Goal: Information Seeking & Learning: Learn about a topic

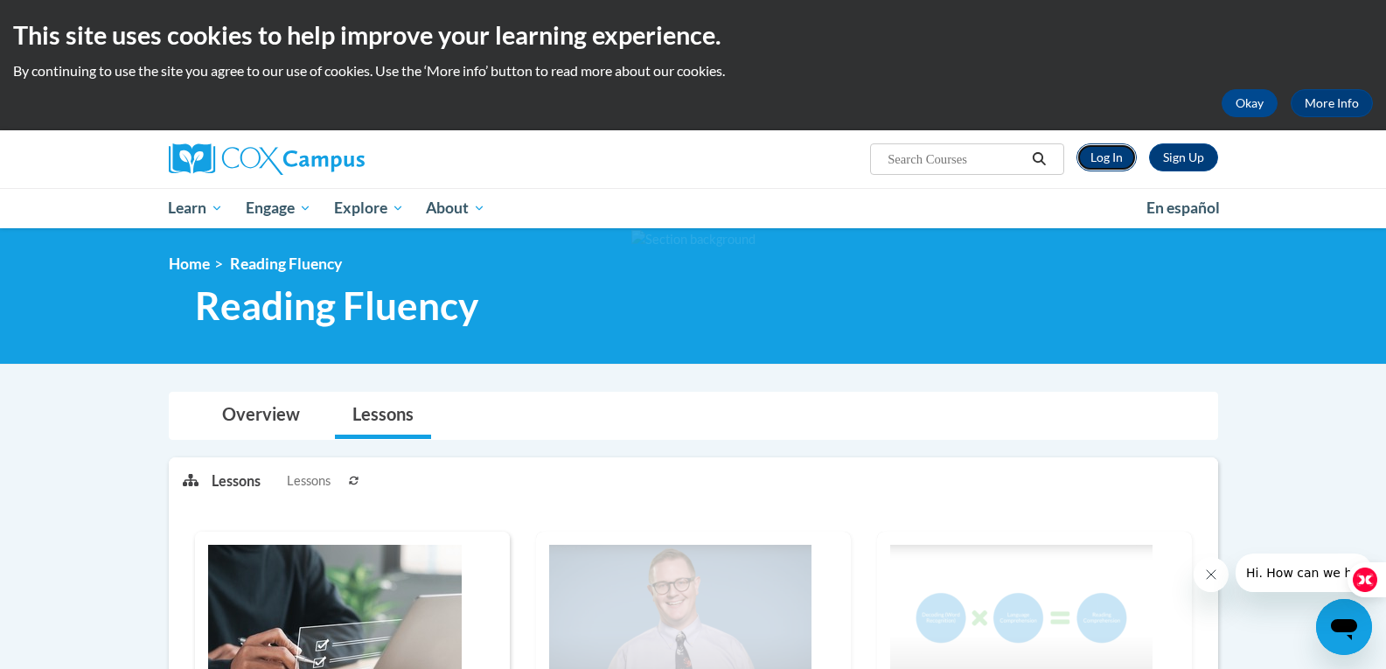
click at [1101, 150] on link "Log In" at bounding box center [1107, 157] width 60 height 28
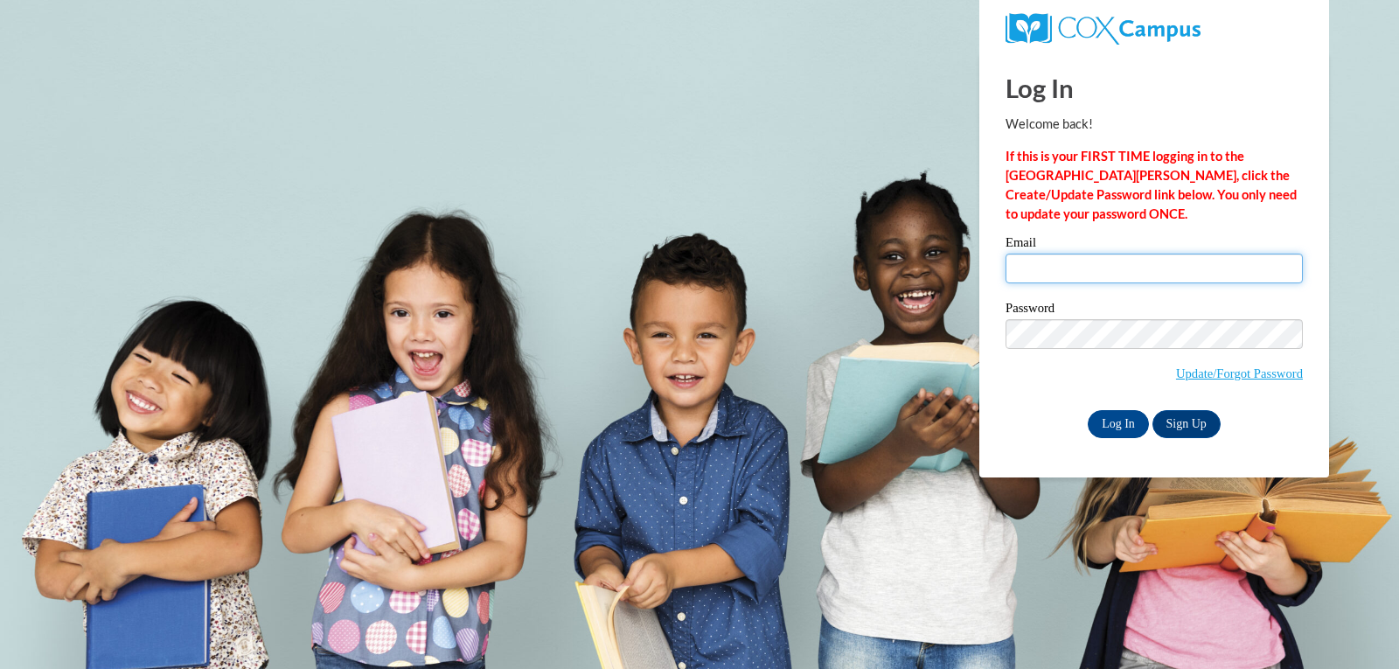
drag, startPoint x: 0, startPoint y: 0, endPoint x: 1024, endPoint y: 272, distance: 1059.8
click at [1024, 272] on input "Email" at bounding box center [1154, 269] width 297 height 30
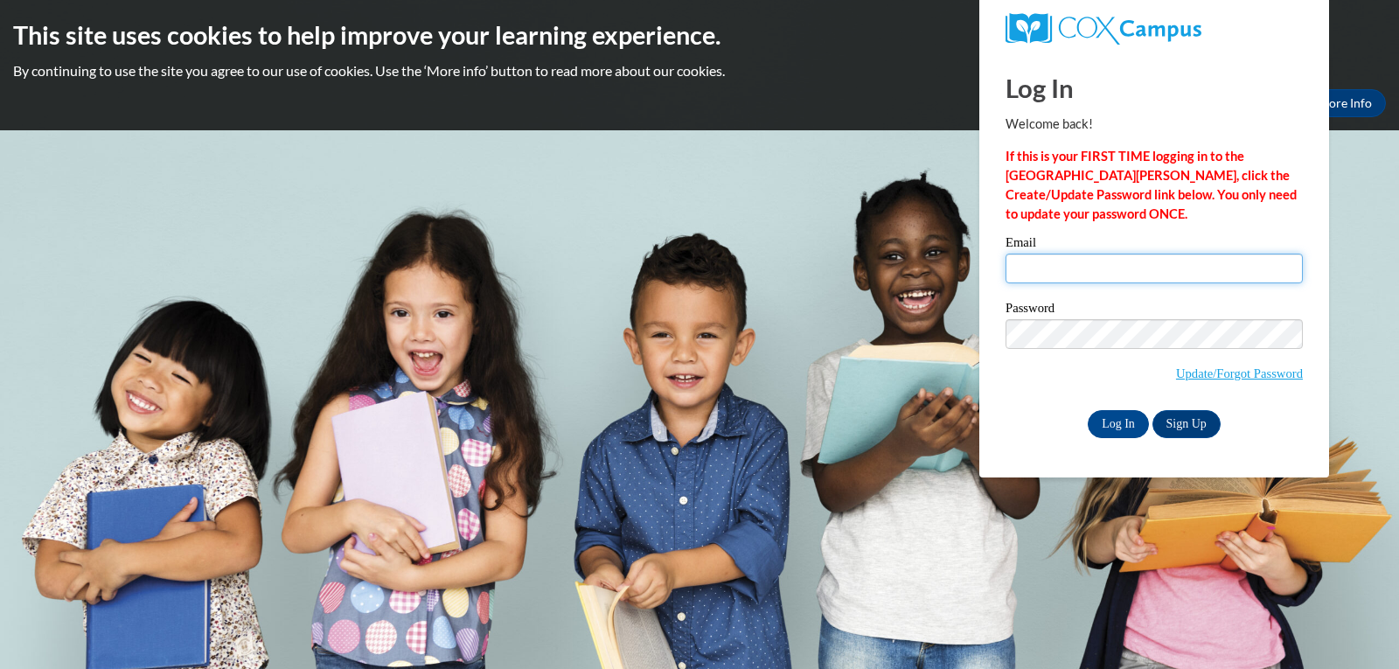
type input "jgray164@myivy.edu"
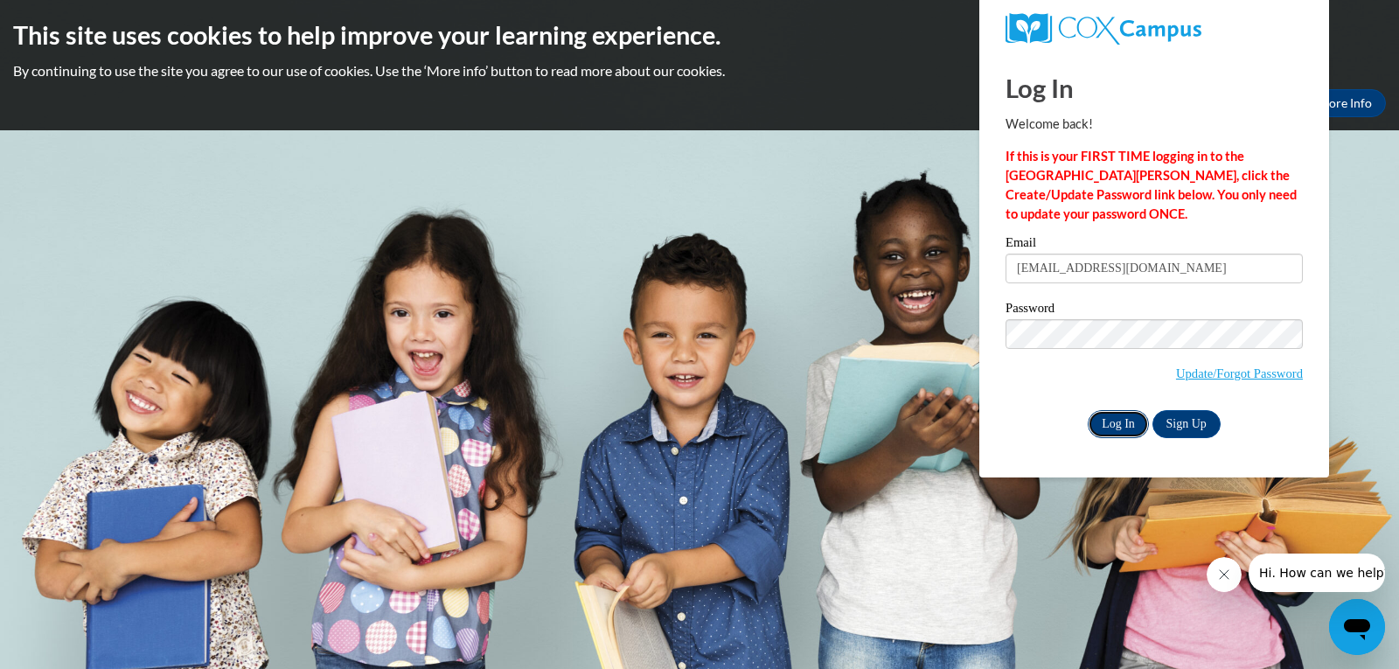
click at [1123, 423] on input "Log In" at bounding box center [1118, 424] width 61 height 28
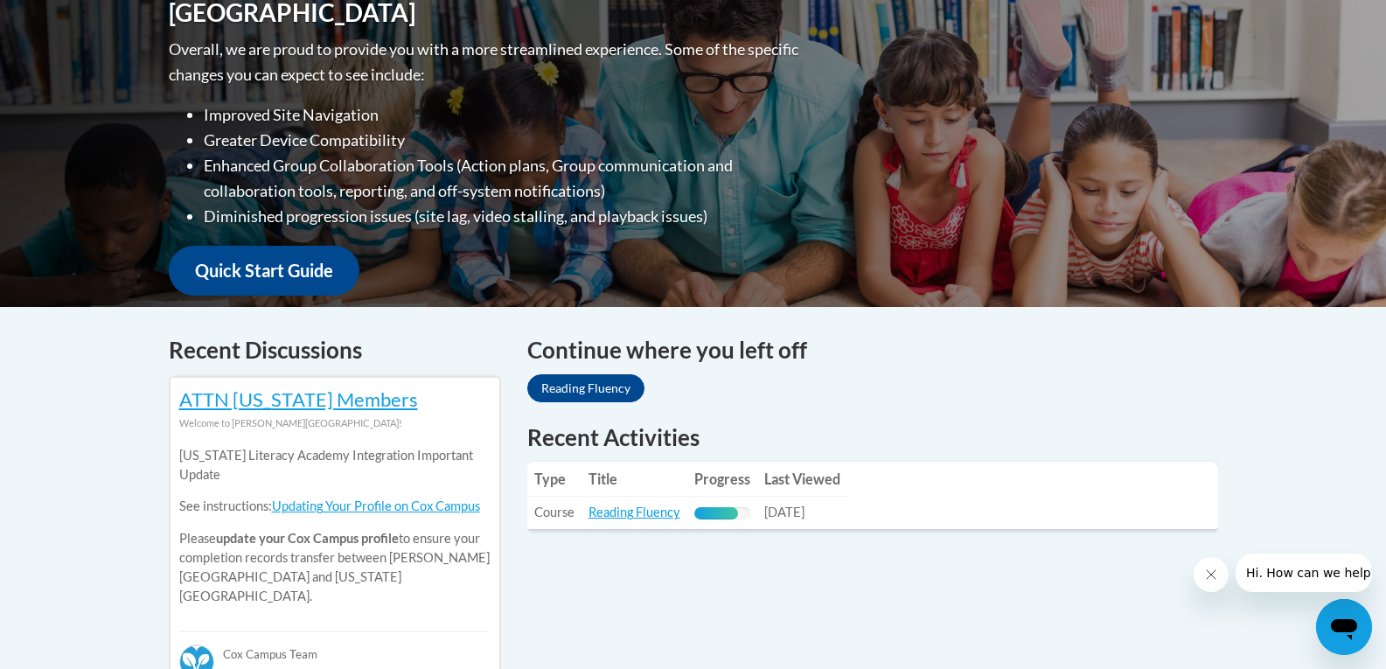
scroll to position [787, 0]
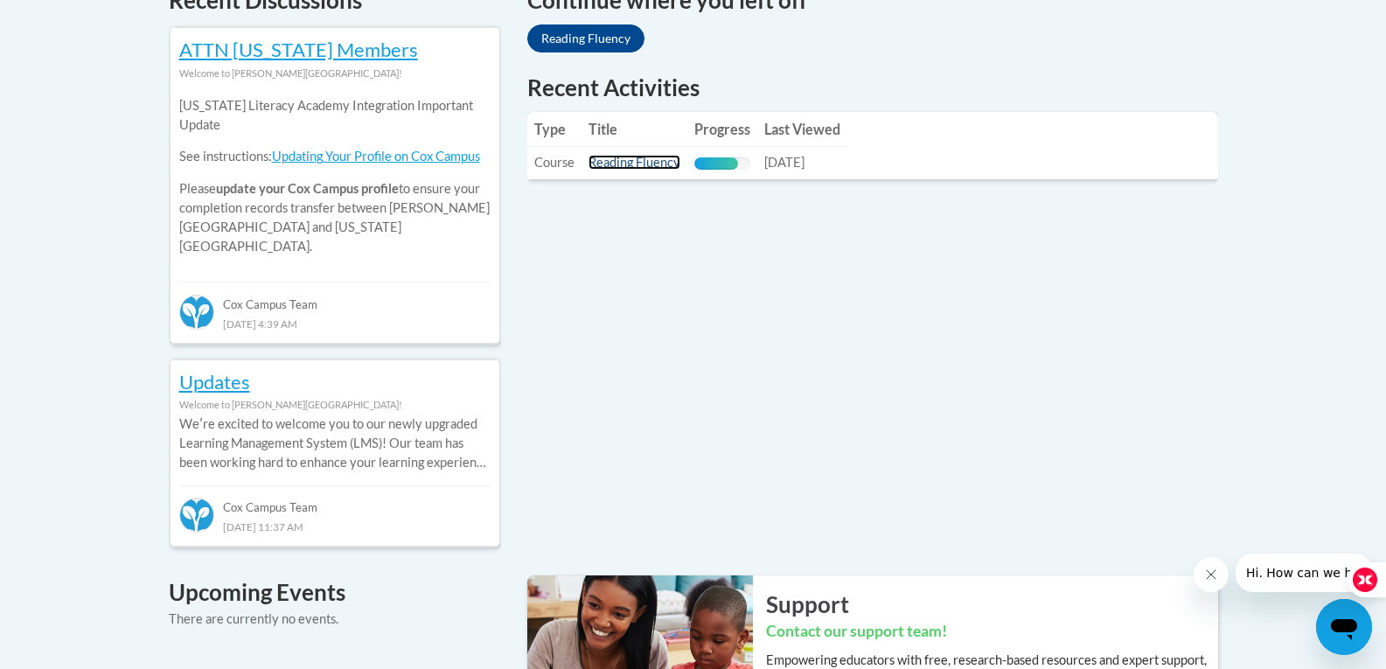
click at [630, 159] on link "Reading Fluency" at bounding box center [635, 162] width 92 height 15
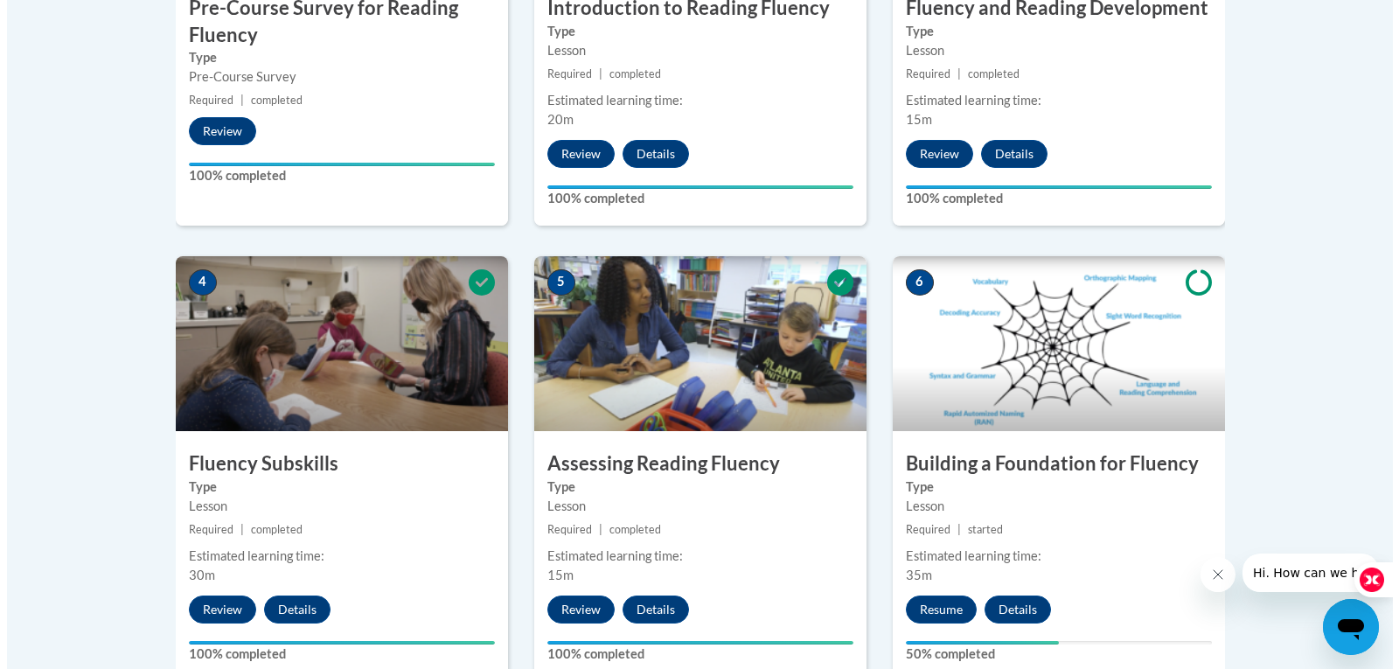
scroll to position [1137, 0]
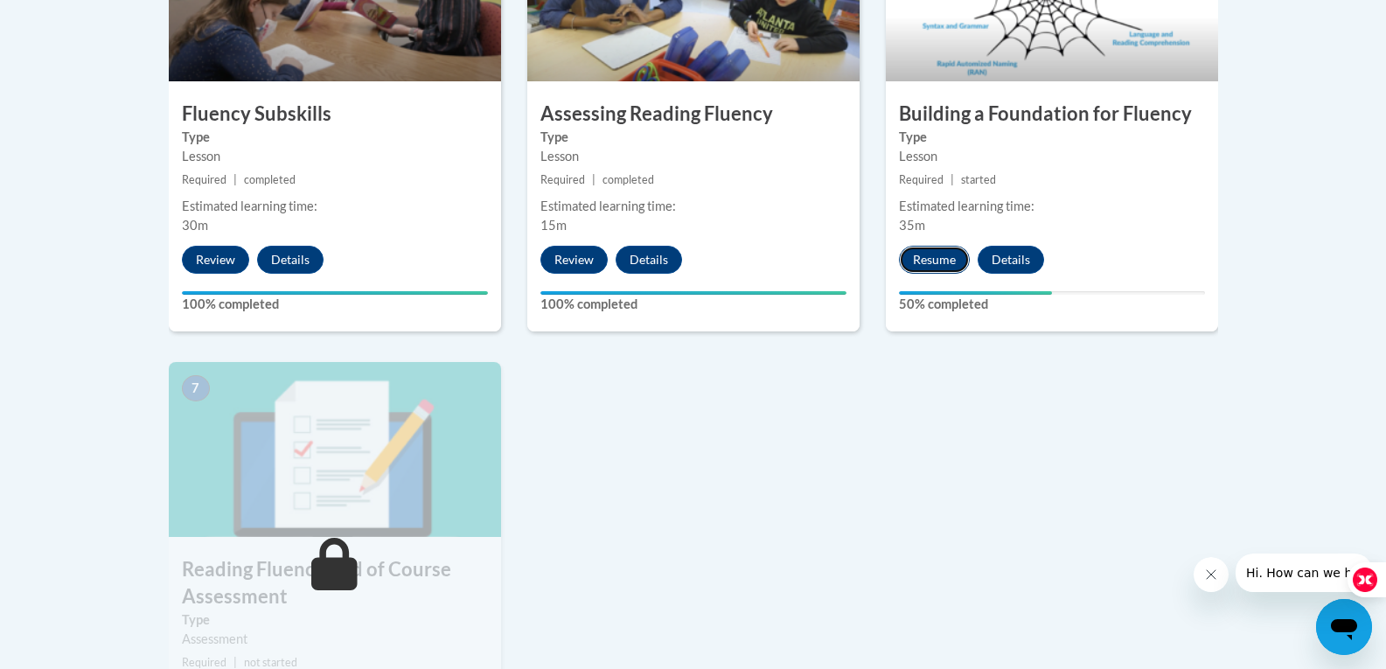
click at [917, 254] on button "Resume" at bounding box center [934, 260] width 71 height 28
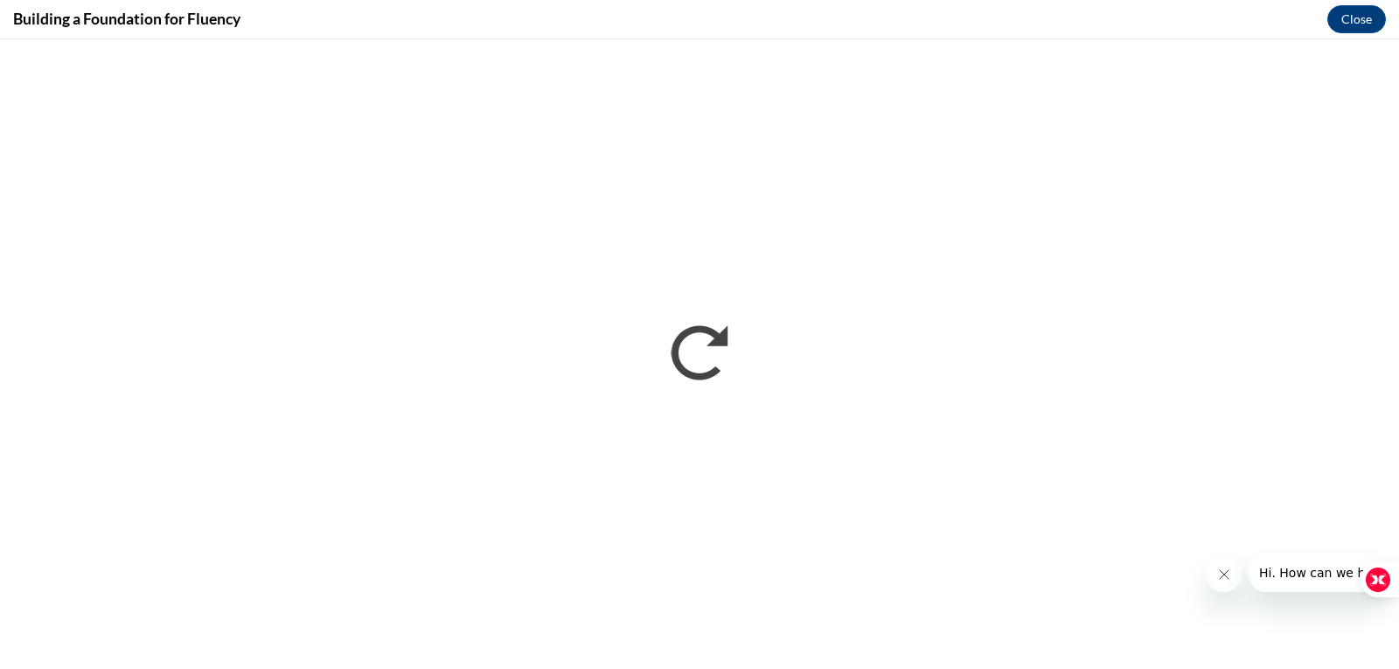
scroll to position [0, 0]
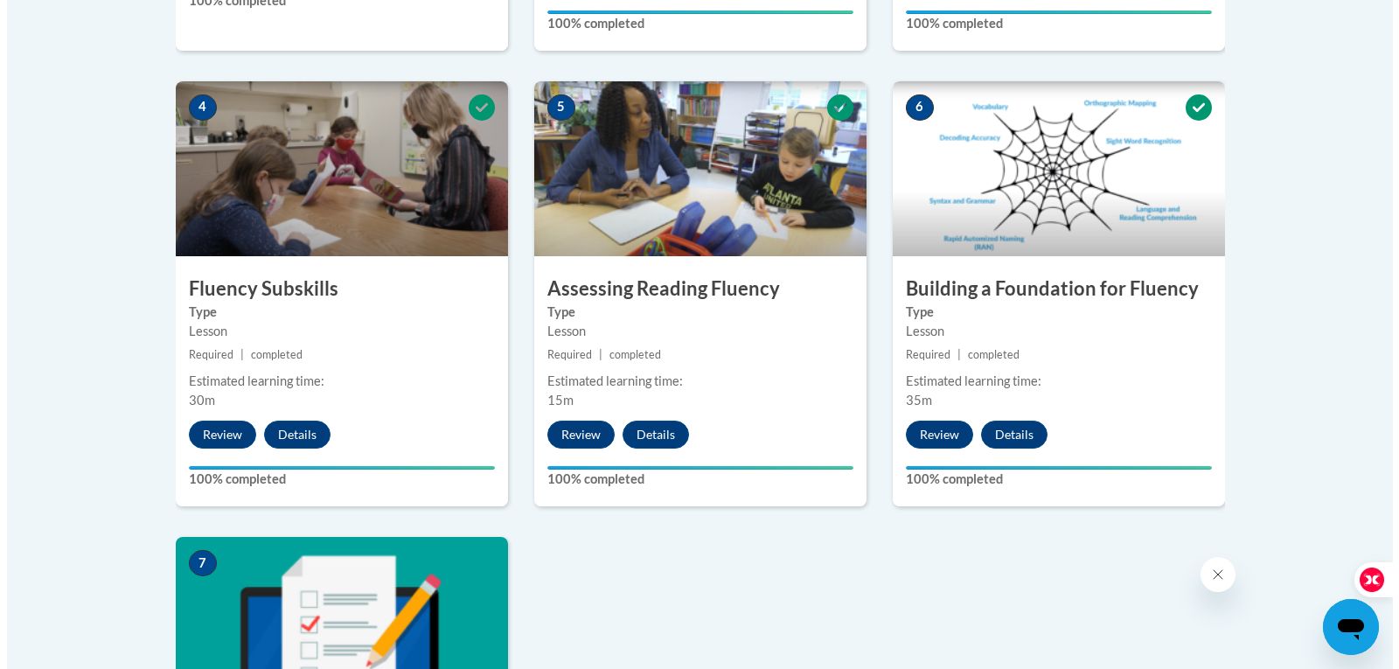
scroll to position [1312, 0]
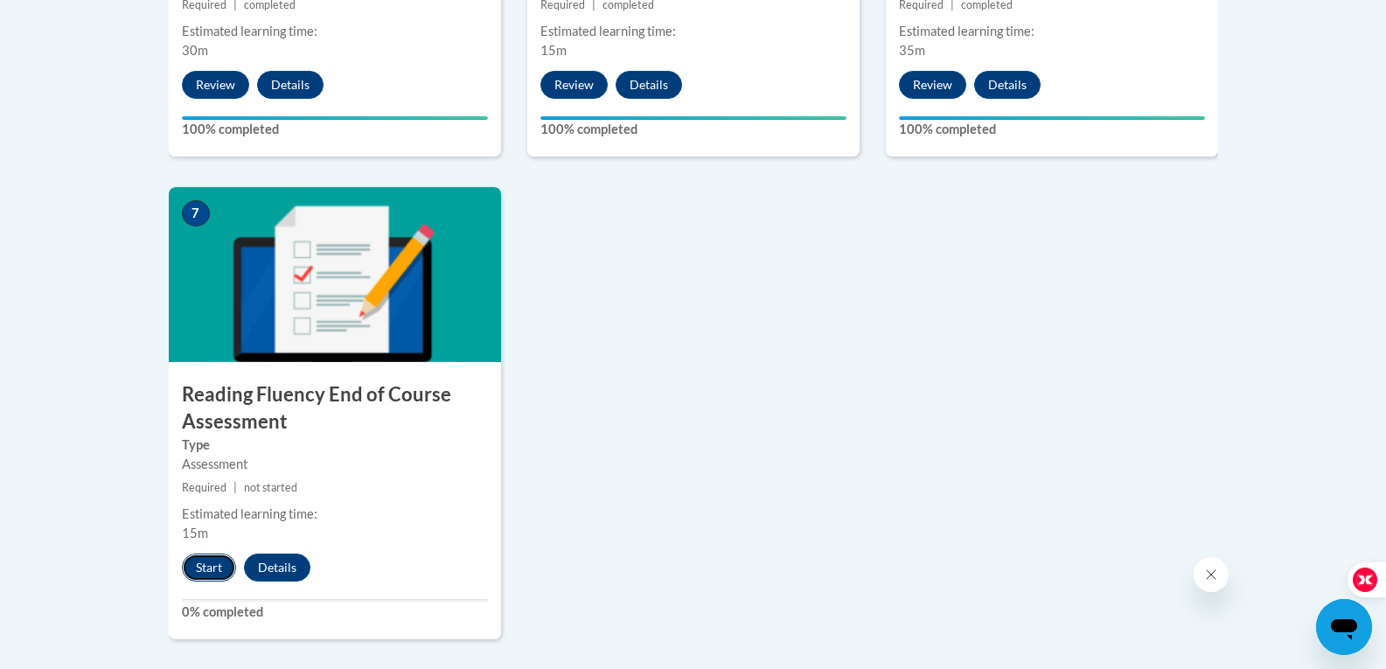
click at [185, 568] on button "Start" at bounding box center [209, 568] width 54 height 28
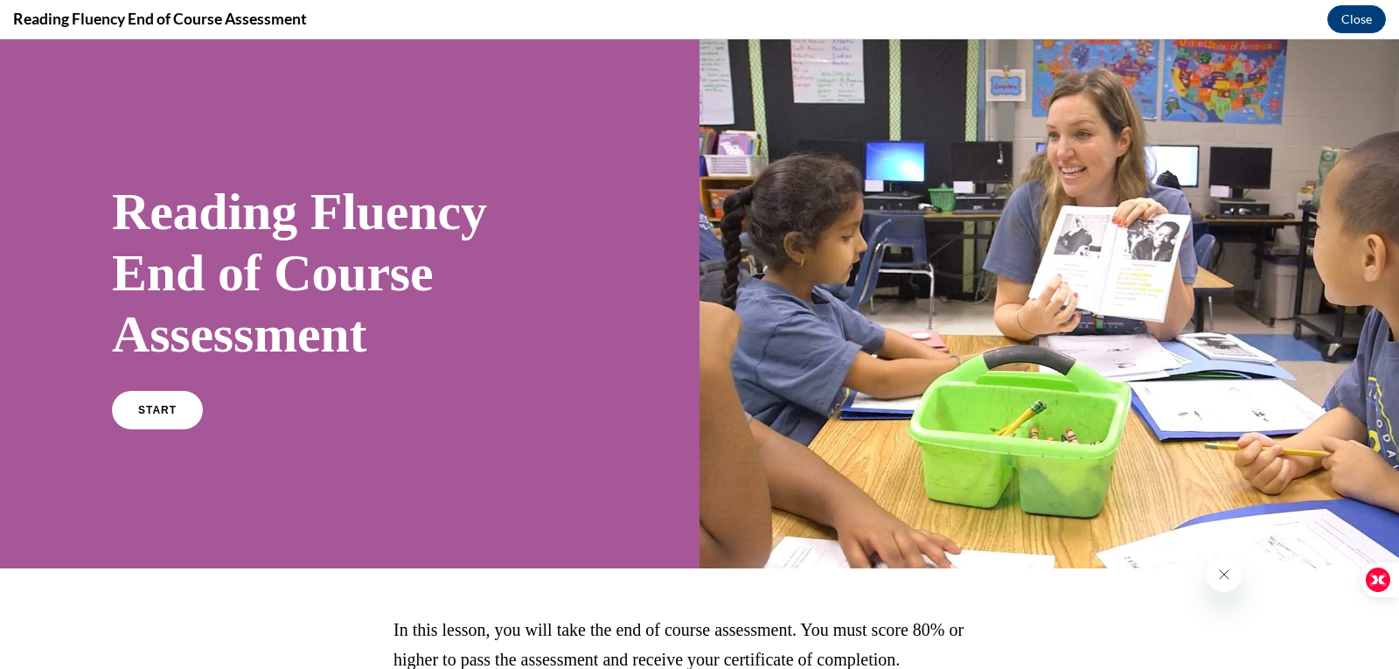
scroll to position [0, 0]
click at [164, 415] on span "START" at bounding box center [157, 410] width 40 height 13
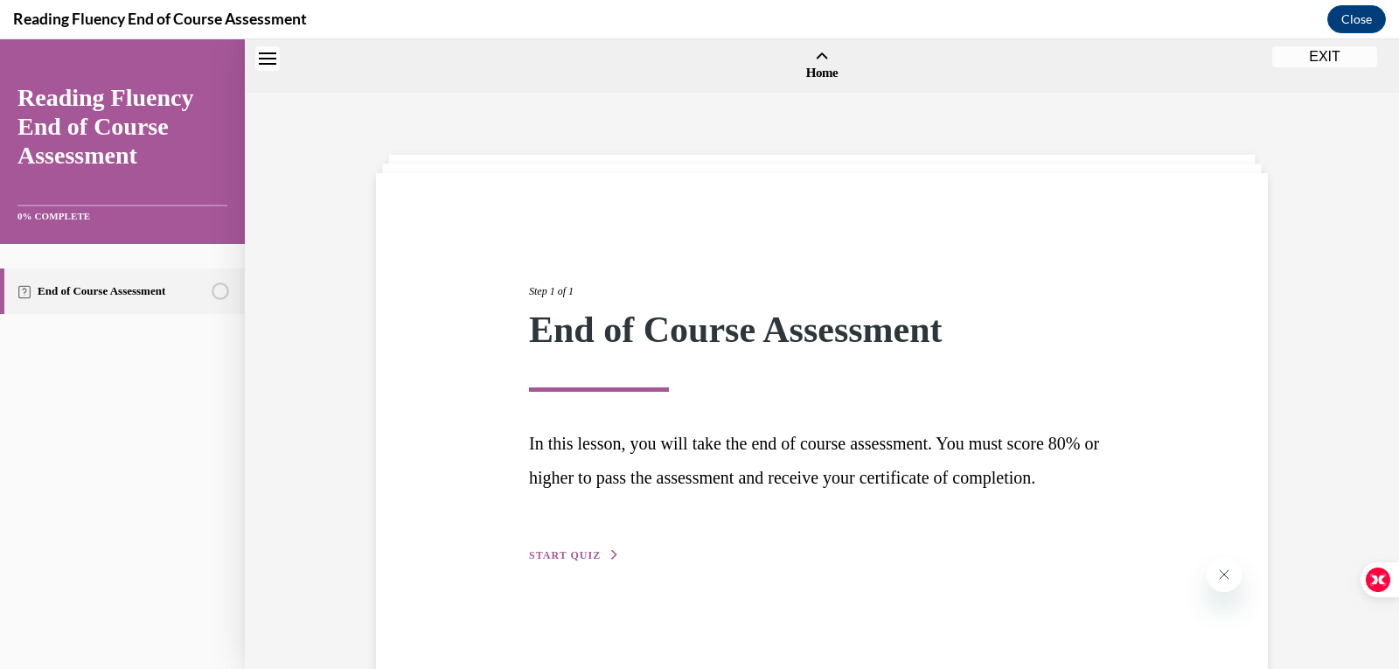
scroll to position [54, 0]
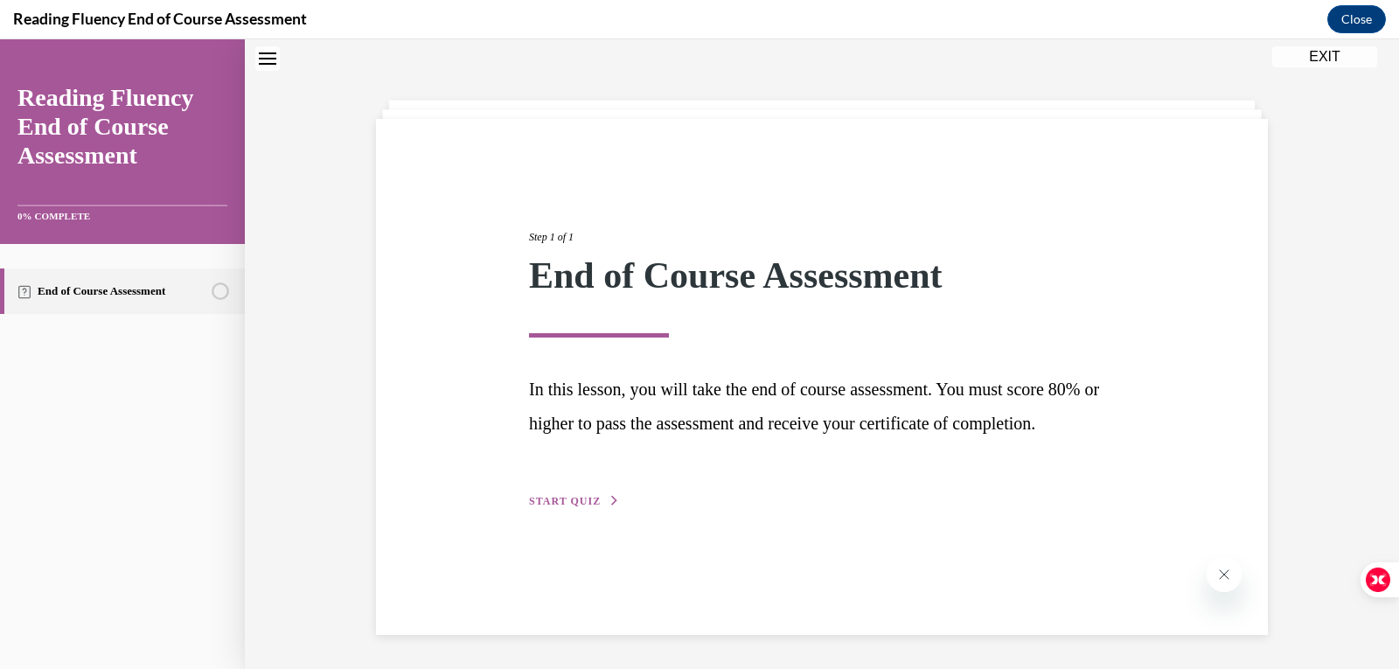
click at [561, 507] on span "START QUIZ" at bounding box center [565, 501] width 72 height 12
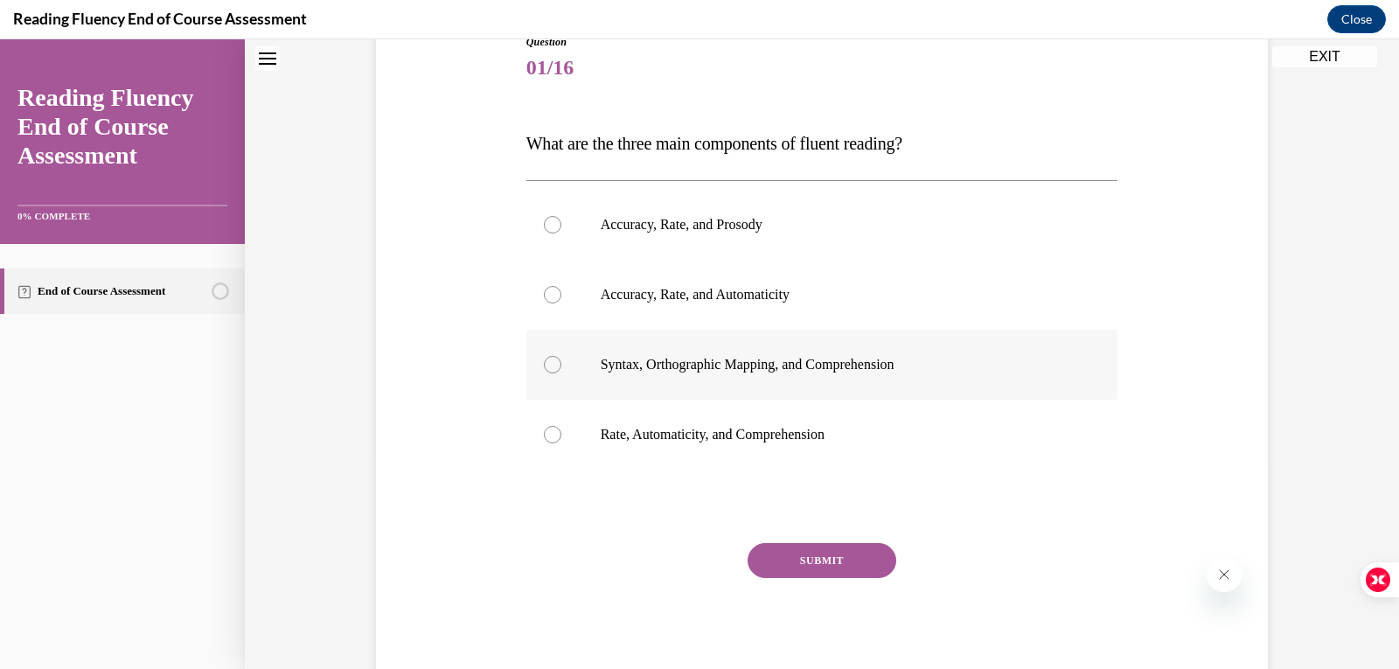
scroll to position [122, 0]
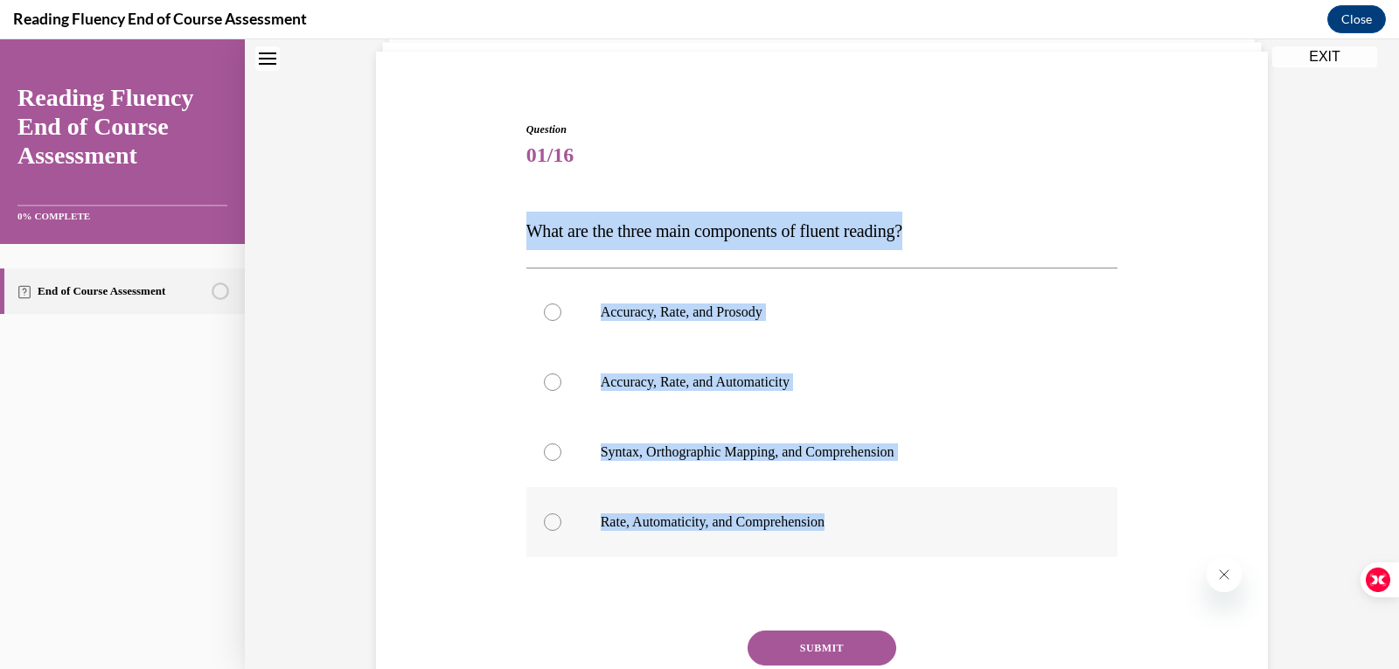
drag, startPoint x: 509, startPoint y: 233, endPoint x: 942, endPoint y: 546, distance: 534.3
click at [942, 546] on div "Question 01/16 What are the three main components of fluent reading?  Accuracy,…" at bounding box center [822, 421] width 901 height 705
copy div "What are the three main components of fluent reading?  Accuracy, Rate, and Pros…"
click at [547, 310] on div at bounding box center [552, 312] width 17 height 17
click at [547, 310] on input "Accuracy, Rate, and Prosody" at bounding box center [552, 312] width 17 height 17
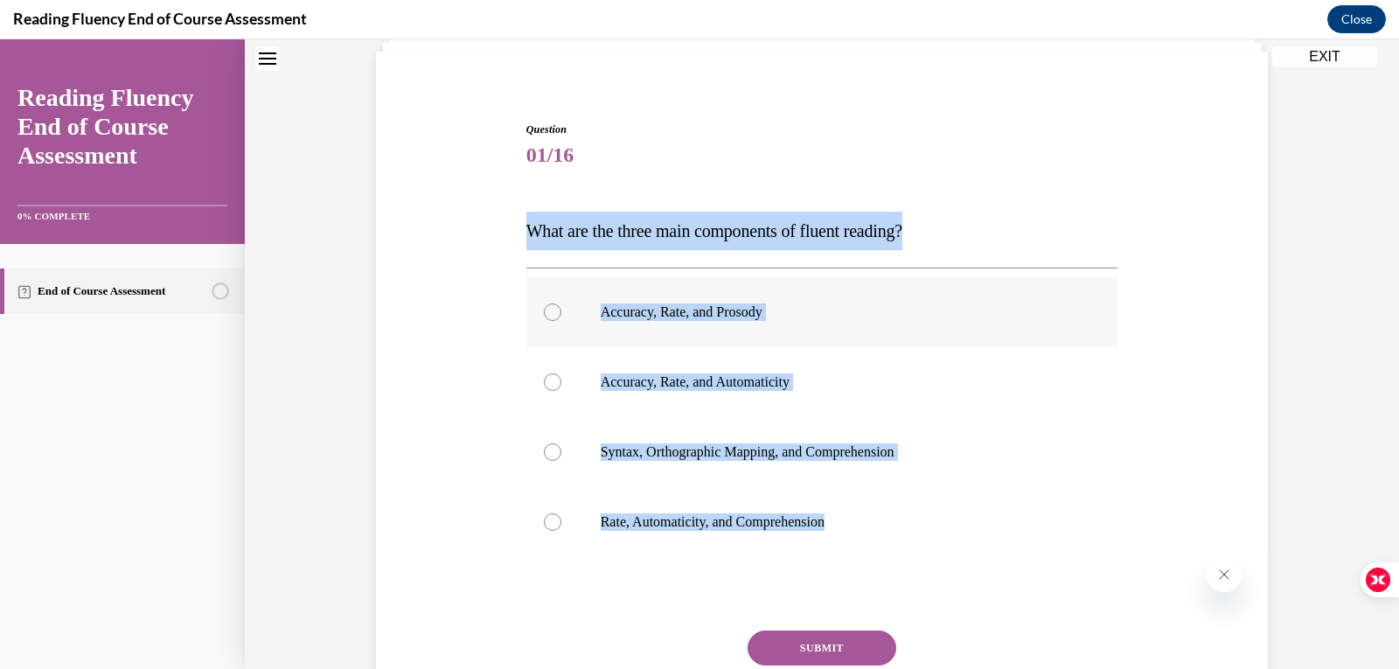
radio input "true"
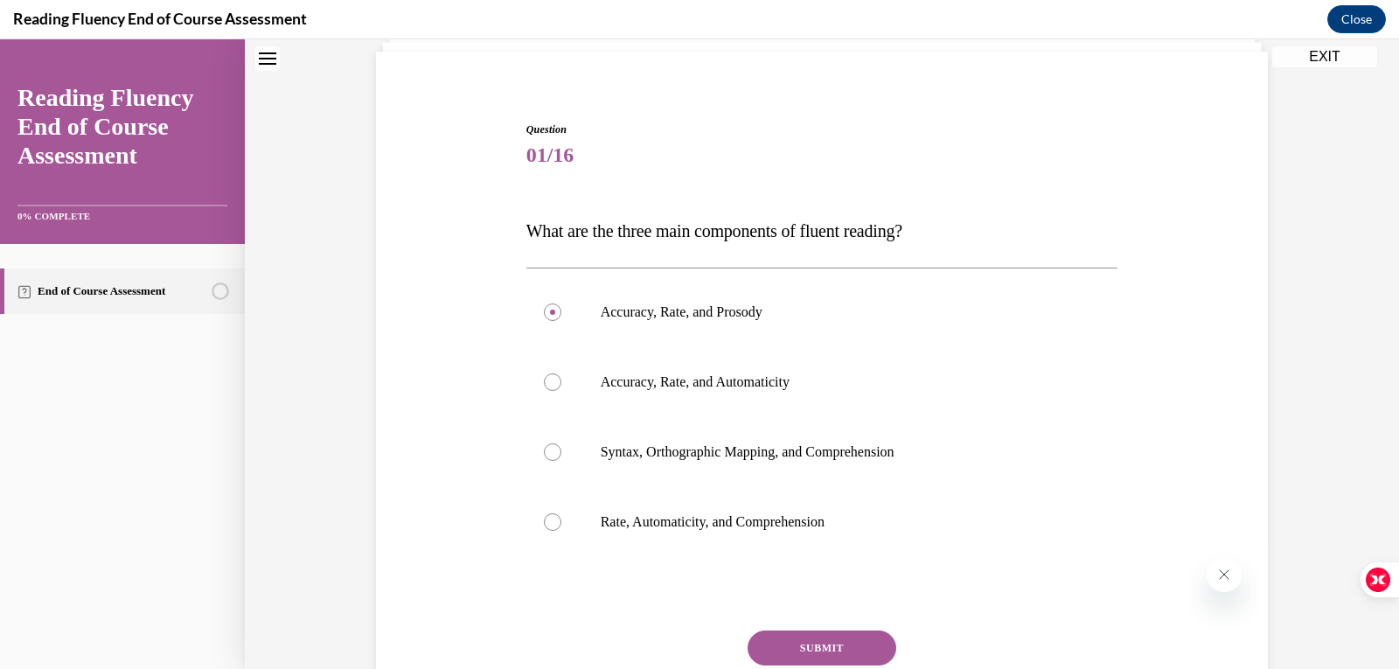
click at [801, 637] on button "SUBMIT" at bounding box center [822, 648] width 149 height 35
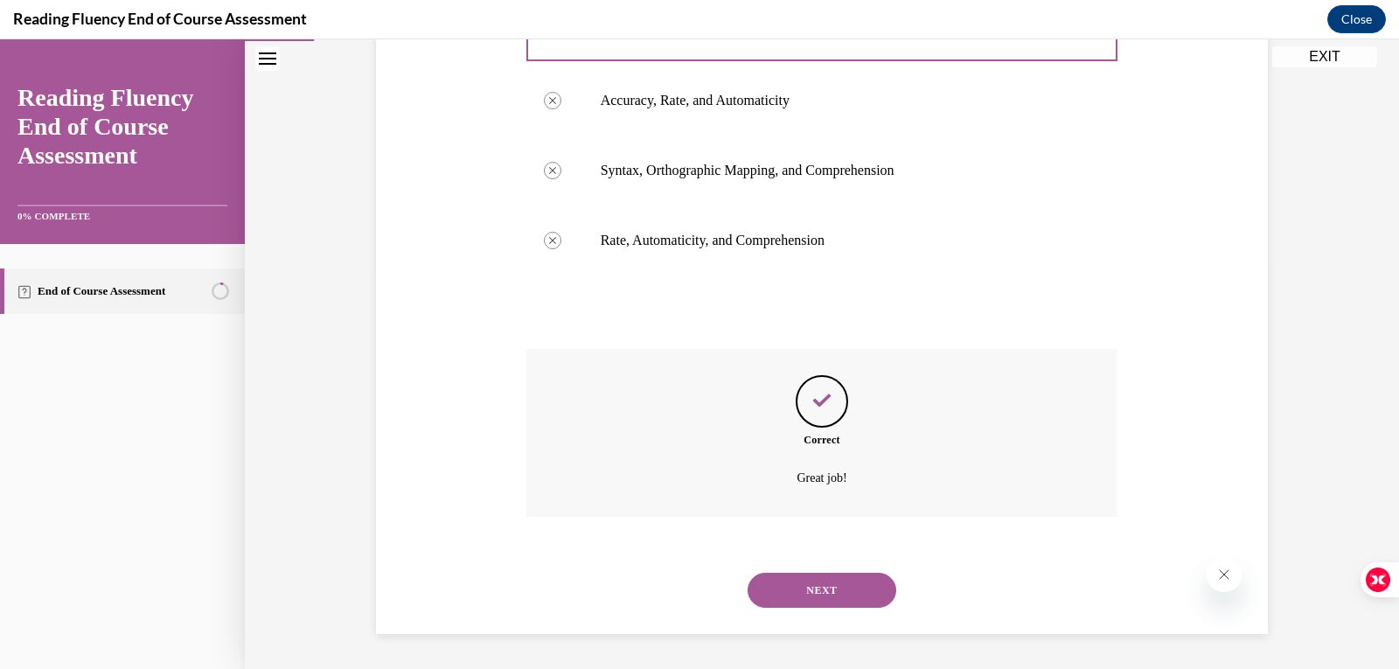
click at [831, 585] on button "NEXT" at bounding box center [822, 590] width 149 height 35
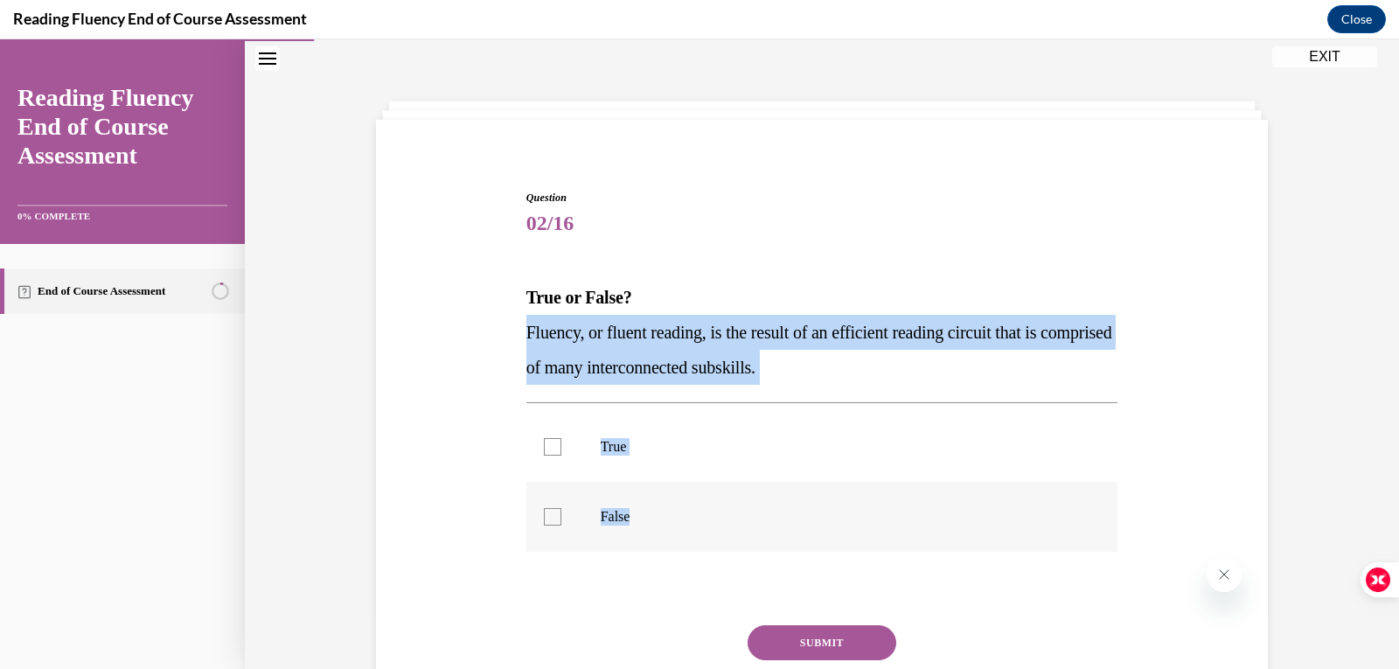
drag, startPoint x: 516, startPoint y: 330, endPoint x: 790, endPoint y: 499, distance: 322.1
click at [794, 499] on div "Question 02/16 True or False? Fluency, or fluent reading, is the result of an e…" at bounding box center [822, 466] width 601 height 605
click at [544, 455] on div at bounding box center [552, 446] width 17 height 17
click at [544, 455] on input "True" at bounding box center [552, 446] width 17 height 17
checkbox input "true"
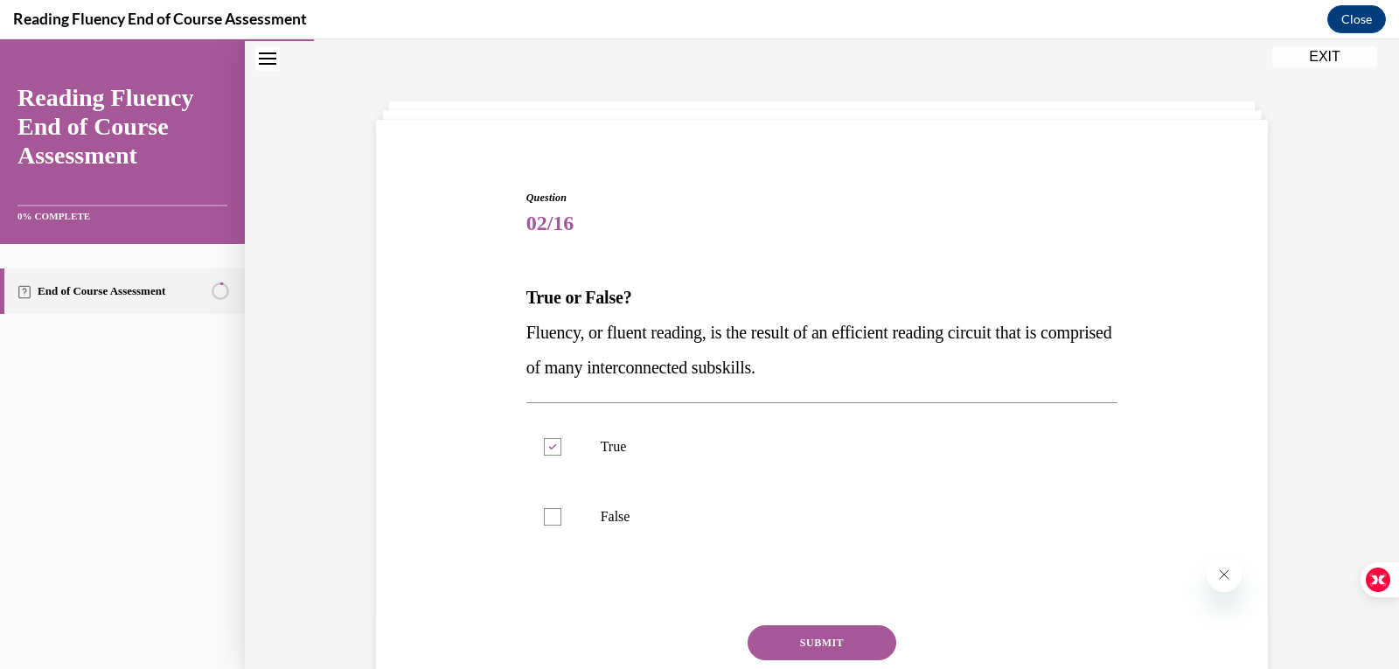
click at [779, 643] on button "SUBMIT" at bounding box center [822, 642] width 149 height 35
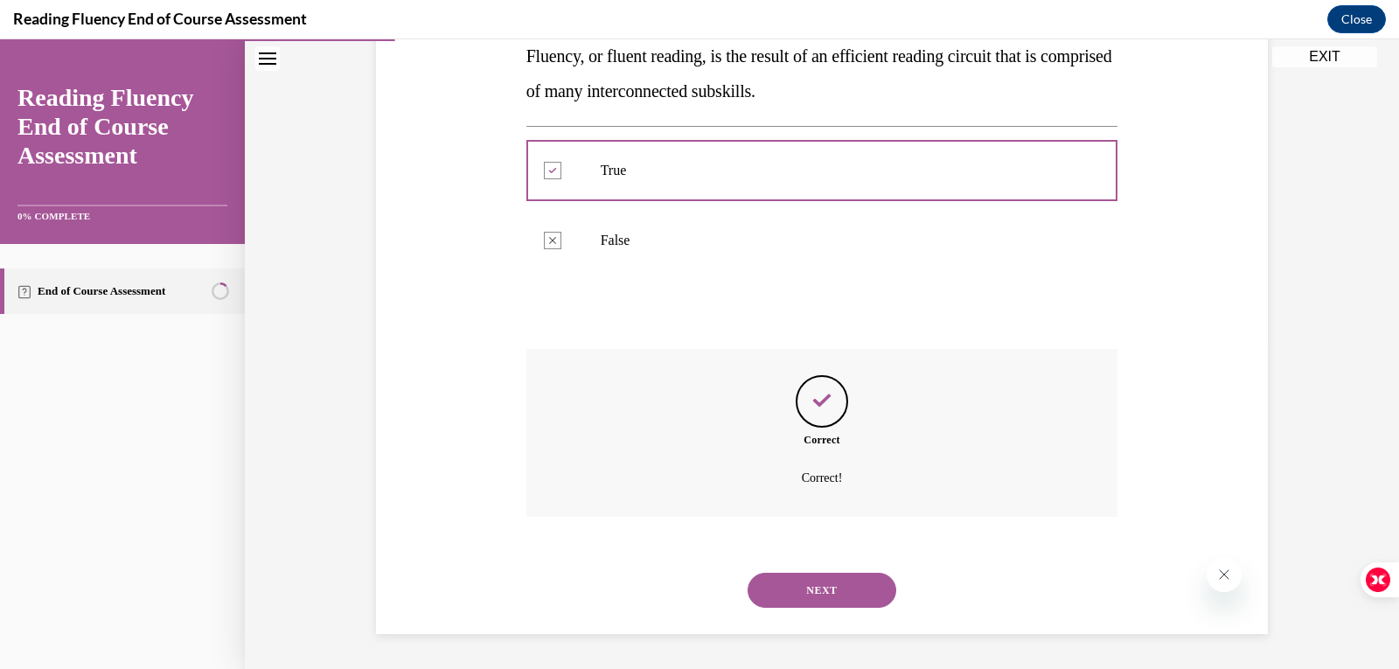
click at [819, 588] on button "NEXT" at bounding box center [822, 590] width 149 height 35
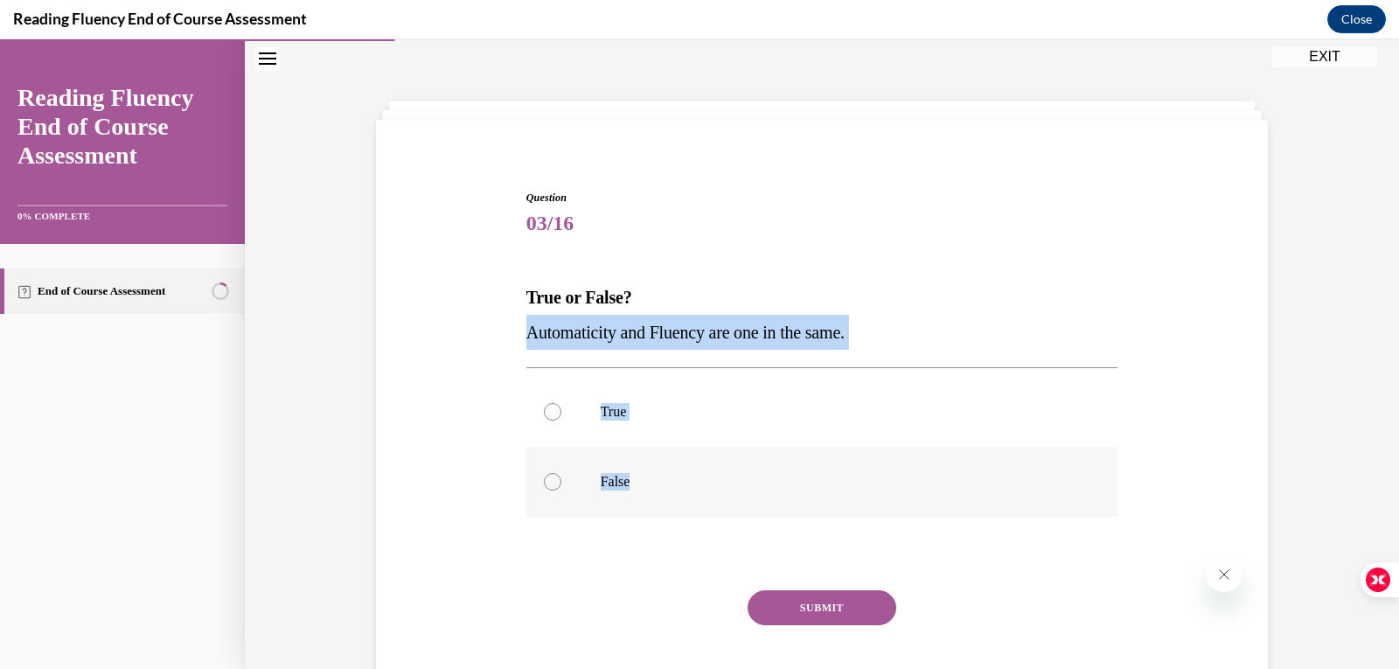
drag, startPoint x: 514, startPoint y: 343, endPoint x: 933, endPoint y: 489, distance: 443.7
click at [933, 489] on div "Question 03/16 True or False? Automaticity and Fluency are one in the same.  Tr…" at bounding box center [822, 435] width 901 height 597
click at [933, 489] on p "False" at bounding box center [838, 481] width 474 height 17
click at [562, 489] on input "False" at bounding box center [552, 481] width 17 height 17
radio input "true"
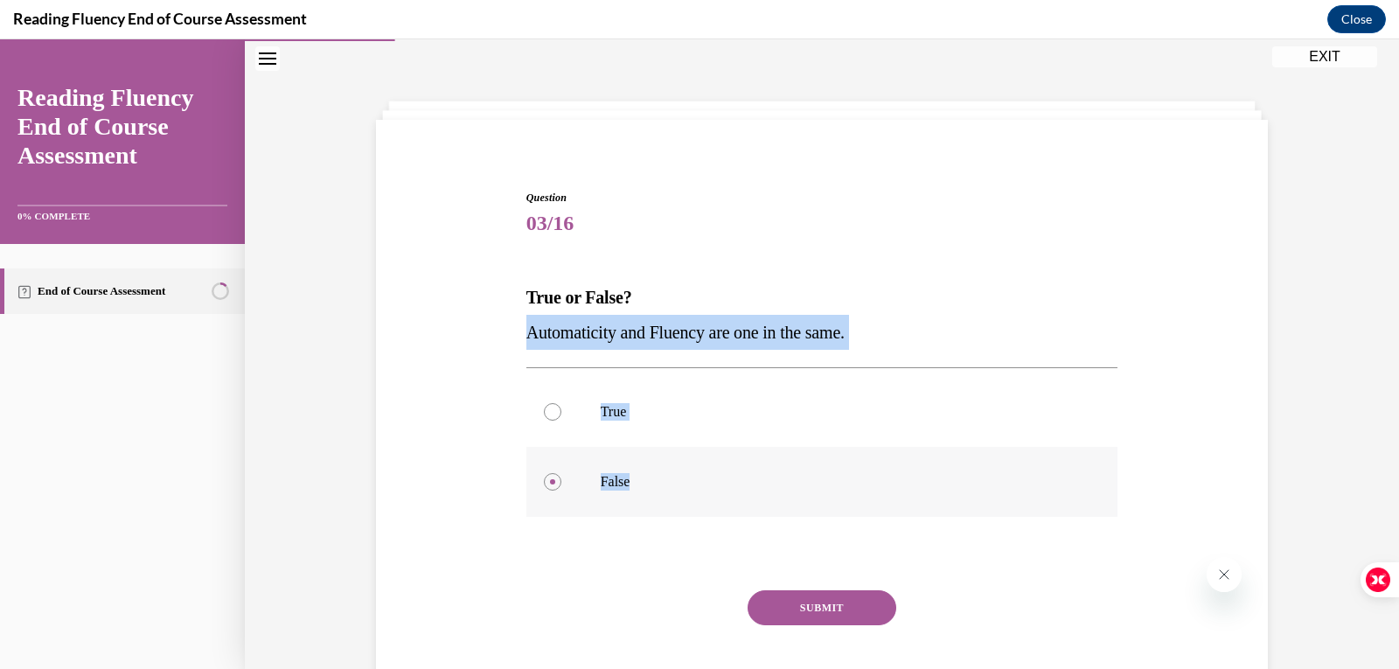
drag, startPoint x: 513, startPoint y: 334, endPoint x: 876, endPoint y: 499, distance: 399.7
click at [876, 499] on div "Question 03/16 True or False? Automaticity and Fluency are one in the same.  Tr…" at bounding box center [822, 435] width 901 height 597
click at [832, 604] on button "SUBMIT" at bounding box center [822, 607] width 149 height 35
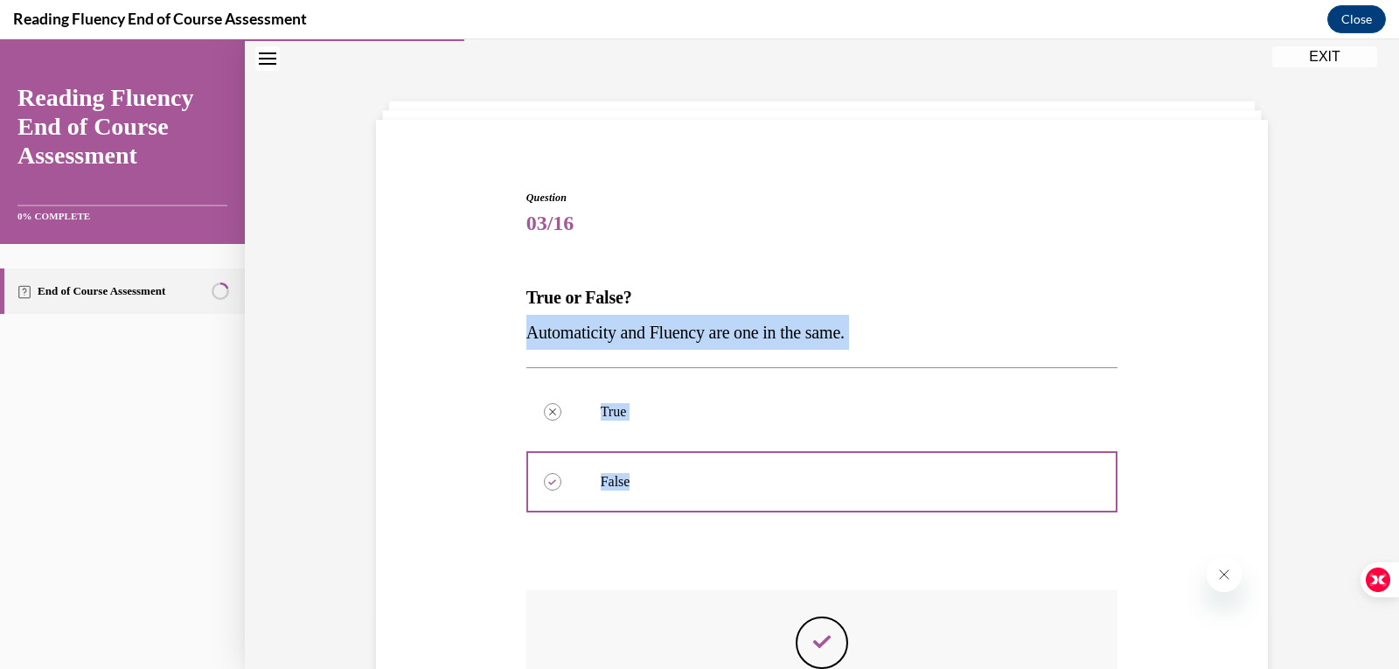
scroll to position [188, 0]
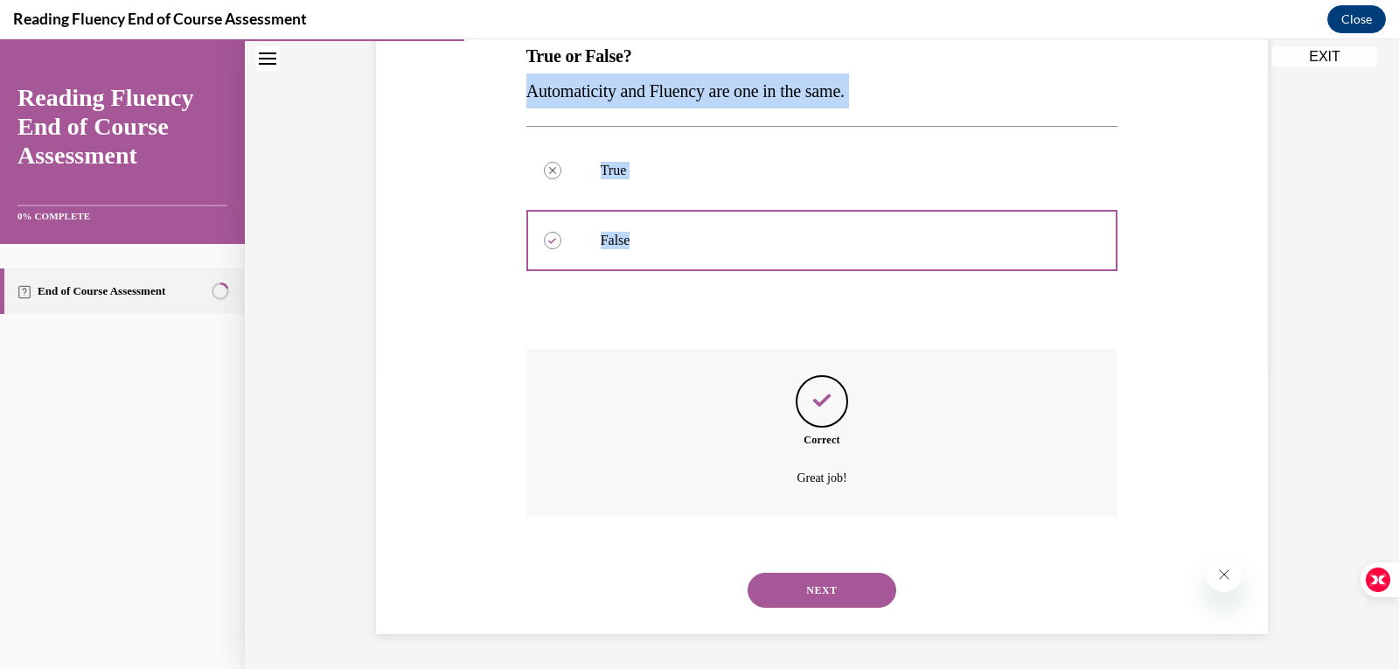
click at [821, 579] on button "NEXT" at bounding box center [822, 590] width 149 height 35
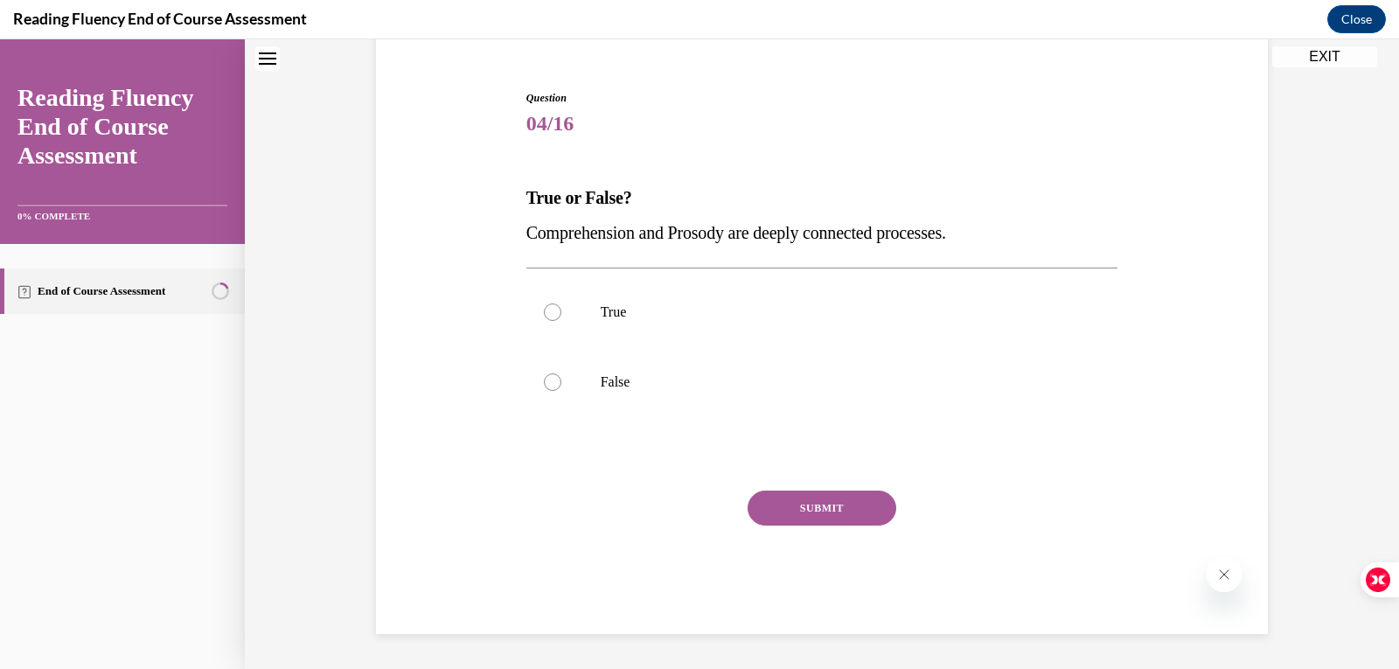
scroll to position [53, 0]
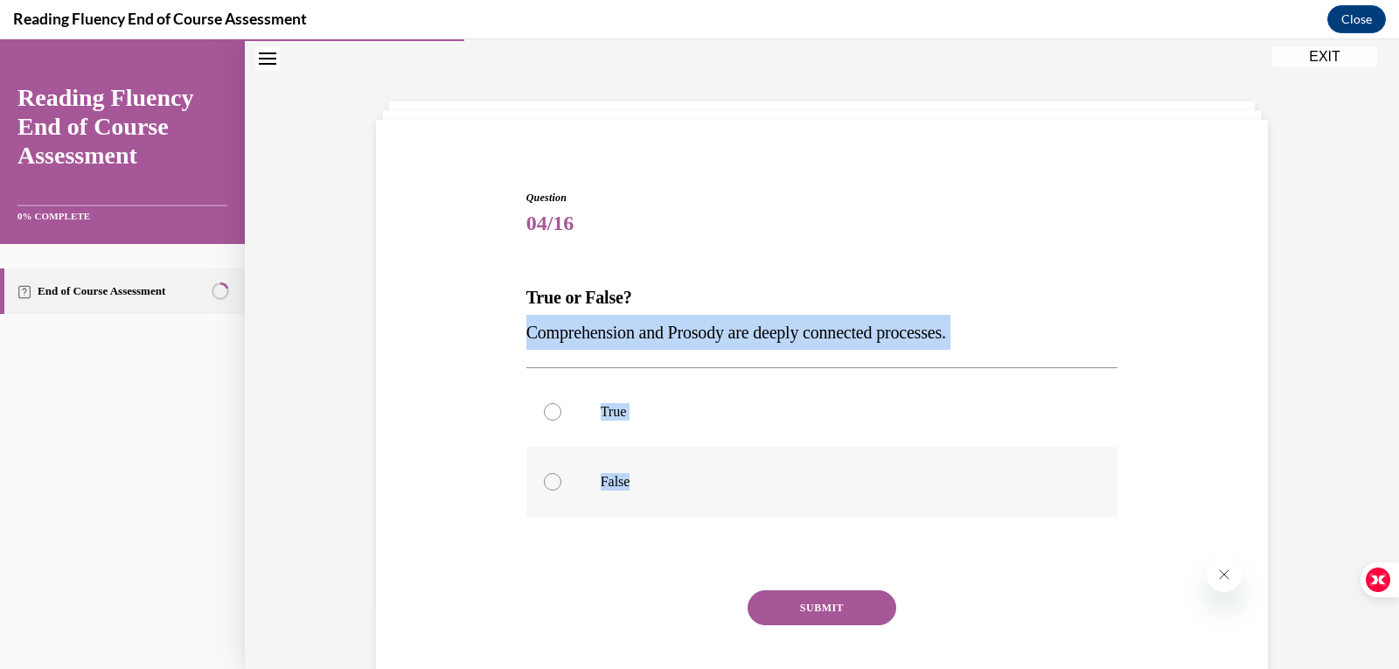
drag, startPoint x: 510, startPoint y: 335, endPoint x: 876, endPoint y: 485, distance: 395.4
click at [876, 485] on div "Question 04/16 True or False? Comprehension and Prosody are deeply connected pr…" at bounding box center [822, 435] width 901 height 597
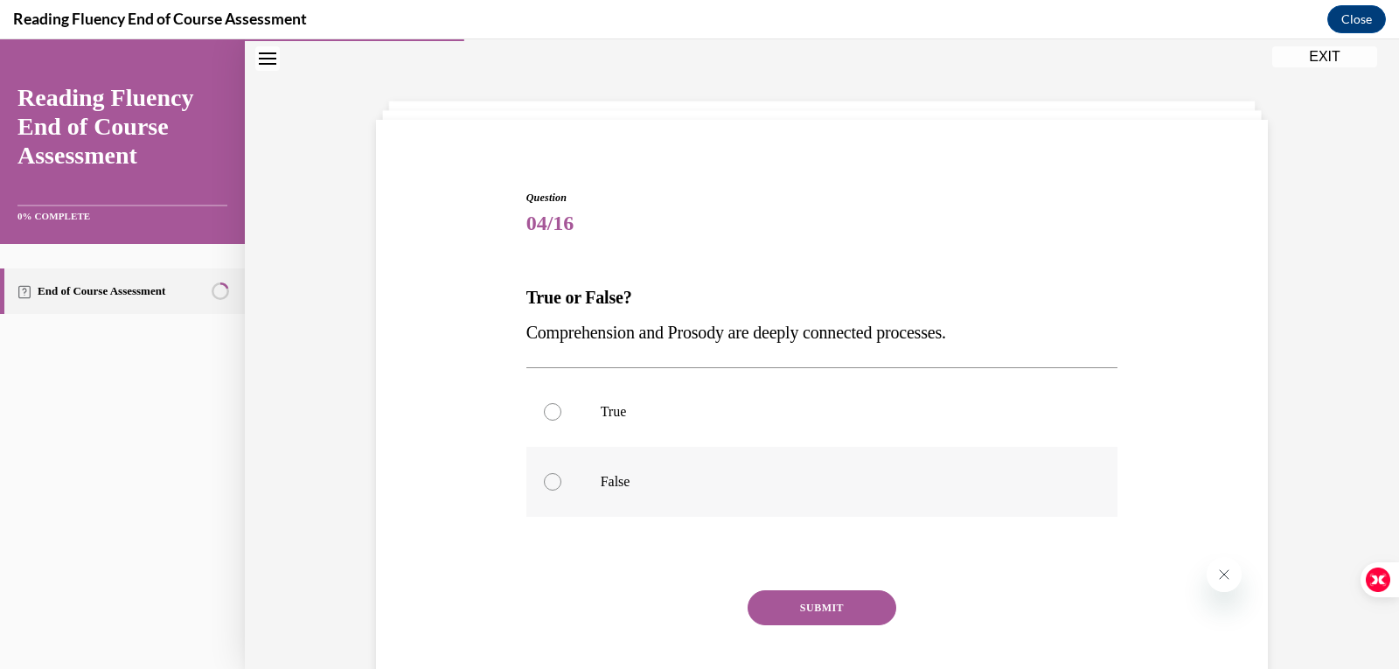
click at [548, 484] on div at bounding box center [552, 481] width 17 height 17
click at [548, 484] on input "False" at bounding box center [552, 481] width 17 height 17
radio input "true"
click at [805, 614] on button "SUBMIT" at bounding box center [822, 607] width 149 height 35
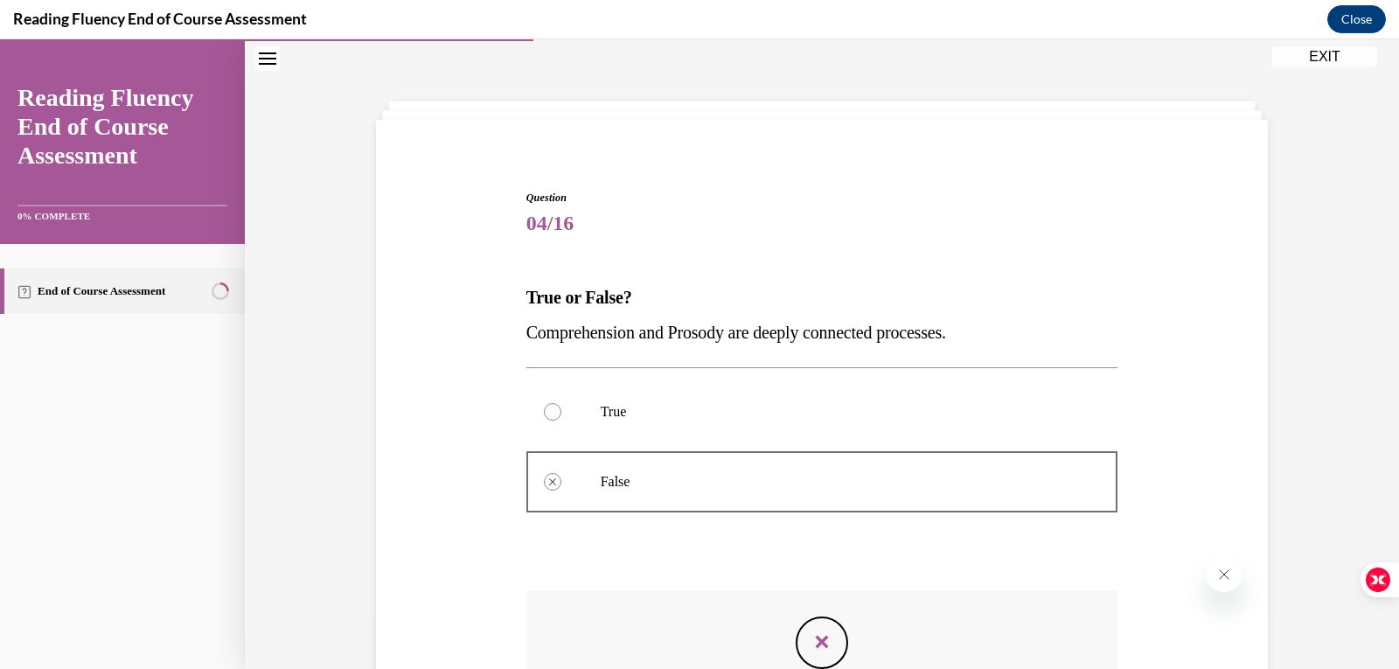
scroll to position [295, 0]
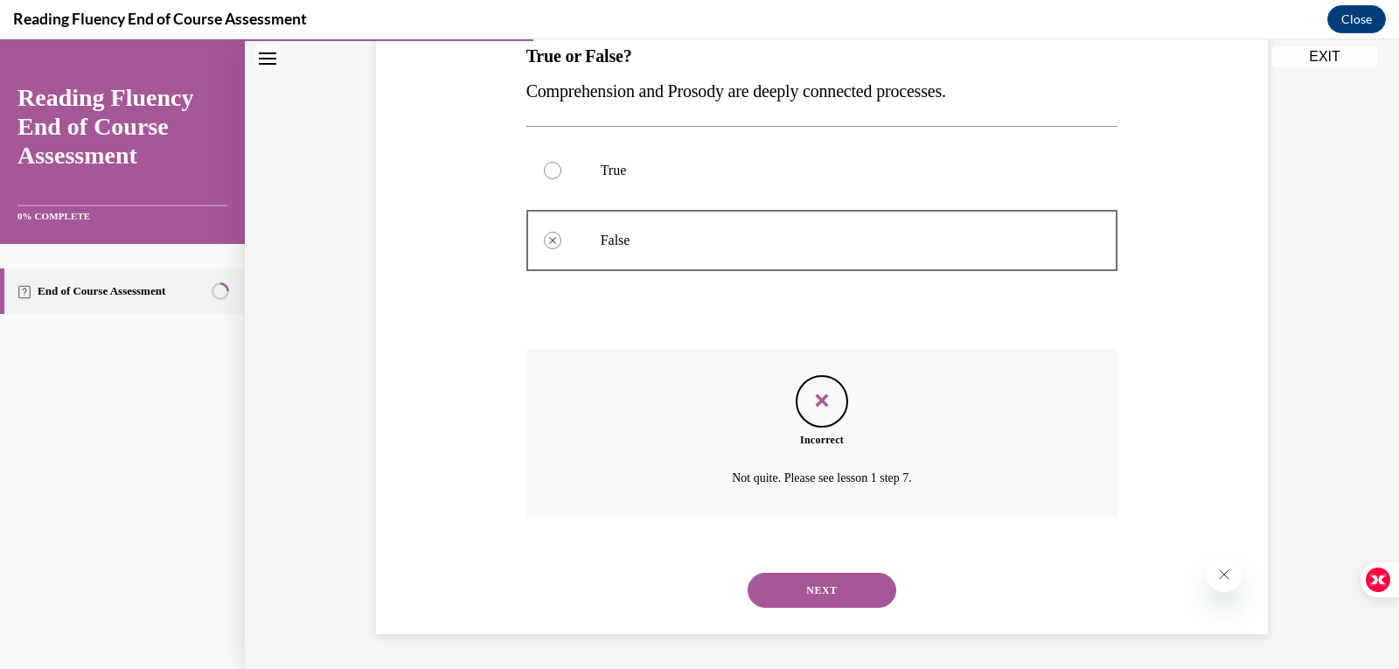
click at [802, 590] on button "NEXT" at bounding box center [822, 590] width 149 height 35
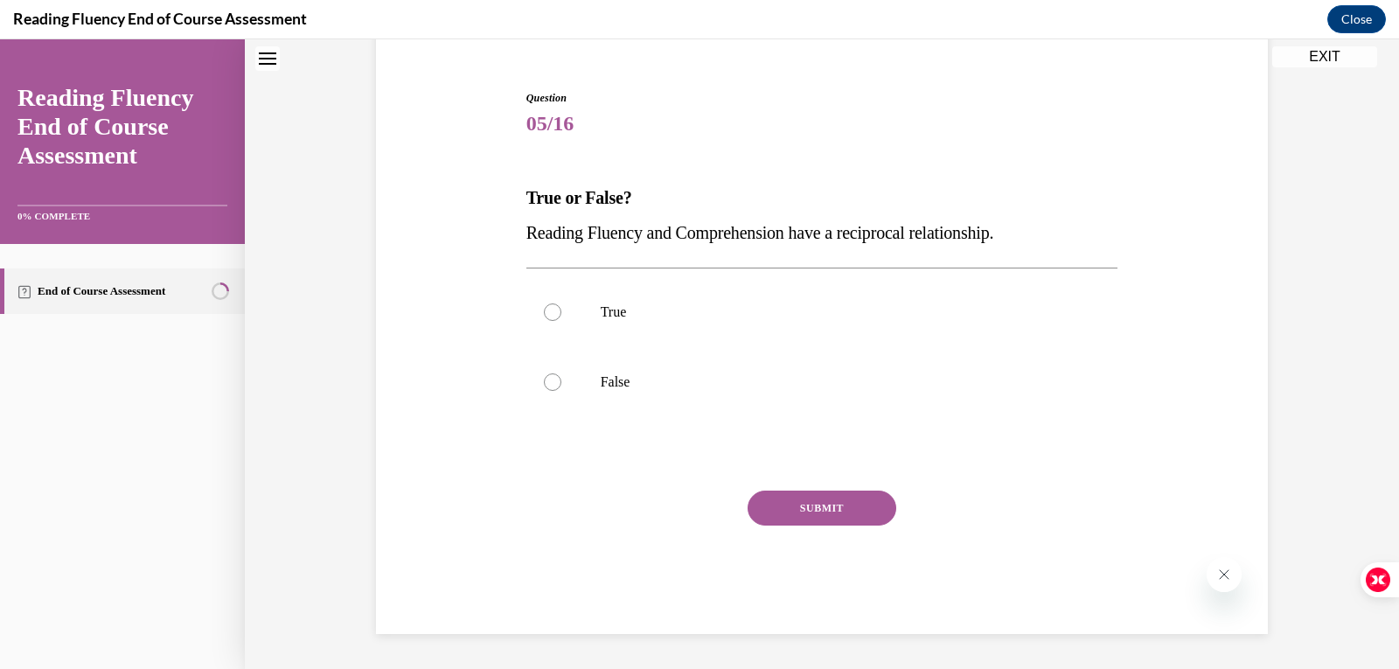
scroll to position [53, 0]
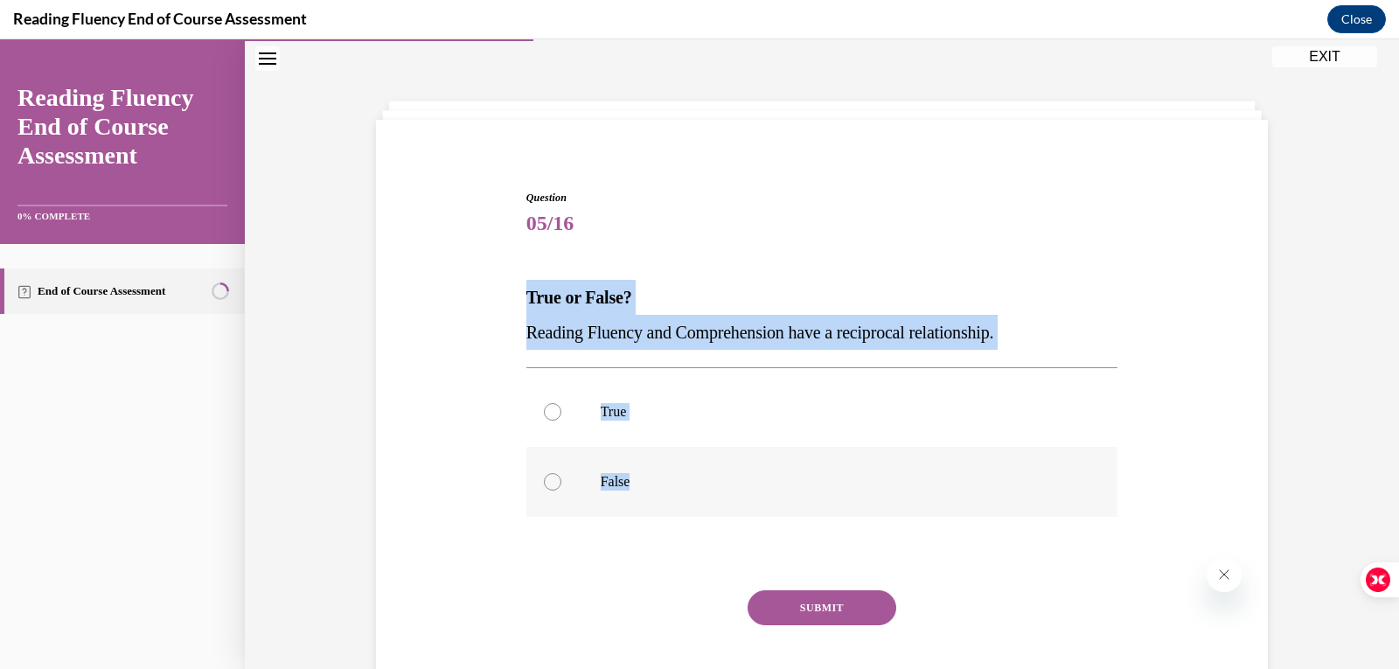
drag, startPoint x: 512, startPoint y: 300, endPoint x: 704, endPoint y: 506, distance: 281.6
click at [709, 506] on div "Question 05/16 True or False? Reading Fluency and Comprehension have a reciproc…" at bounding box center [822, 435] width 901 height 597
copy div "True or False? Reading Fluency and Comprehension have a reciprocal relationship…"
click at [544, 409] on div at bounding box center [552, 411] width 17 height 17
click at [544, 409] on input "True" at bounding box center [552, 411] width 17 height 17
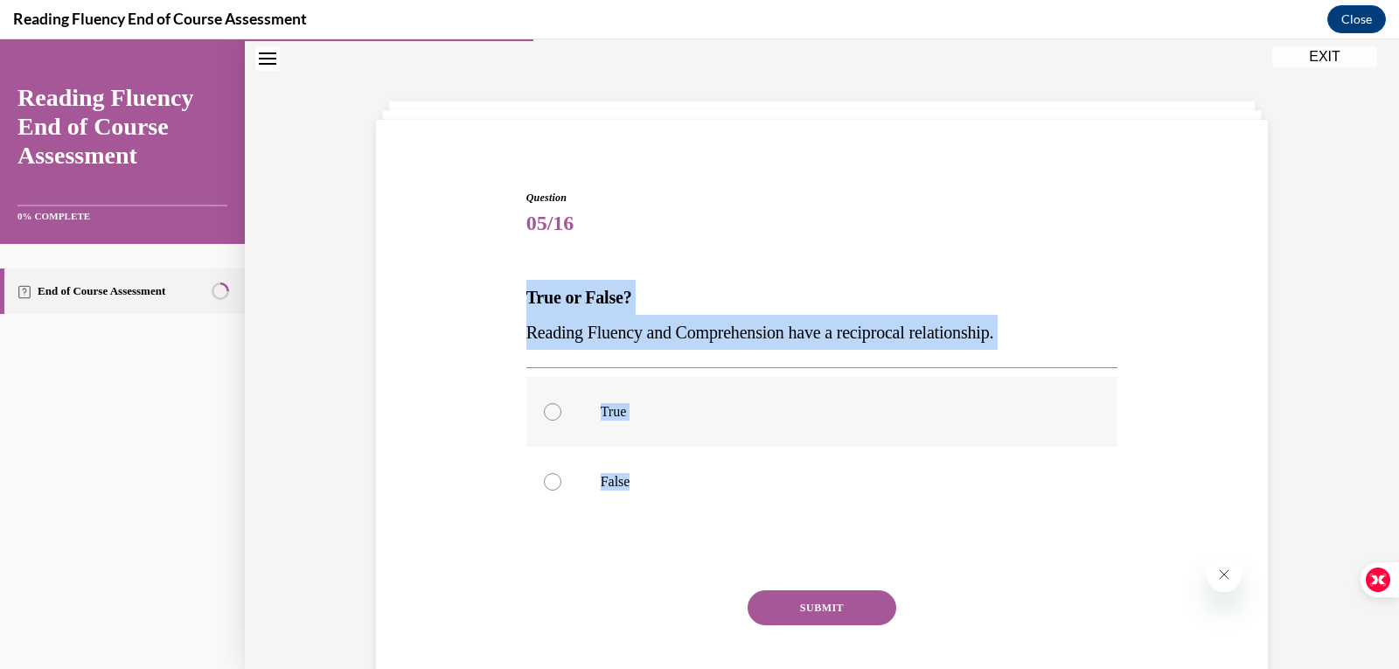
radio input "true"
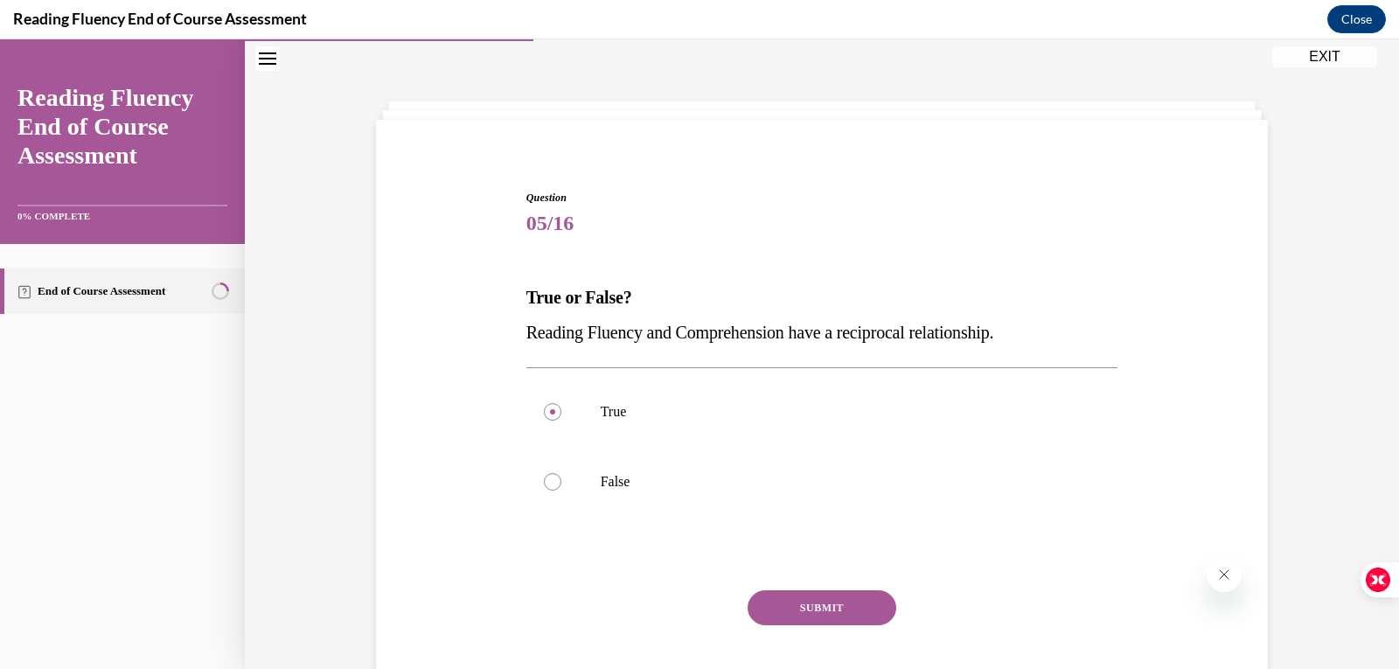
click at [776, 597] on button "SUBMIT" at bounding box center [822, 607] width 149 height 35
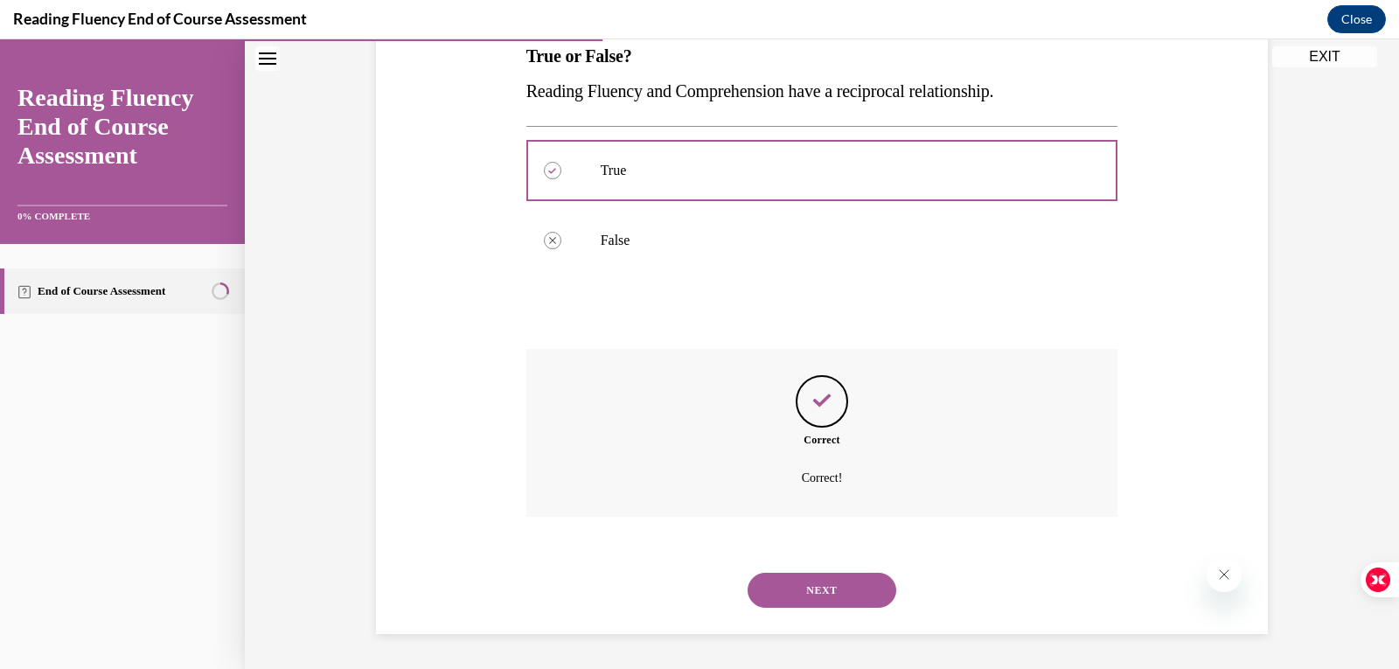
click at [791, 583] on button "NEXT" at bounding box center [822, 590] width 149 height 35
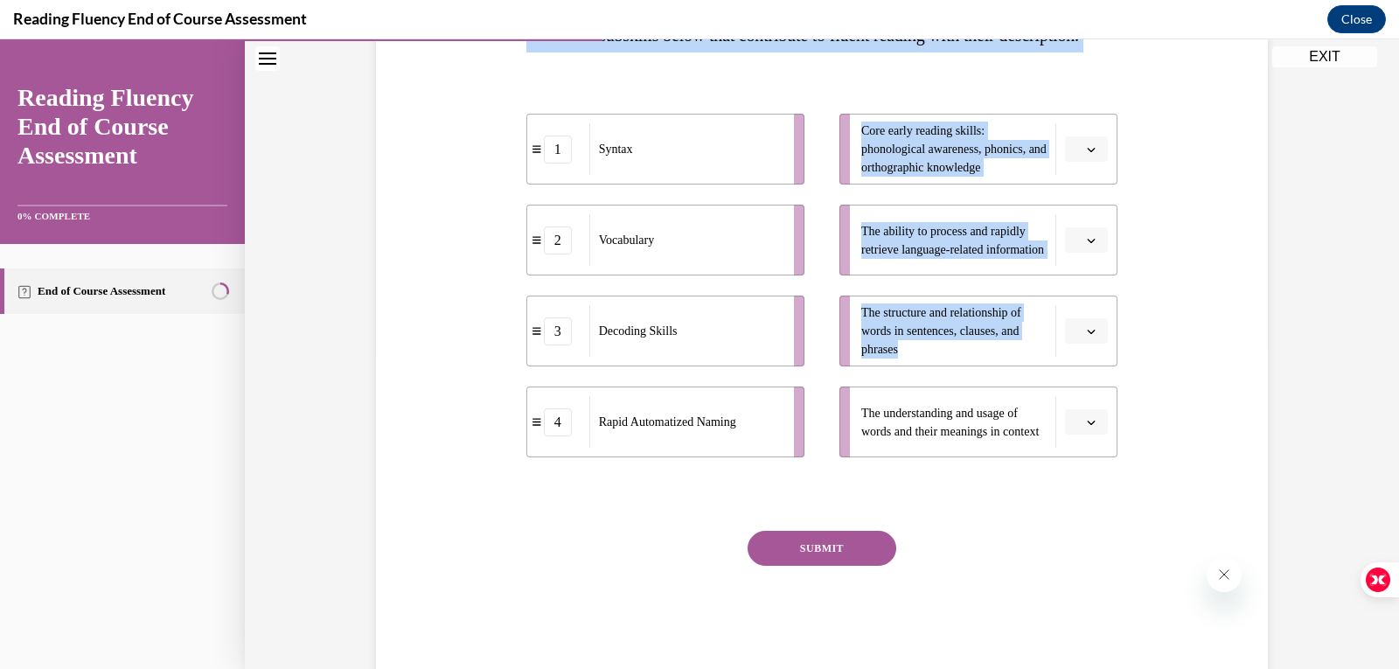
scroll to position [339, 0]
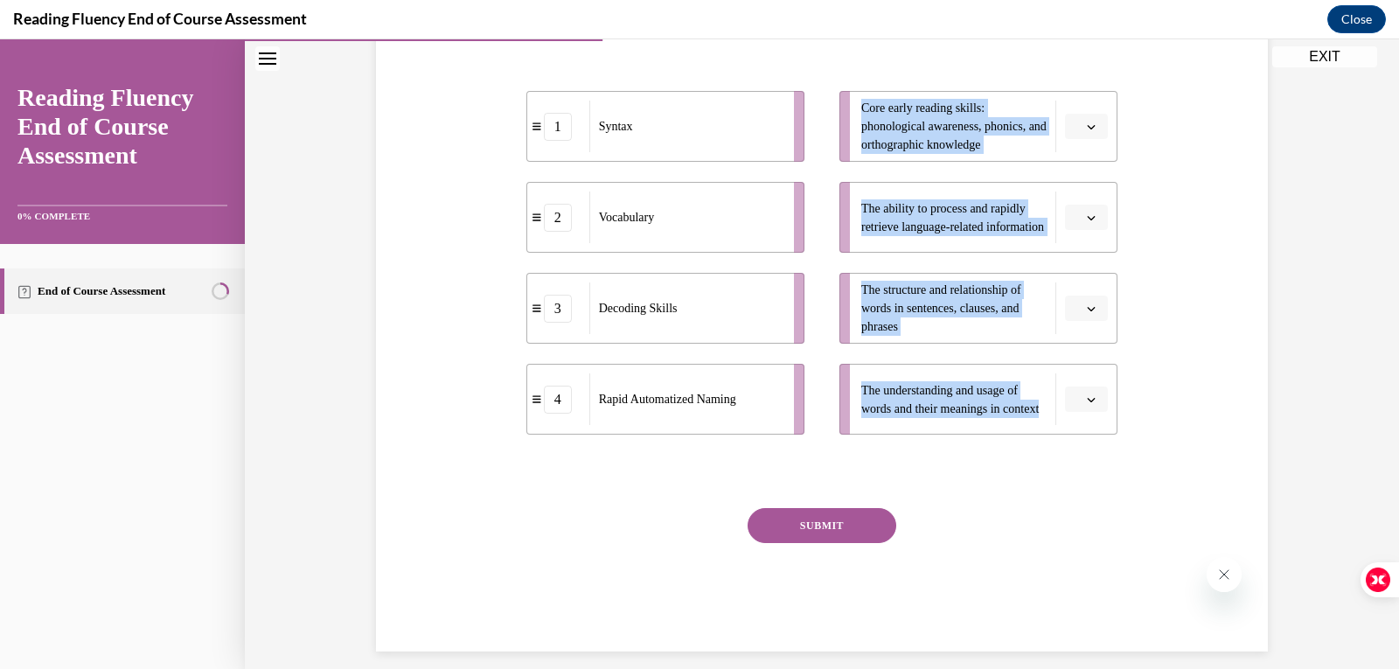
drag, startPoint x: 497, startPoint y: 206, endPoint x: 1070, endPoint y: 449, distance: 622.0
click at [1070, 449] on div "Question 06/16 Match the subskills below that contribute to fluent reading with…" at bounding box center [822, 251] width 901 height 799
copy div "Match the subskills below that contribute to fluent reading with their descript…"
click at [1087, 131] on icon "button" at bounding box center [1091, 126] width 9 height 9
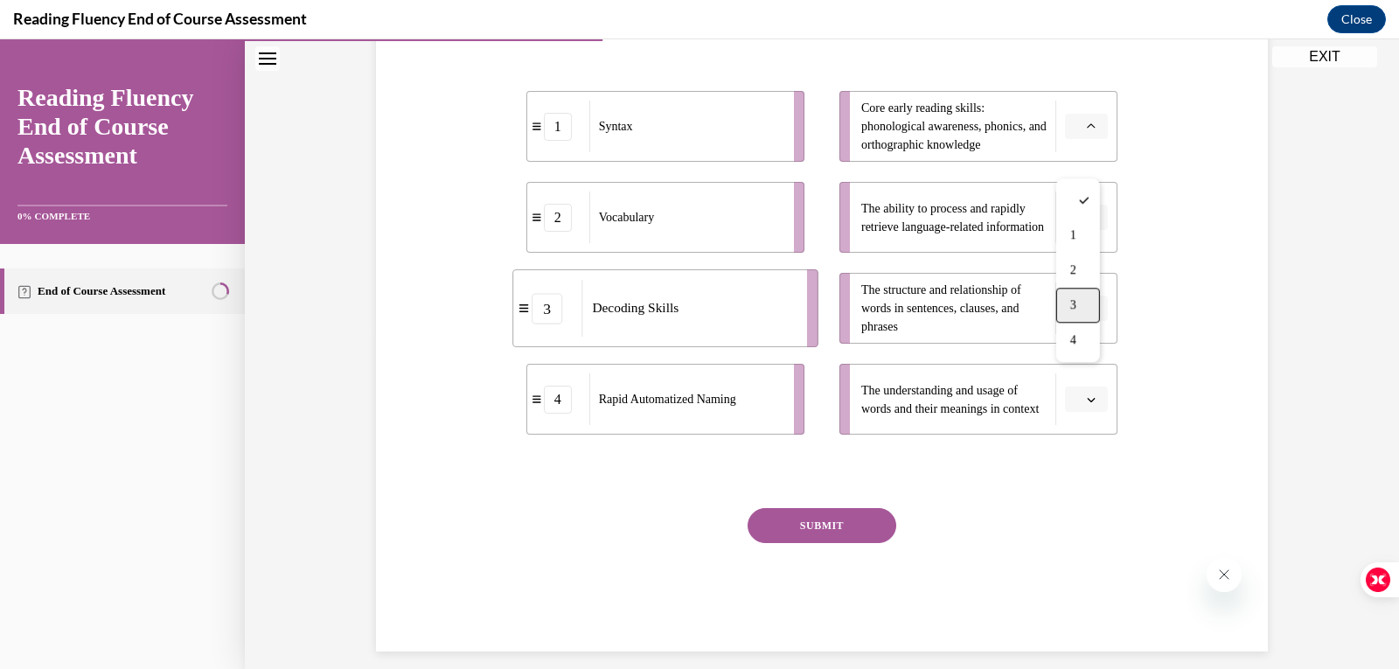
click at [1094, 306] on div "3" at bounding box center [1079, 305] width 44 height 35
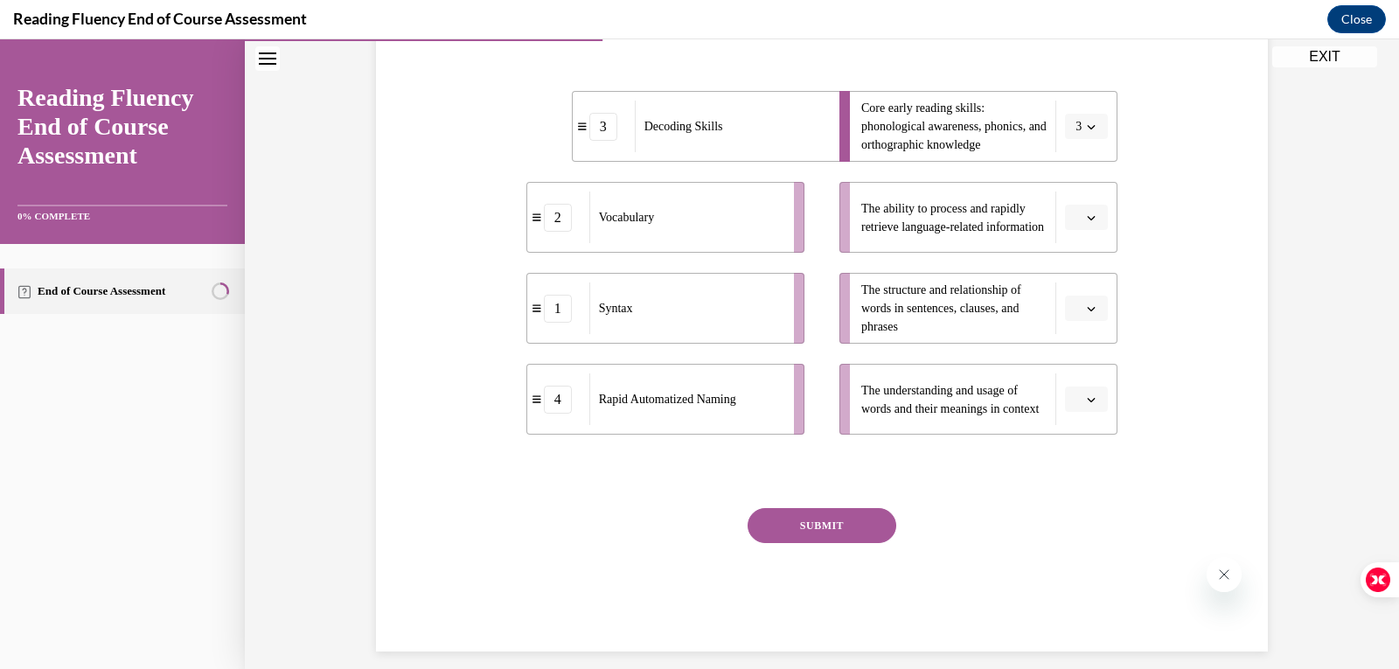
click at [1087, 222] on icon "button" at bounding box center [1091, 217] width 9 height 9
click at [1085, 360] on div "2" at bounding box center [1079, 361] width 44 height 35
click at [1087, 313] on icon "button" at bounding box center [1091, 308] width 9 height 9
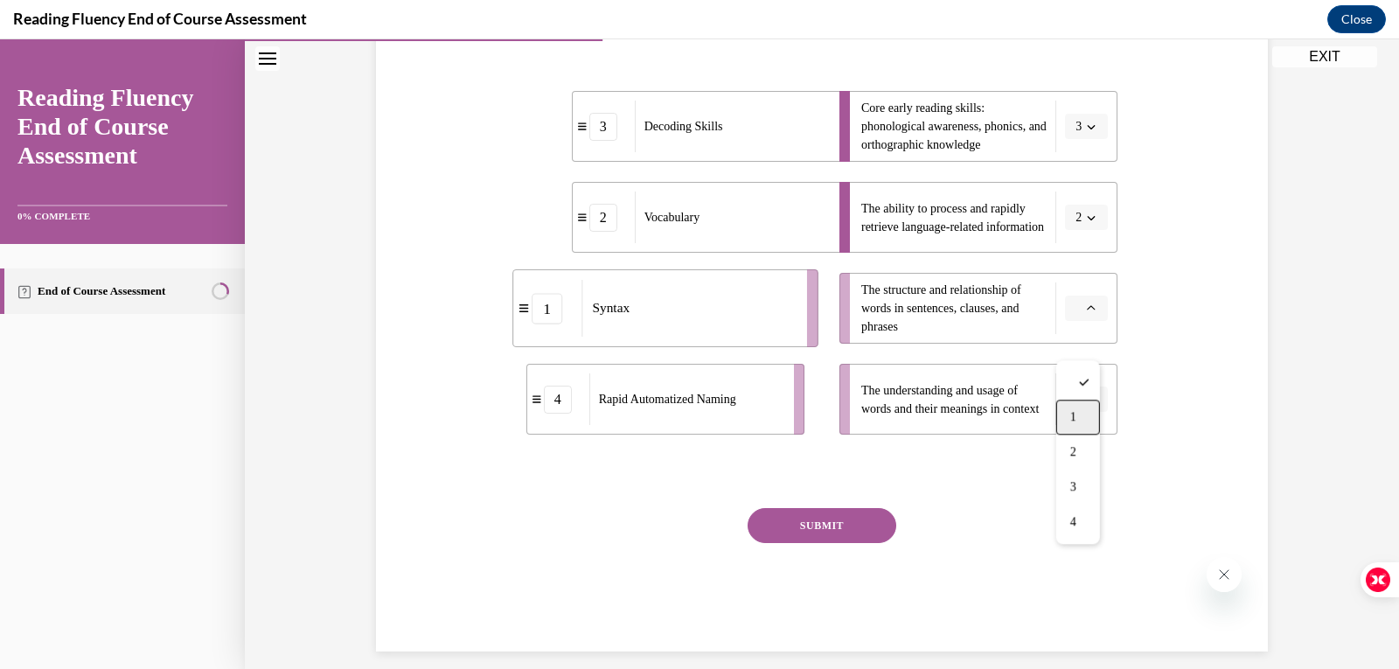
click at [1080, 422] on div "1" at bounding box center [1079, 417] width 44 height 35
click at [1087, 404] on icon "button" at bounding box center [1091, 399] width 9 height 9
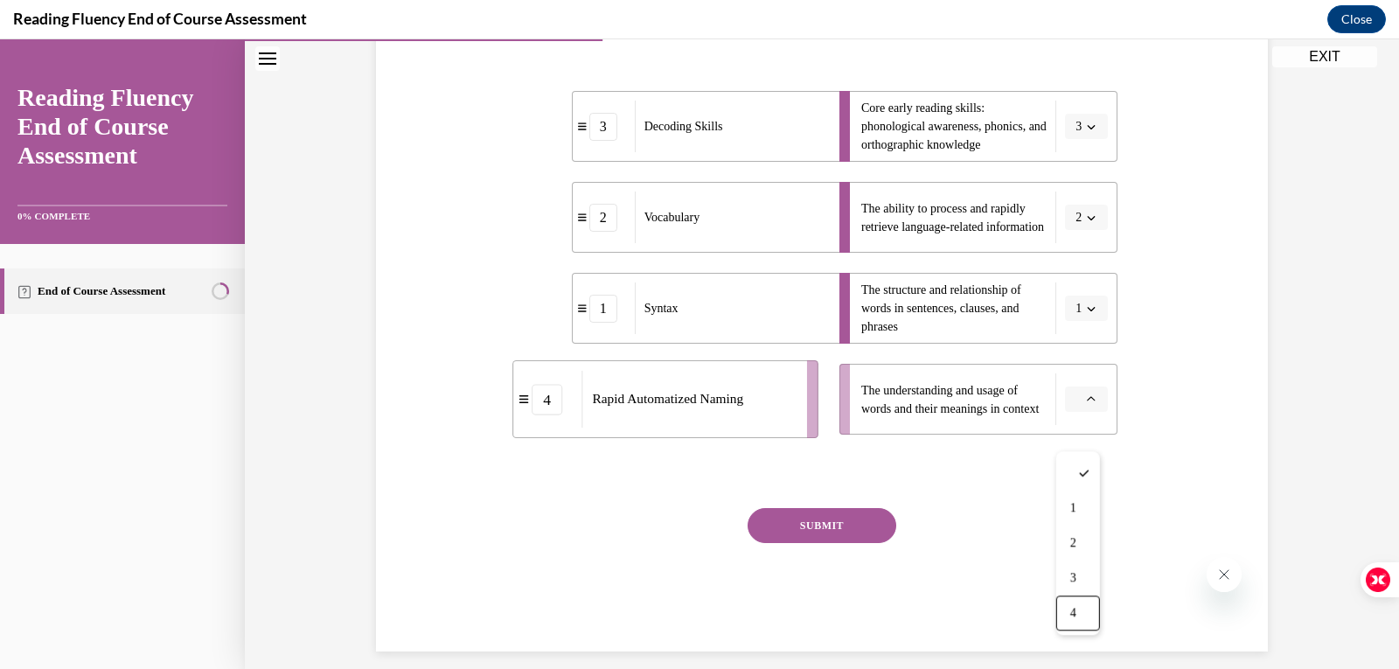
drag, startPoint x: 1084, startPoint y: 605, endPoint x: 1040, endPoint y: 604, distance: 43.7
click at [1084, 604] on div "4" at bounding box center [1079, 613] width 44 height 35
click at [813, 543] on button "SUBMIT" at bounding box center [822, 525] width 149 height 35
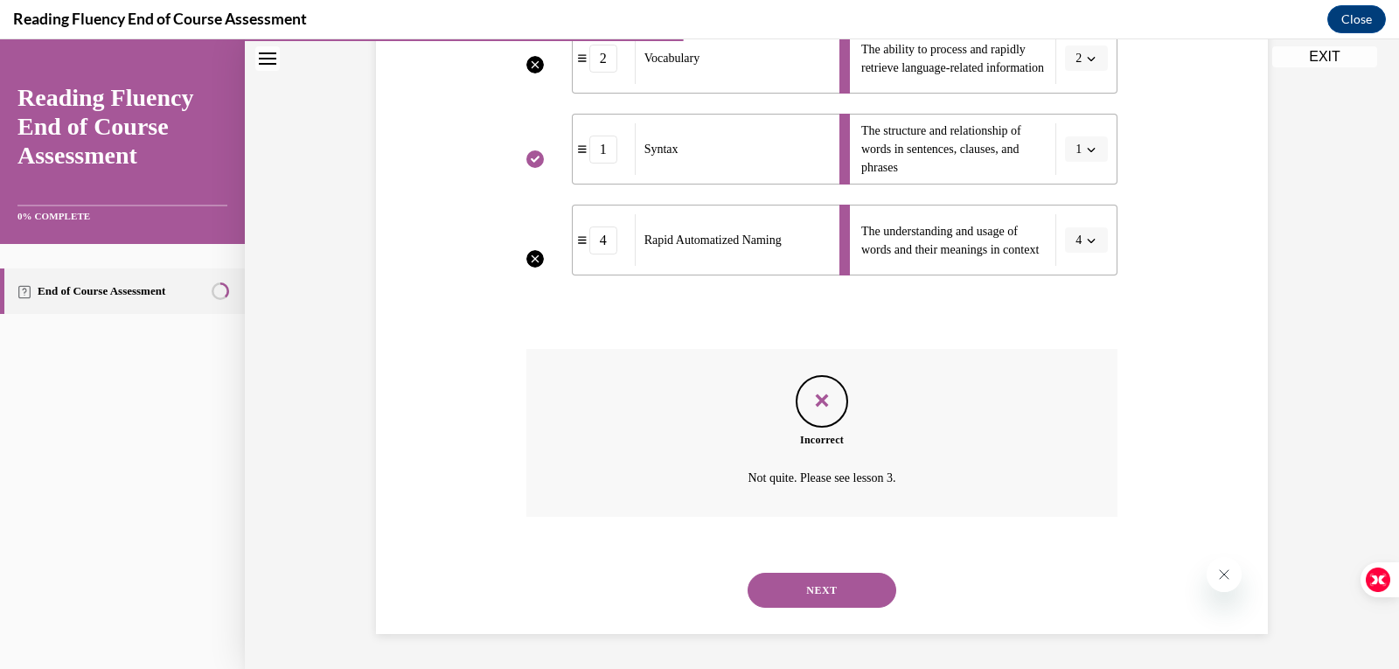
click at [828, 578] on button "NEXT" at bounding box center [822, 590] width 149 height 35
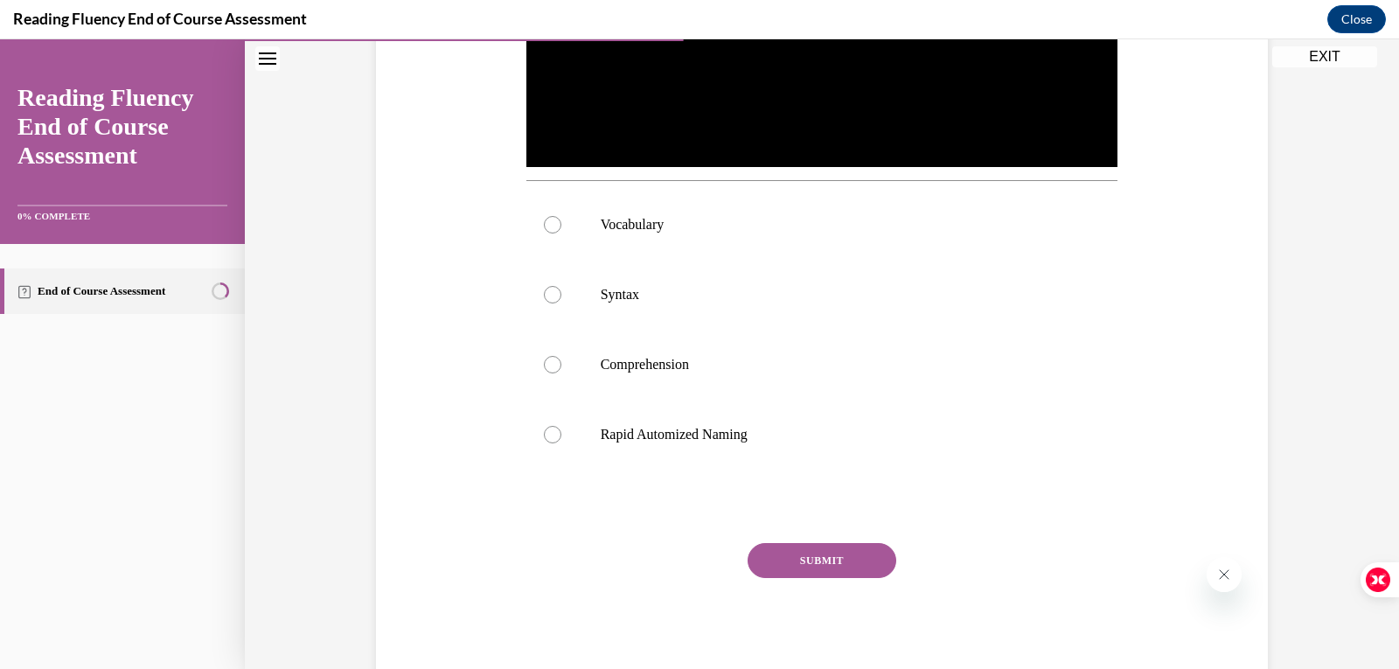
scroll to position [325, 0]
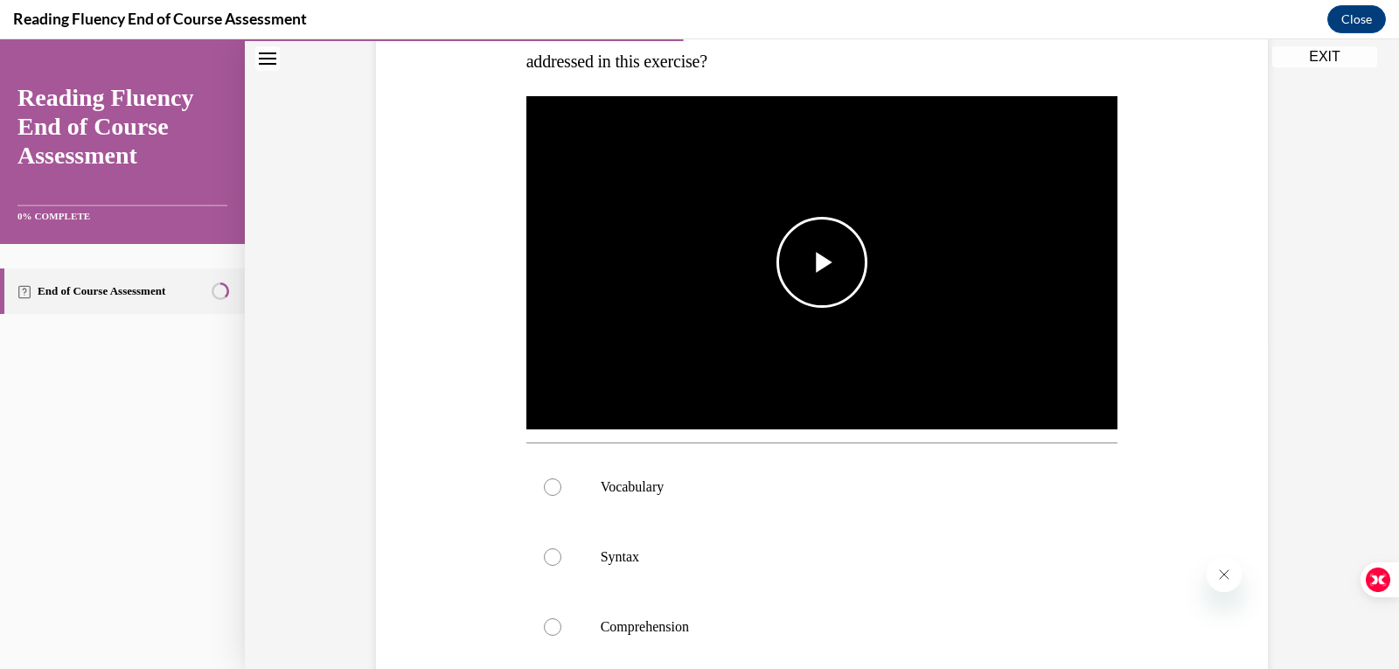
click at [822, 262] on span "Video player" at bounding box center [822, 262] width 0 height 0
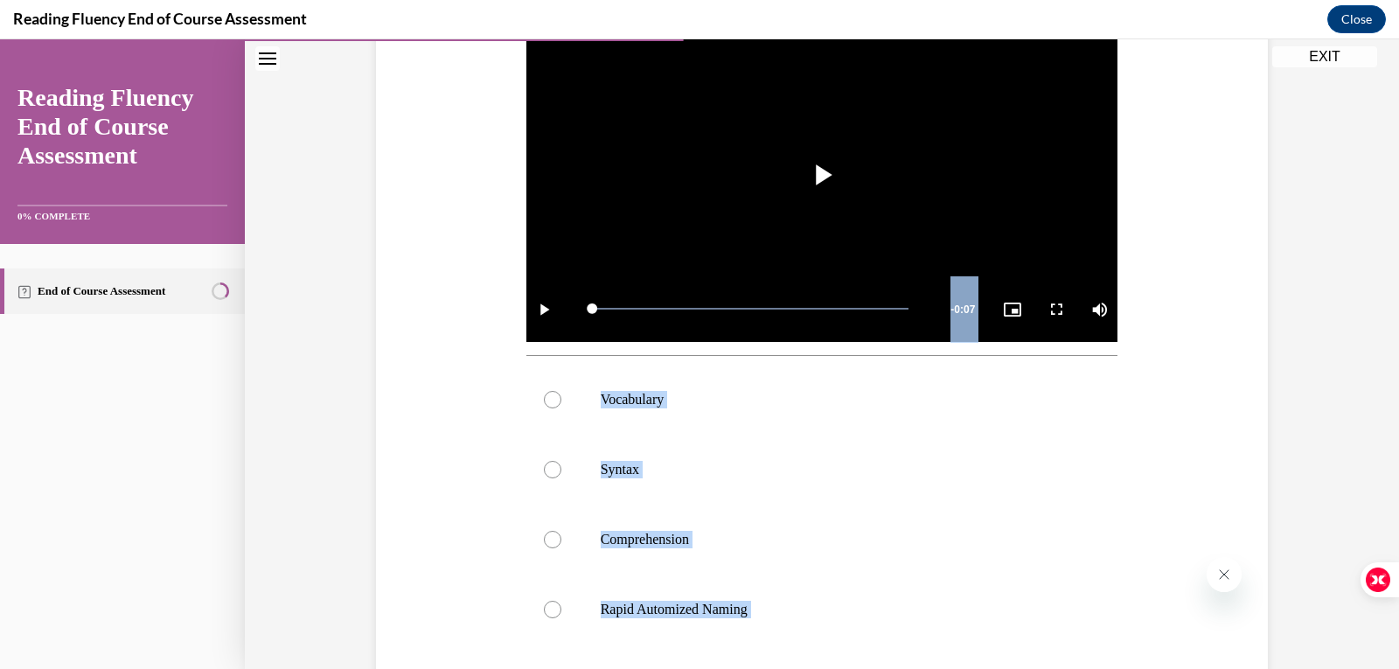
scroll to position [499, 0]
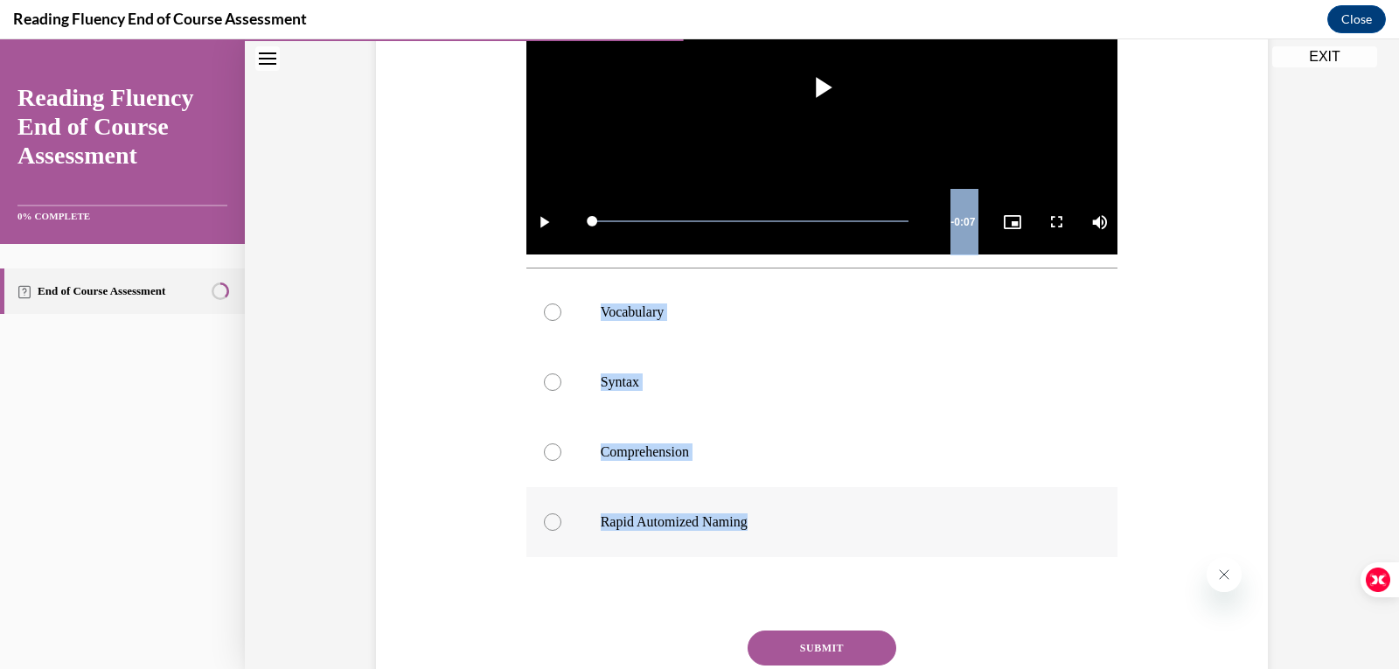
drag, startPoint x: 519, startPoint y: 112, endPoint x: 946, endPoint y: 512, distance: 584.8
click at [946, 512] on div "Question 07/16 In this video, students are scooping words into phrases. Which s…" at bounding box center [822, 245] width 601 height 1057
copy div "In this video, students are scooping words into phrases. Which subskill of flue…"
click at [544, 384] on div at bounding box center [552, 381] width 17 height 17
click at [544, 384] on input "Syntax" at bounding box center [552, 381] width 17 height 17
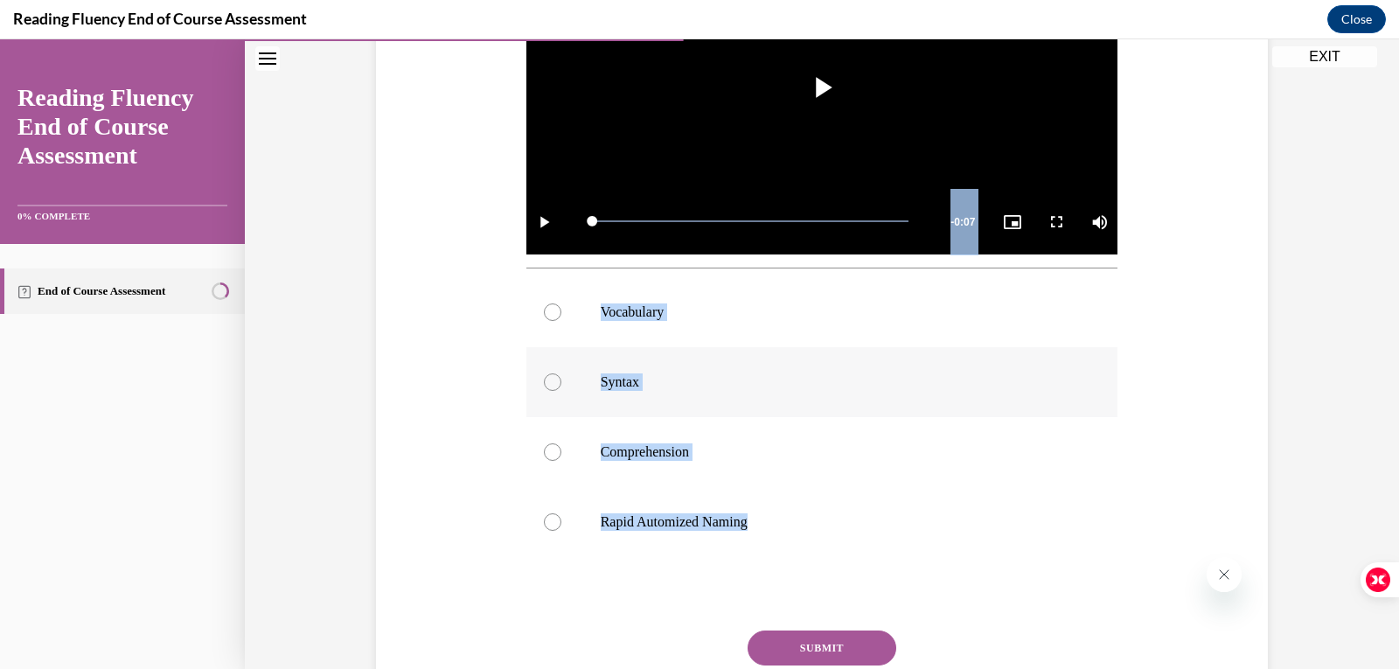
radio input "true"
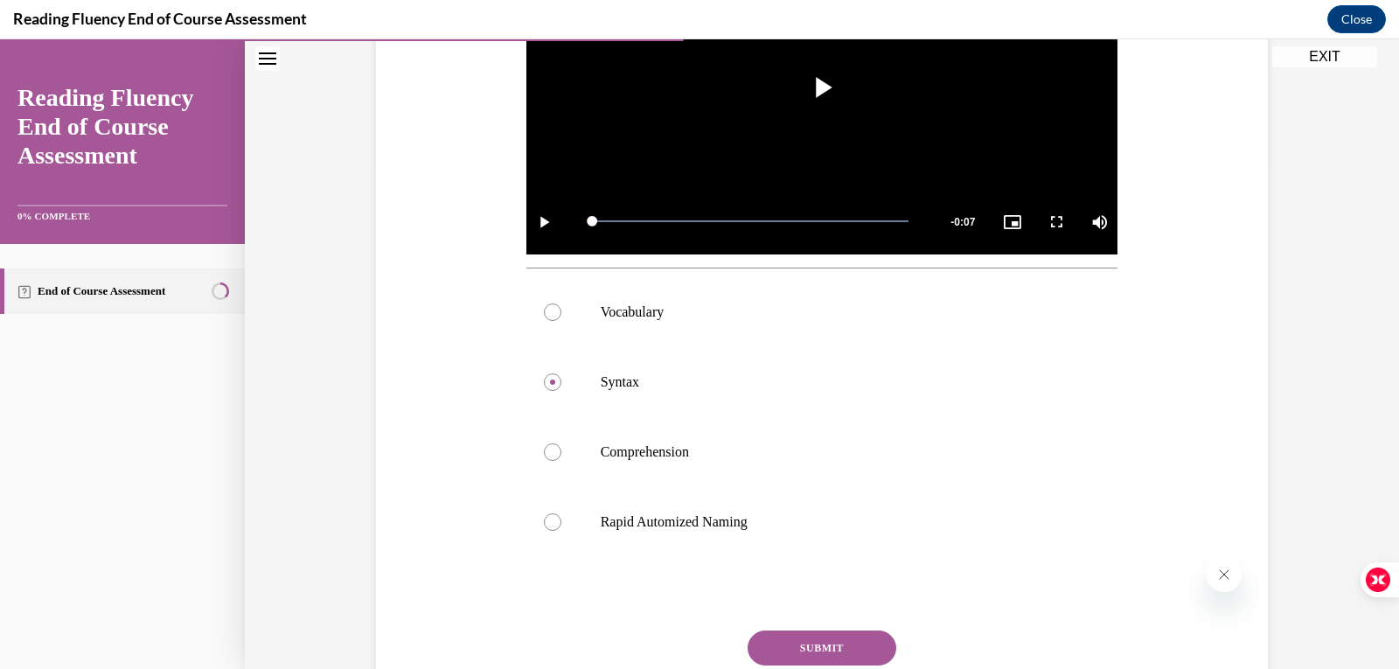
click at [795, 641] on button "SUBMIT" at bounding box center [822, 648] width 149 height 35
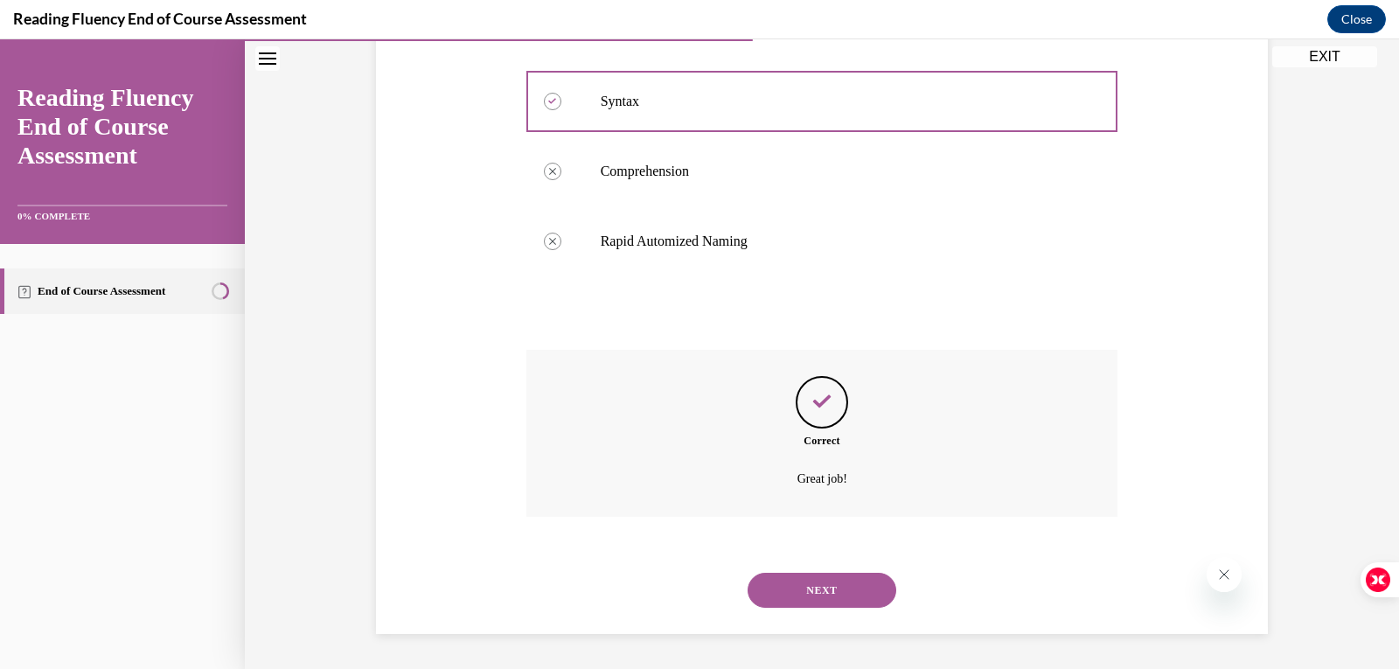
click at [825, 590] on button "NEXT" at bounding box center [822, 590] width 149 height 35
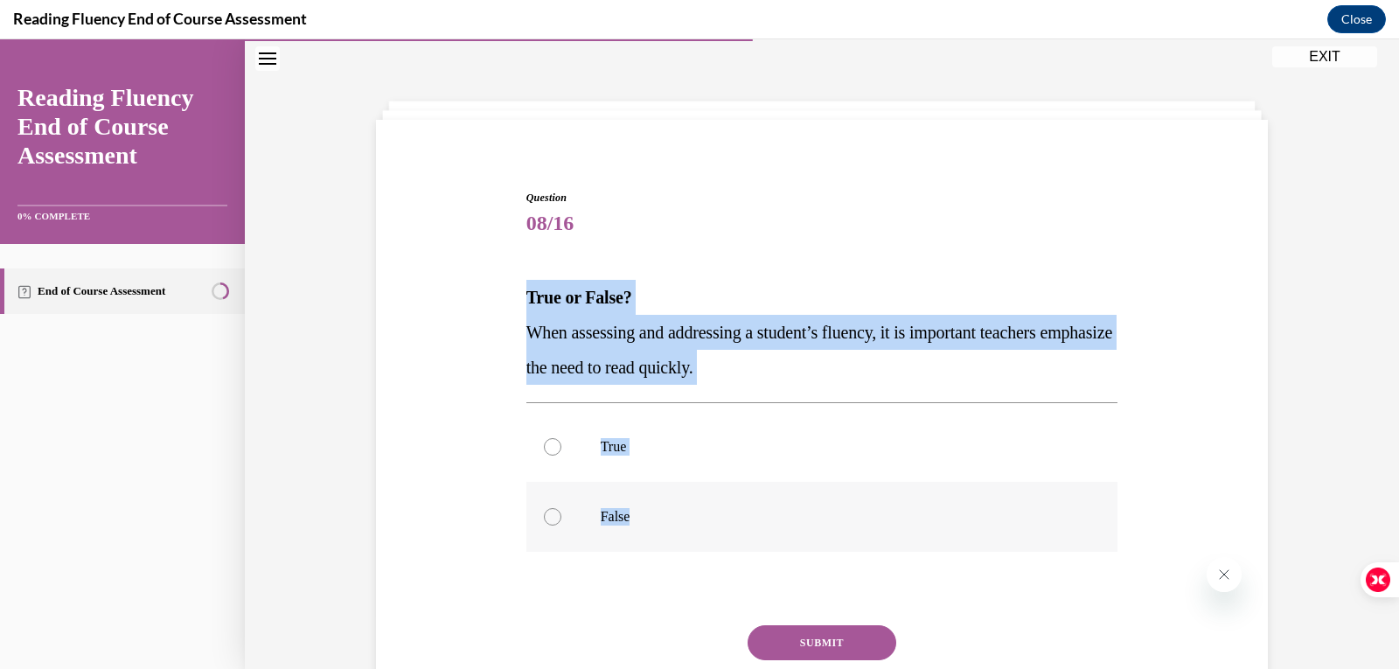
drag, startPoint x: 513, startPoint y: 295, endPoint x: 775, endPoint y: 533, distance: 353.6
click at [775, 533] on div "Question 08/16 True or False? When assessing and addressing a student’s fluency…" at bounding box center [822, 453] width 901 height 632
click at [551, 520] on div at bounding box center [552, 516] width 17 height 17
click at [551, 520] on input "False" at bounding box center [552, 516] width 17 height 17
radio input "true"
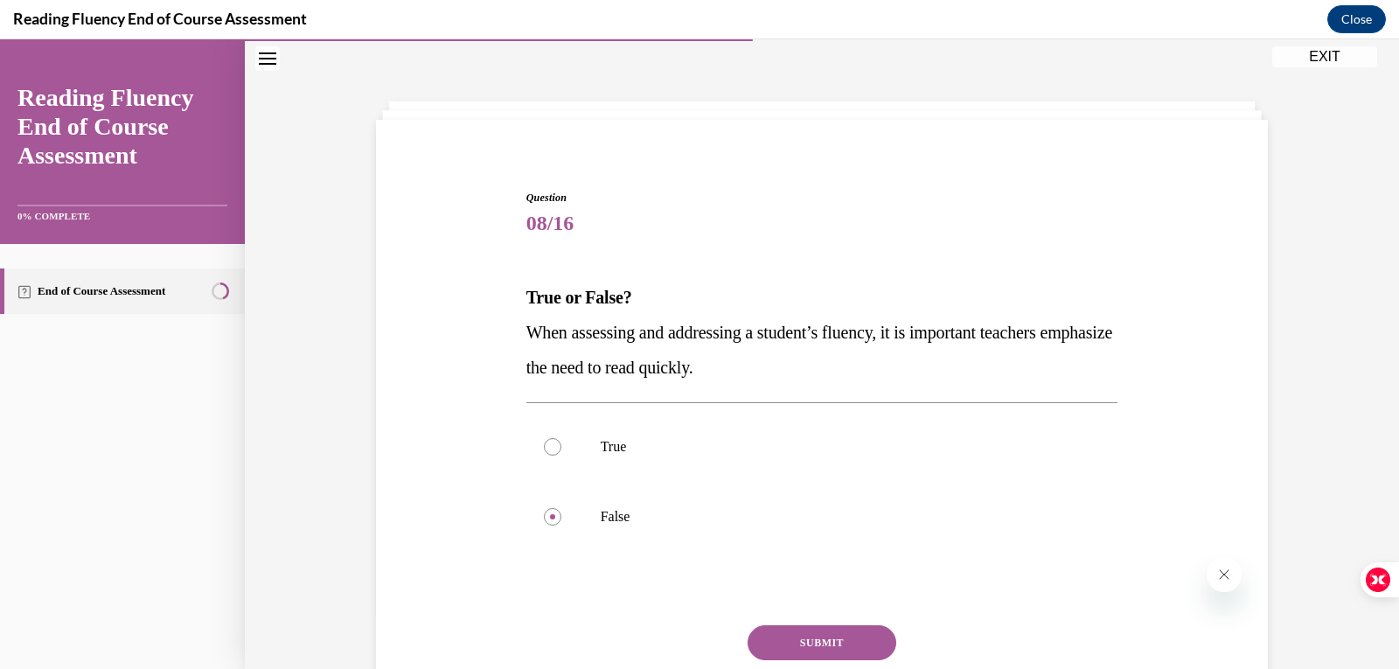
click at [782, 642] on button "SUBMIT" at bounding box center [822, 642] width 149 height 35
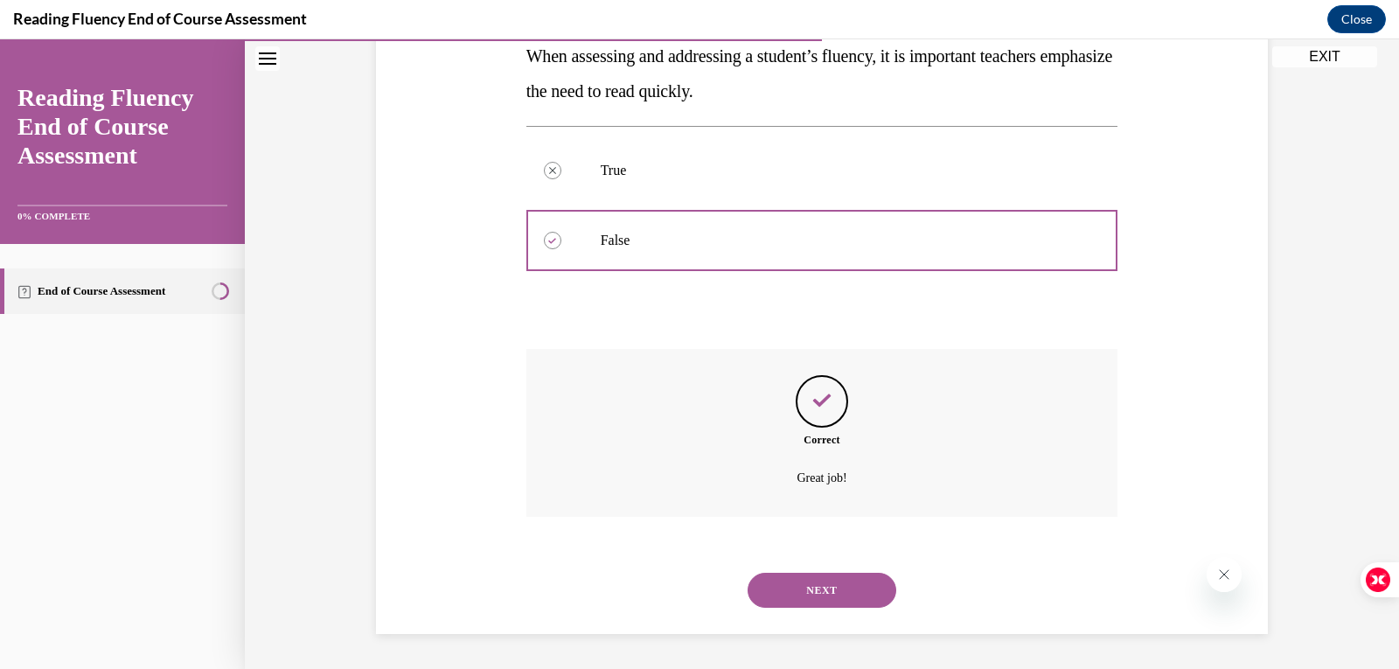
click at [828, 599] on button "NEXT" at bounding box center [822, 590] width 149 height 35
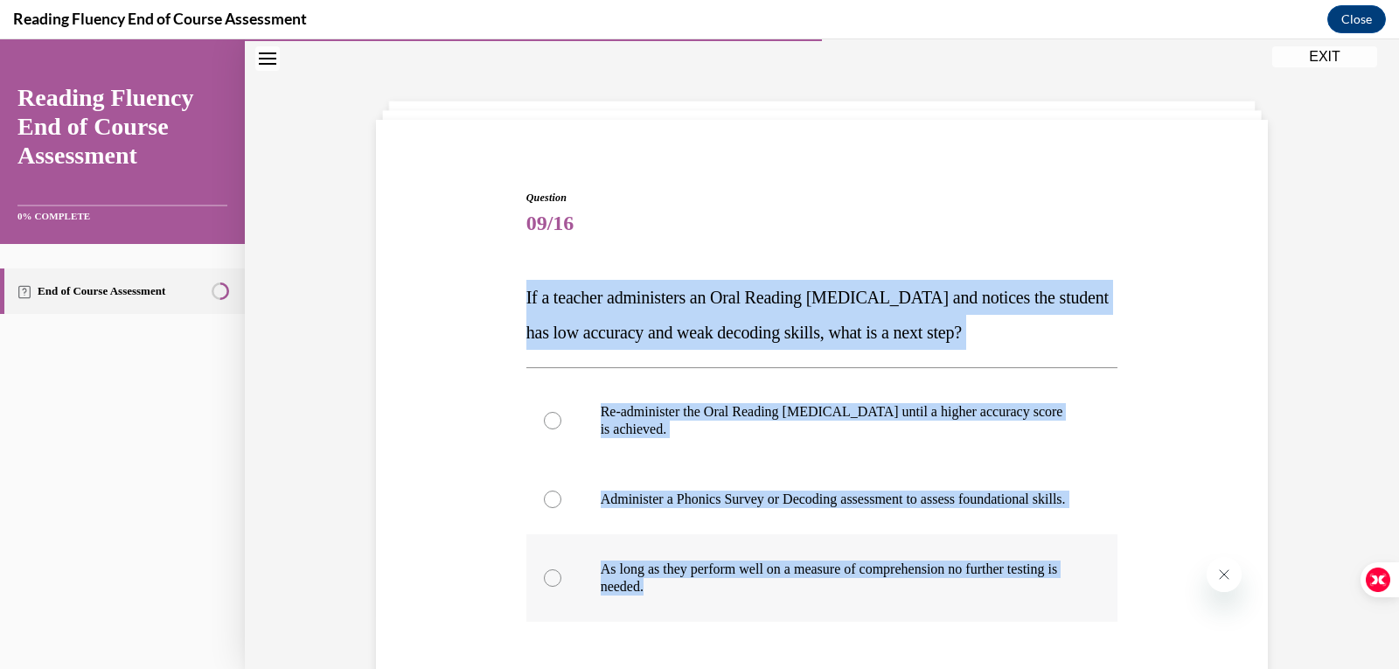
scroll to position [141, 0]
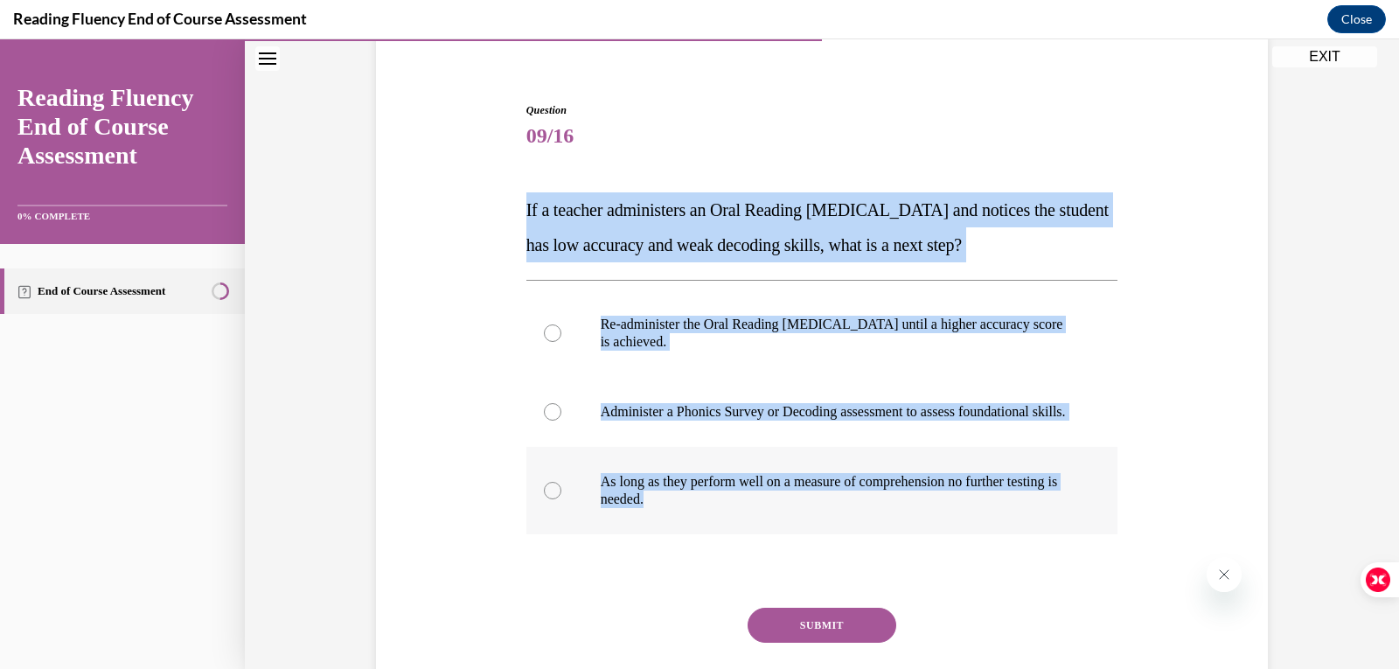
drag, startPoint x: 513, startPoint y: 297, endPoint x: 938, endPoint y: 522, distance: 481.3
click at [938, 522] on div "Question 09/16 If a teacher administers an Oral Reading [MEDICAL_DATA] and noti…" at bounding box center [822, 400] width 901 height 701
click at [534, 428] on label "Administer a Phonics Survey or Decoding assessment to assess foundational skill…" at bounding box center [823, 412] width 592 height 70
click at [544, 421] on input "Administer a Phonics Survey or Decoding assessment to assess foundational skill…" at bounding box center [552, 411] width 17 height 17
radio input "true"
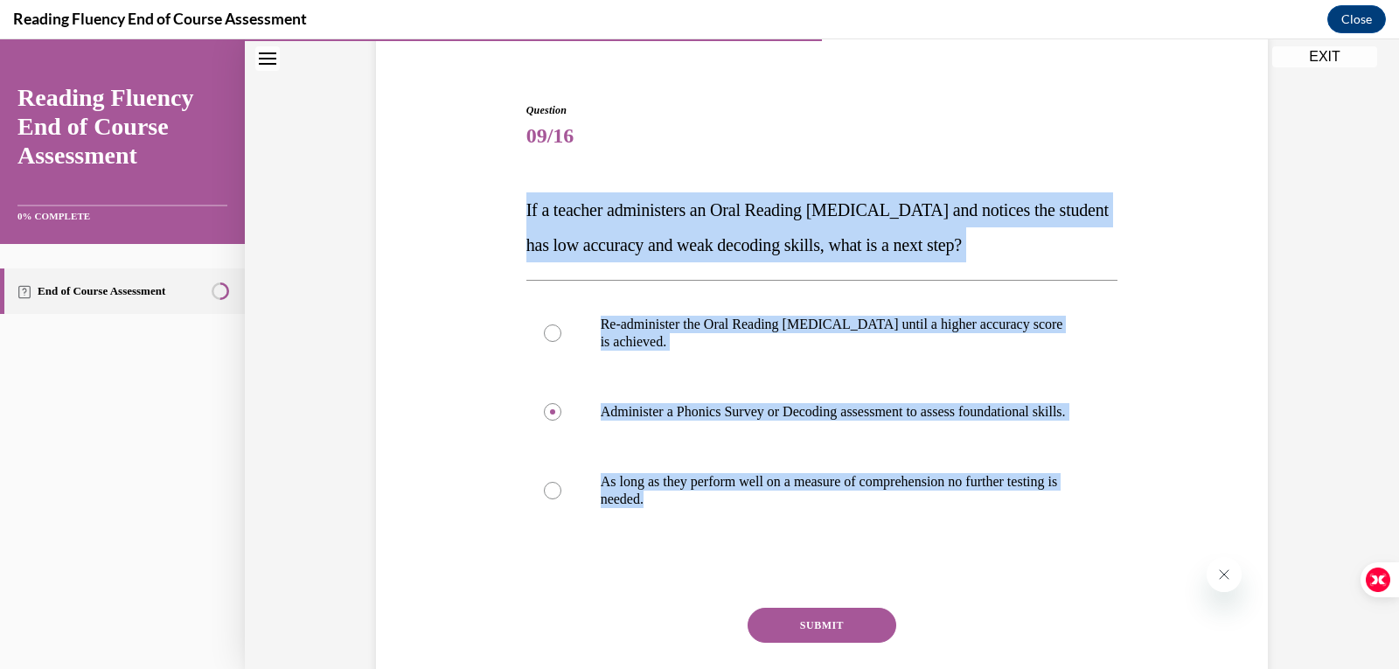
click at [776, 639] on button "SUBMIT" at bounding box center [822, 625] width 149 height 35
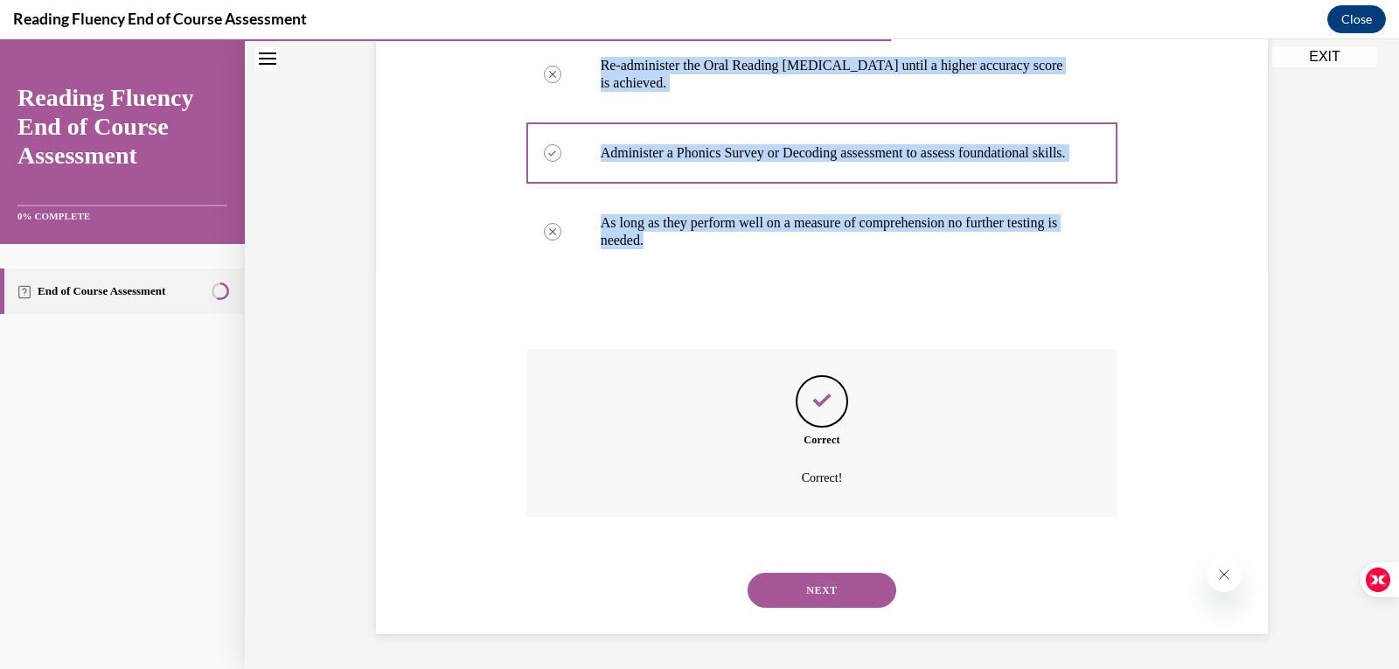
click at [829, 582] on button "NEXT" at bounding box center [822, 590] width 149 height 35
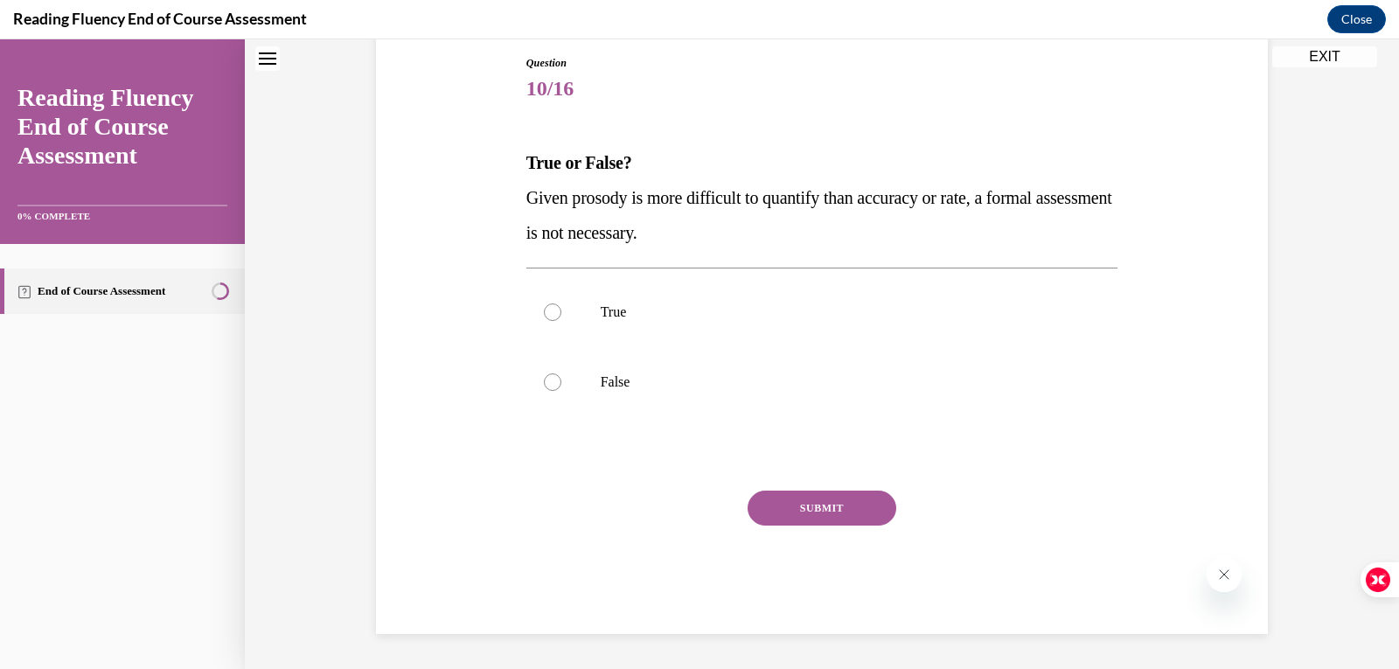
scroll to position [53, 0]
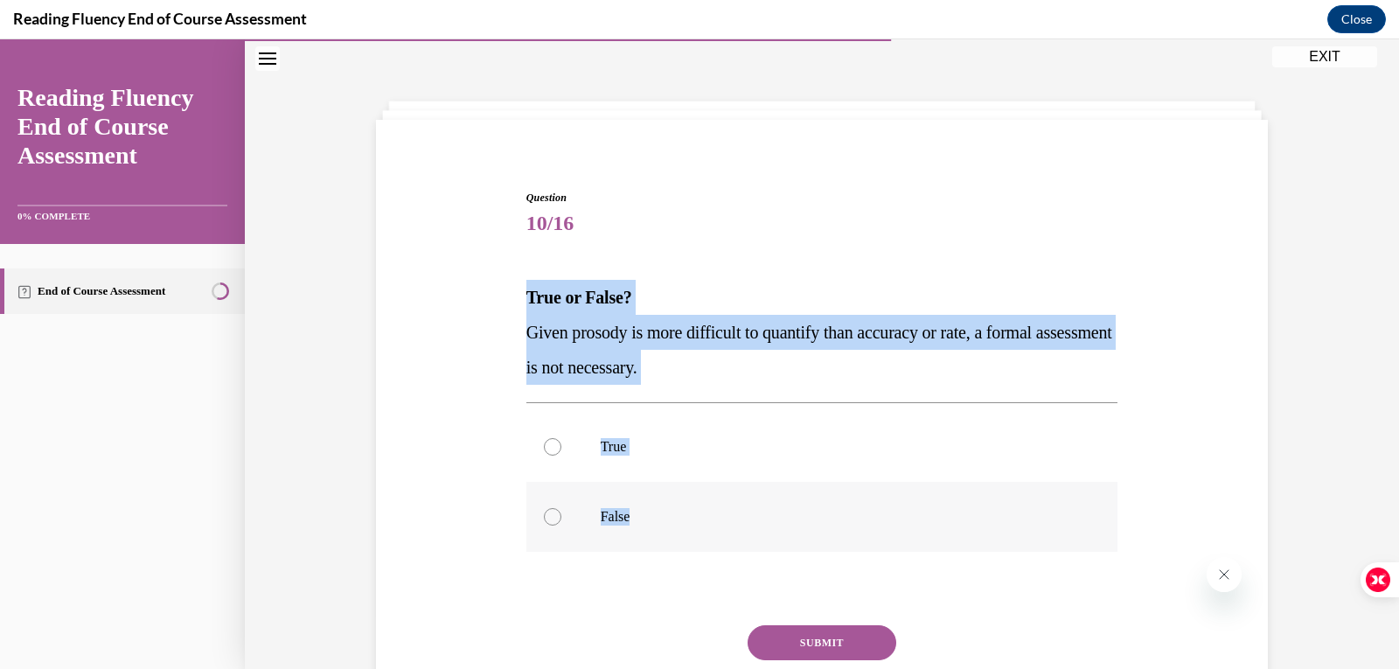
drag, startPoint x: 527, startPoint y: 295, endPoint x: 798, endPoint y: 531, distance: 358.9
click at [798, 531] on div "Question 10/16 True or False? Given prosody is more difficult to quantify than …" at bounding box center [822, 453] width 901 height 632
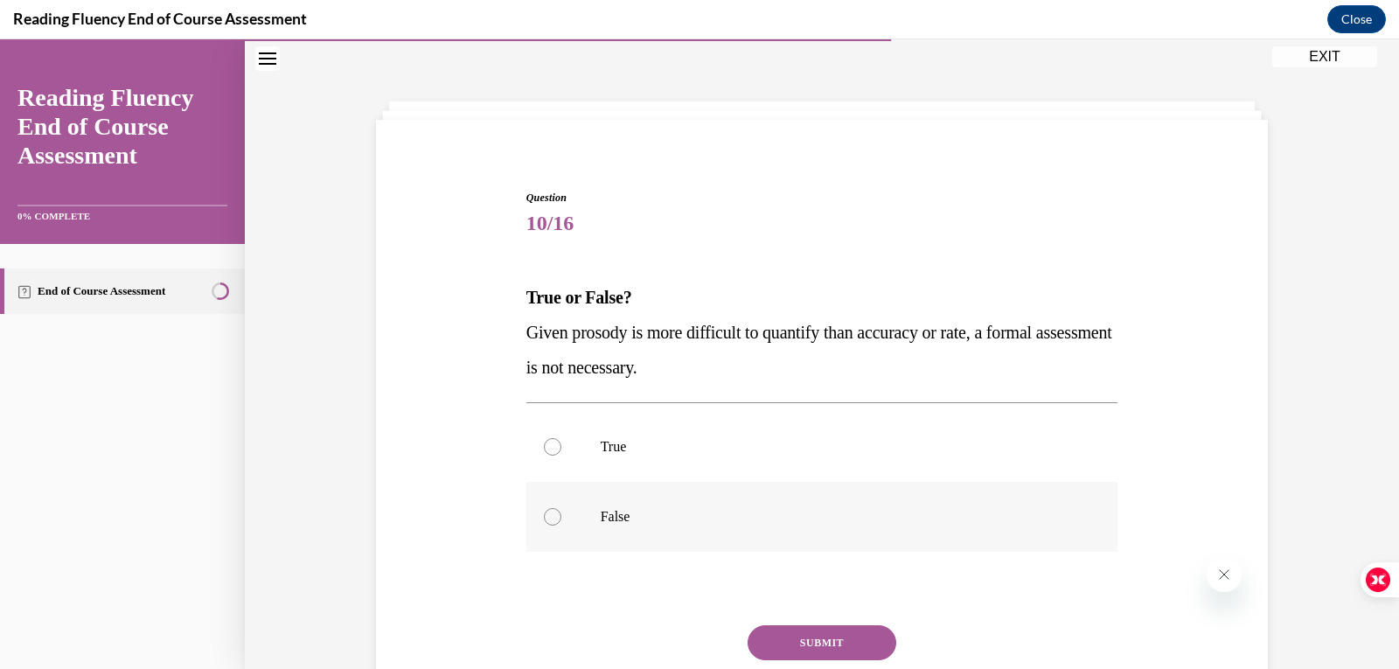
click at [544, 512] on div at bounding box center [552, 516] width 17 height 17
click at [544, 512] on input "False" at bounding box center [552, 516] width 17 height 17
radio input "true"
click at [808, 643] on button "SUBMIT" at bounding box center [822, 642] width 149 height 35
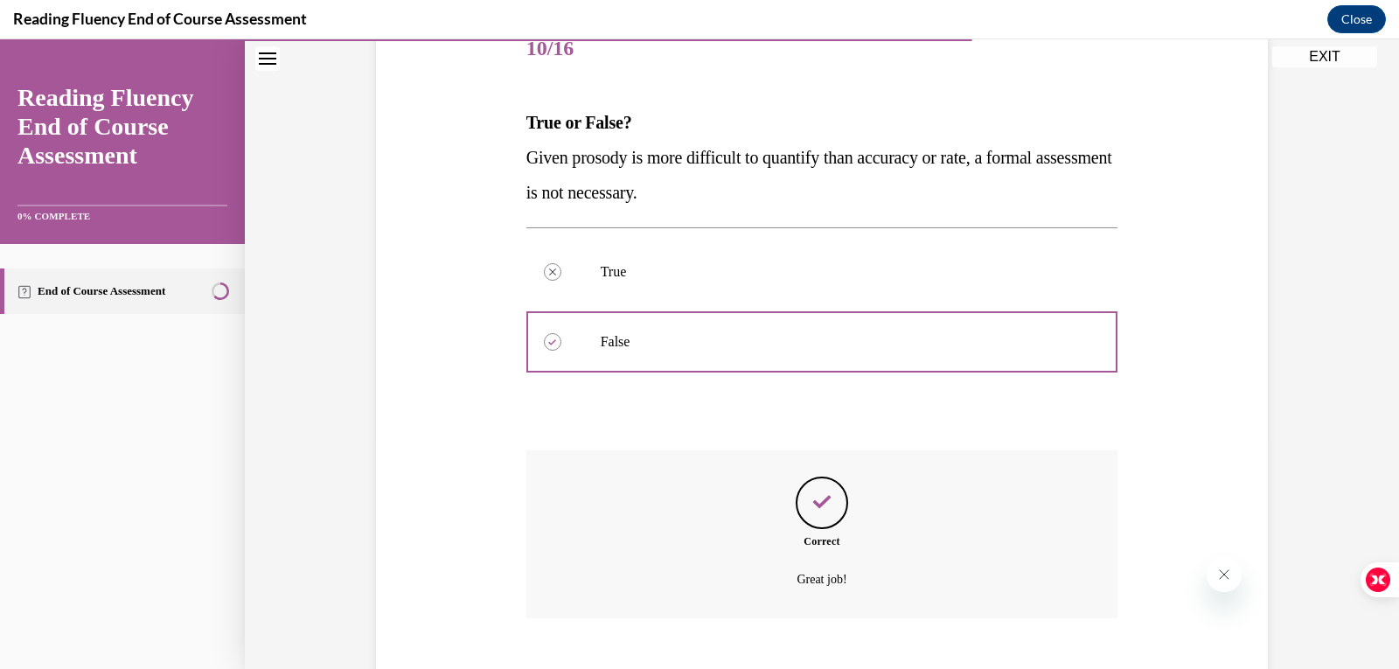
scroll to position [330, 0]
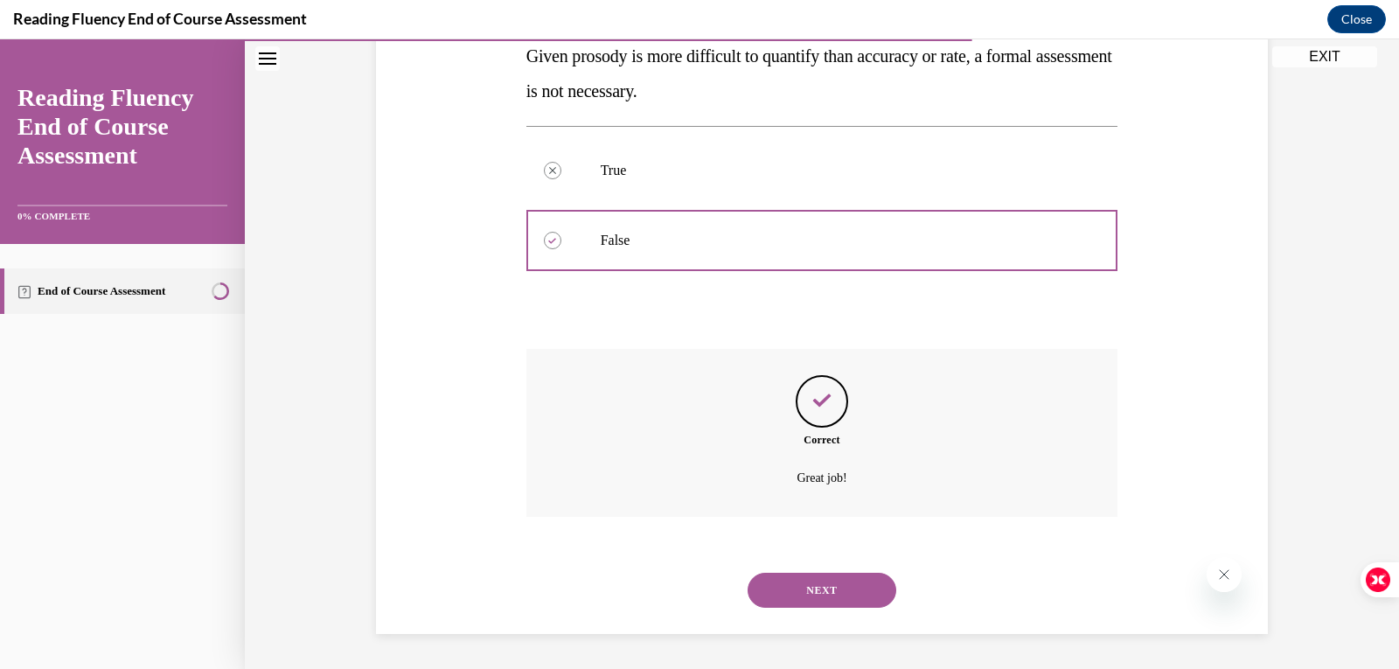
click at [810, 603] on button "NEXT" at bounding box center [822, 590] width 149 height 35
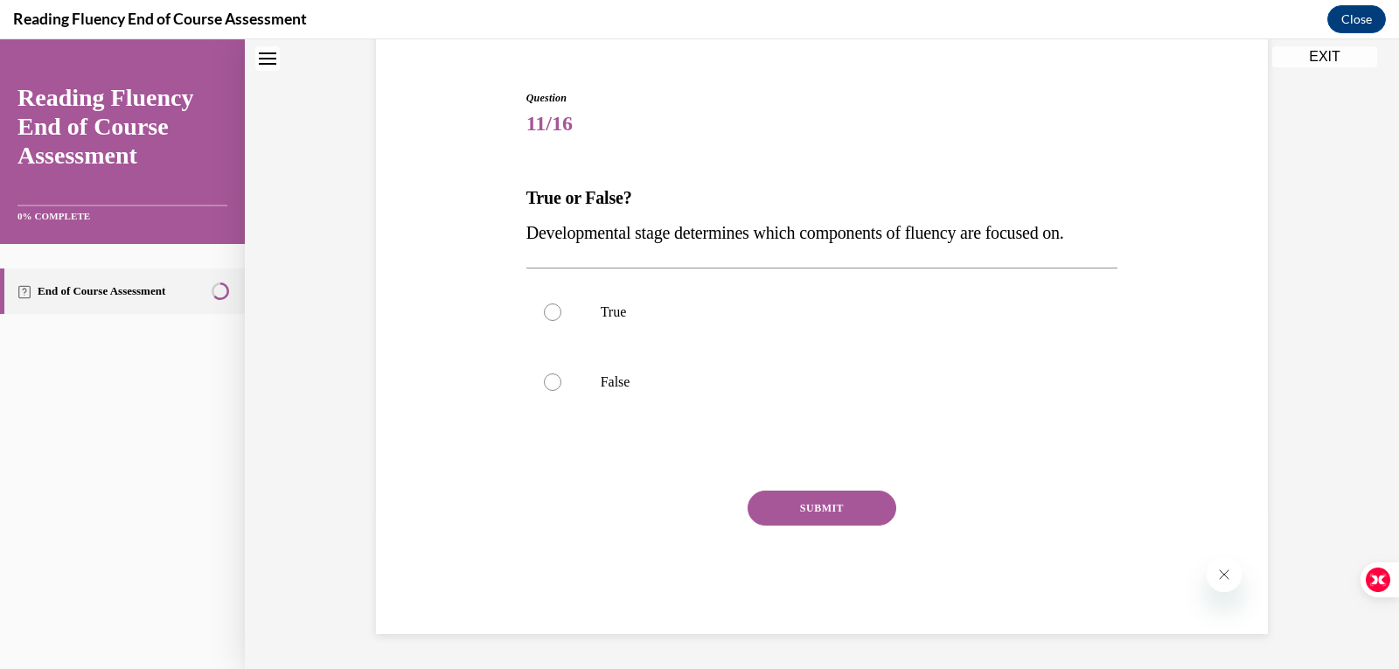
scroll to position [53, 0]
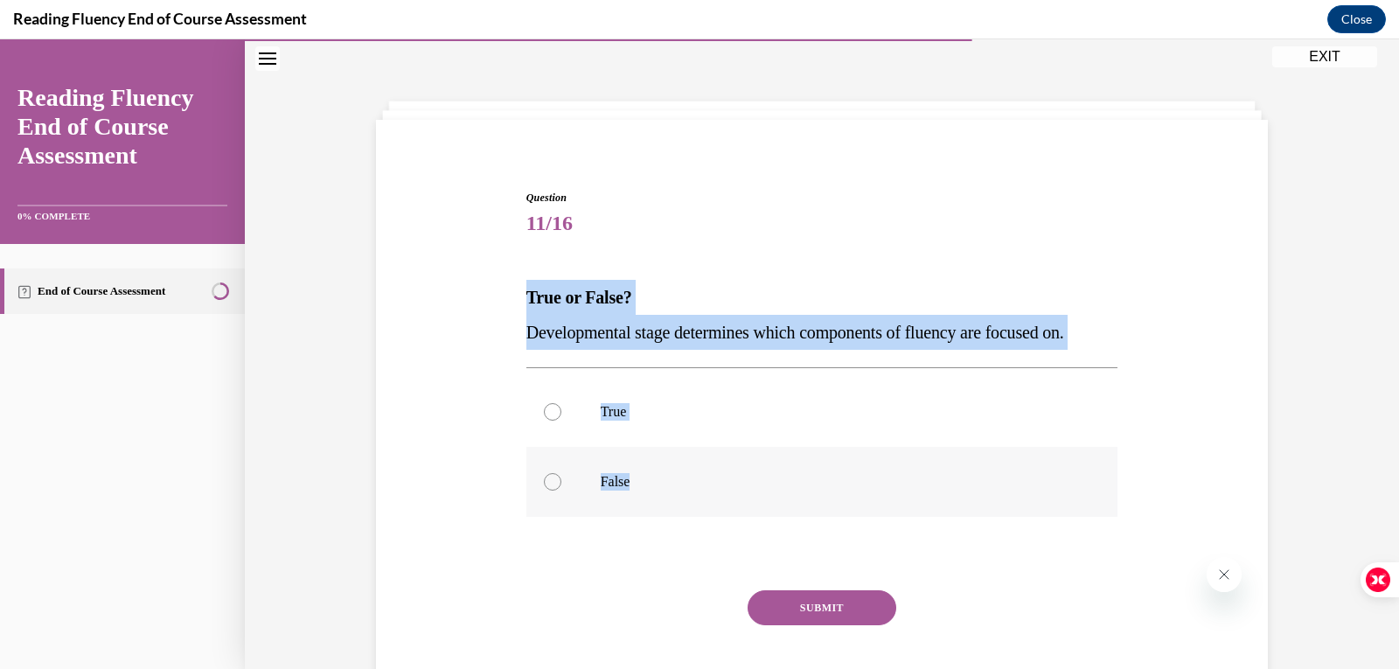
drag, startPoint x: 516, startPoint y: 298, endPoint x: 809, endPoint y: 465, distance: 337.3
click at [809, 465] on div "Question 11/16 True or False? Developmental stage determines which components o…" at bounding box center [822, 449] width 601 height 570
copy div "True or False? Developmental stage determines which components of fluency are f…"
click at [544, 409] on div at bounding box center [552, 411] width 17 height 17
click at [544, 409] on input "True" at bounding box center [552, 411] width 17 height 17
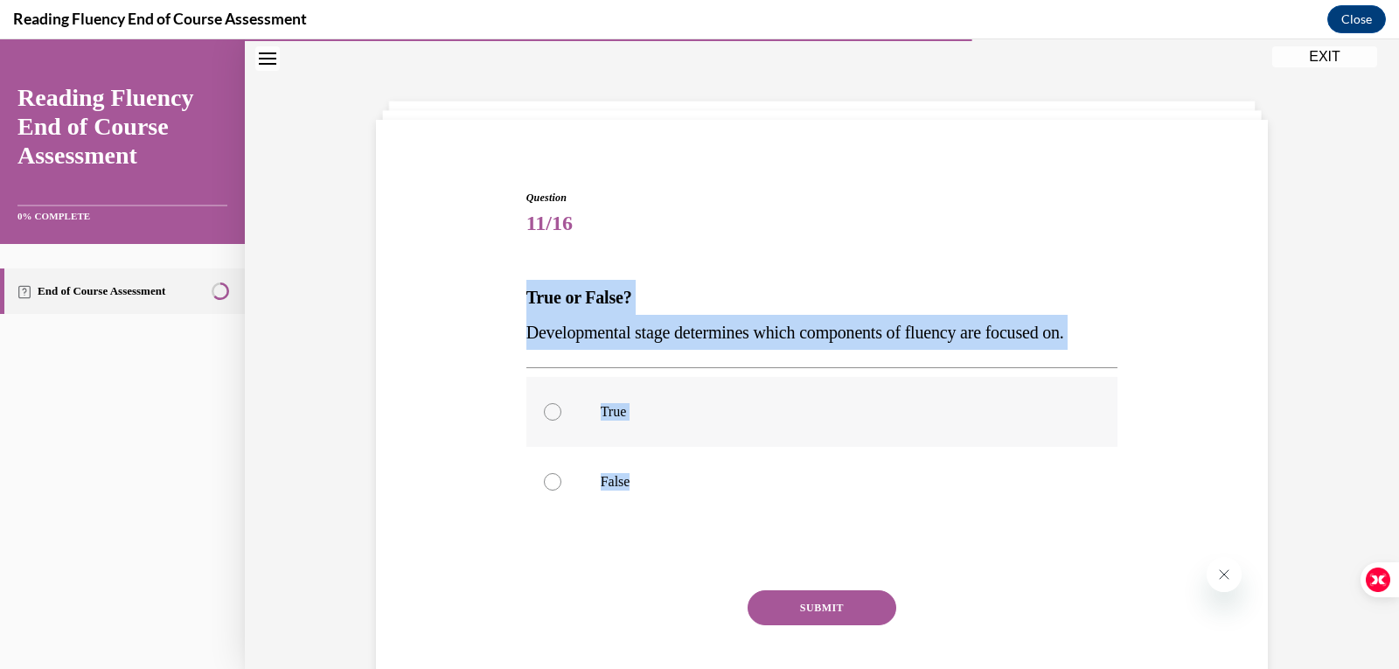
radio input "true"
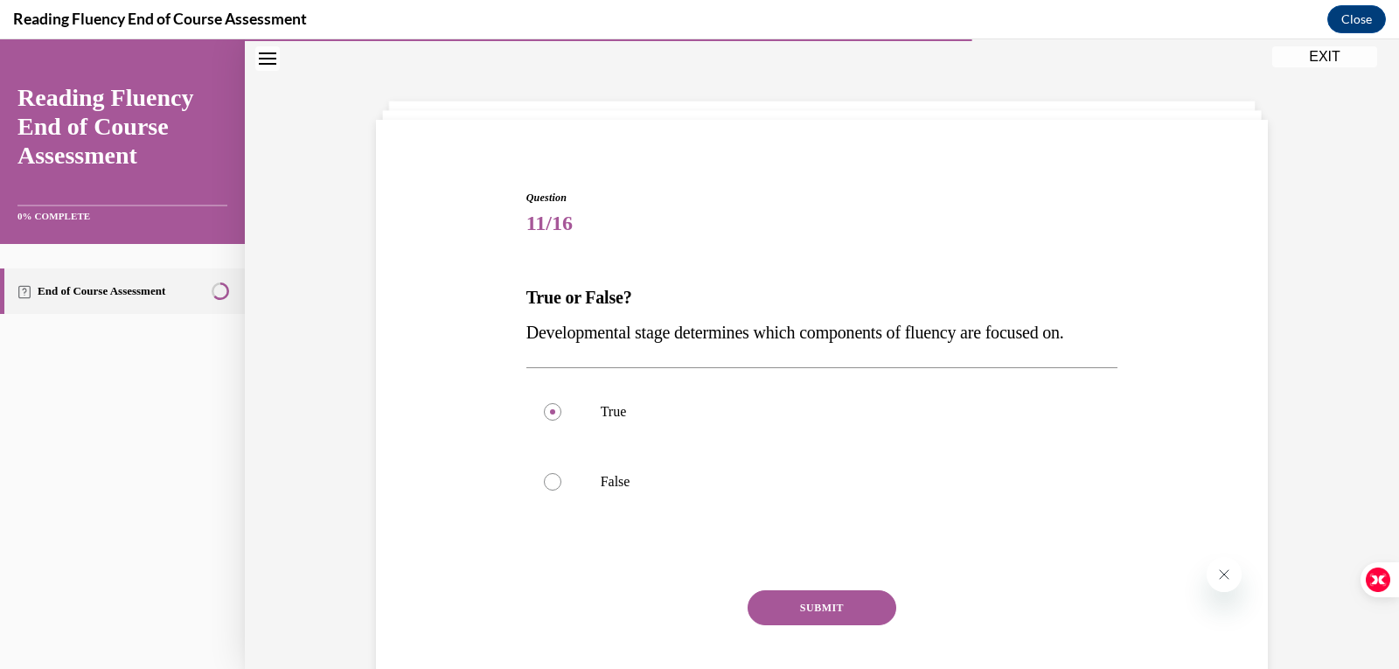
click at [801, 605] on button "SUBMIT" at bounding box center [822, 607] width 149 height 35
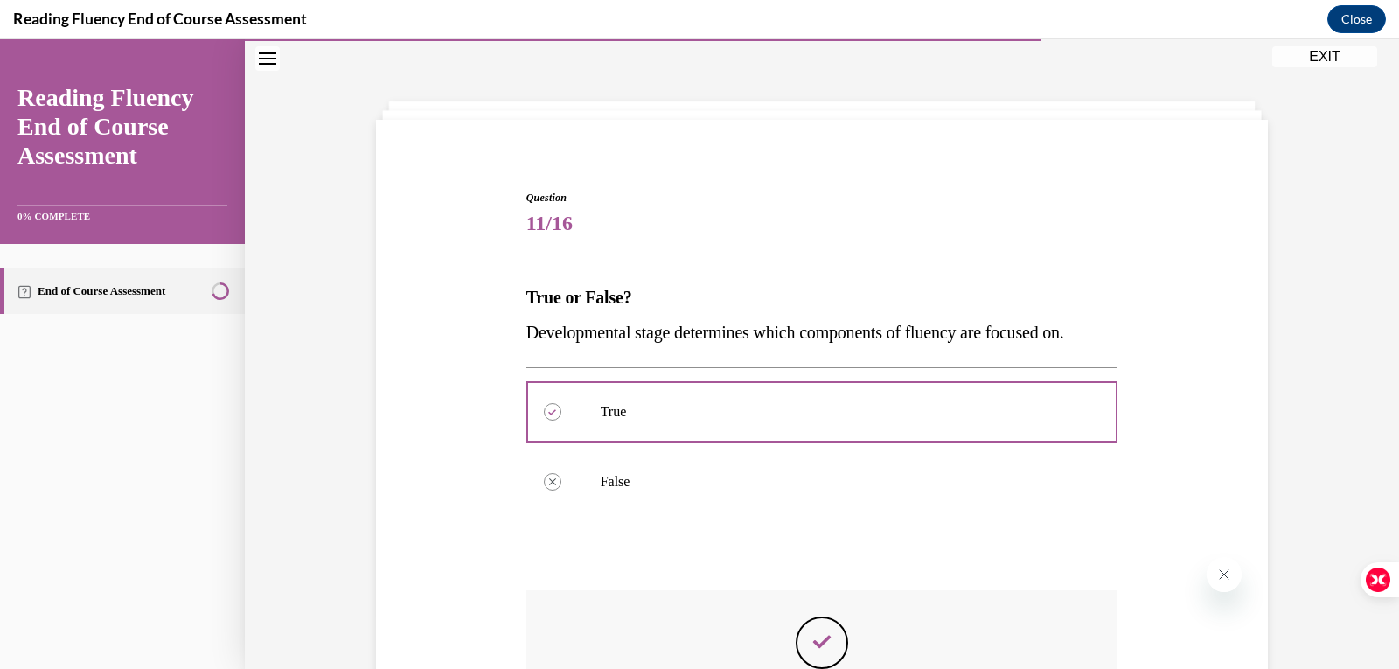
scroll to position [295, 0]
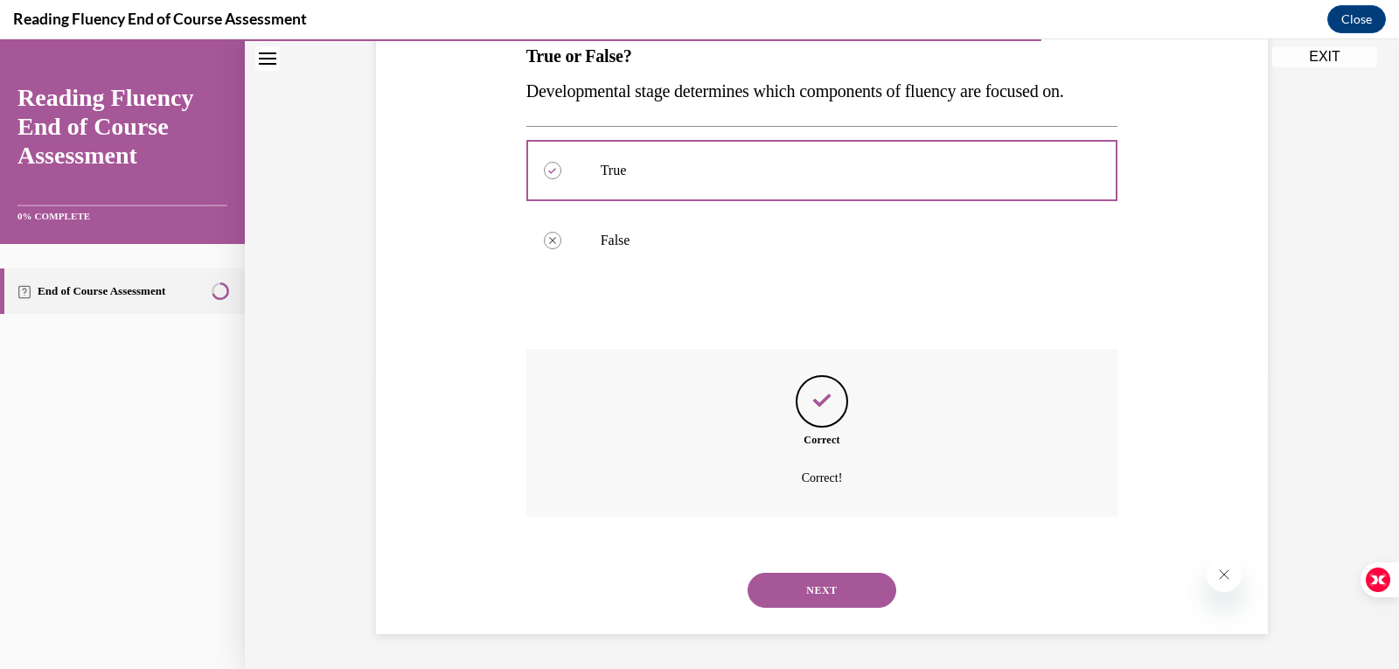
click at [822, 584] on button "NEXT" at bounding box center [822, 590] width 149 height 35
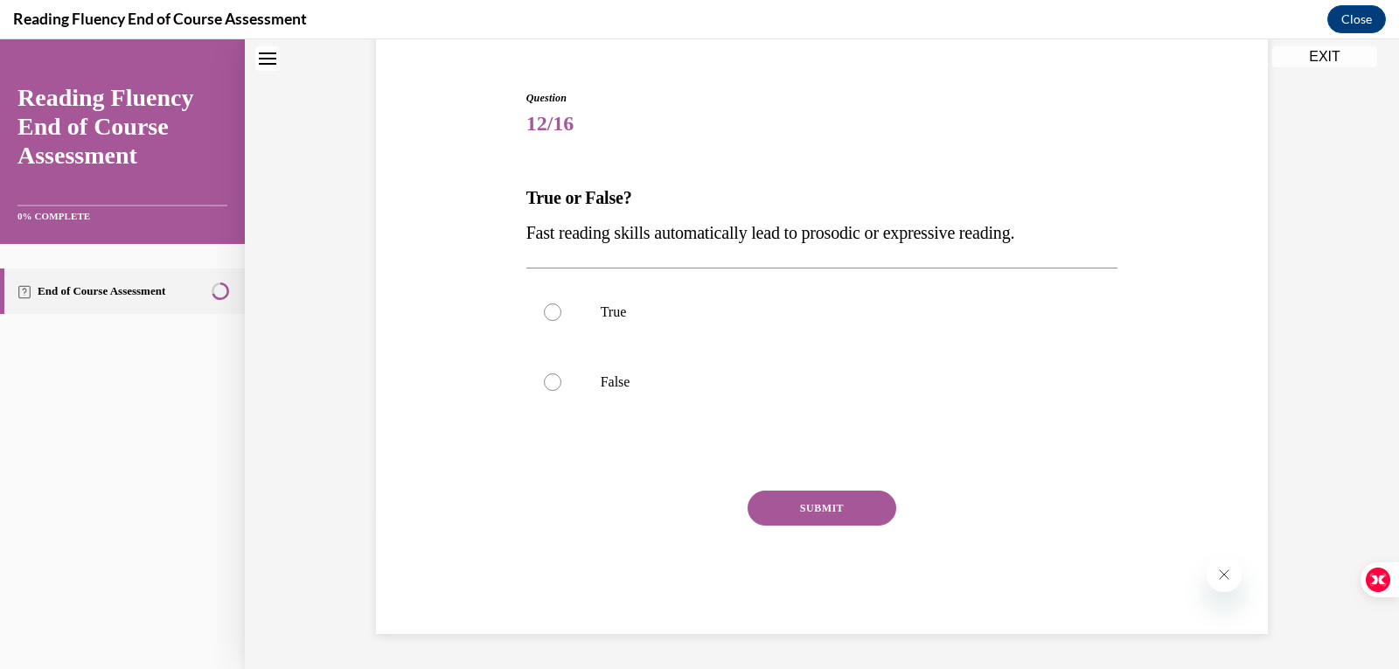
scroll to position [53, 0]
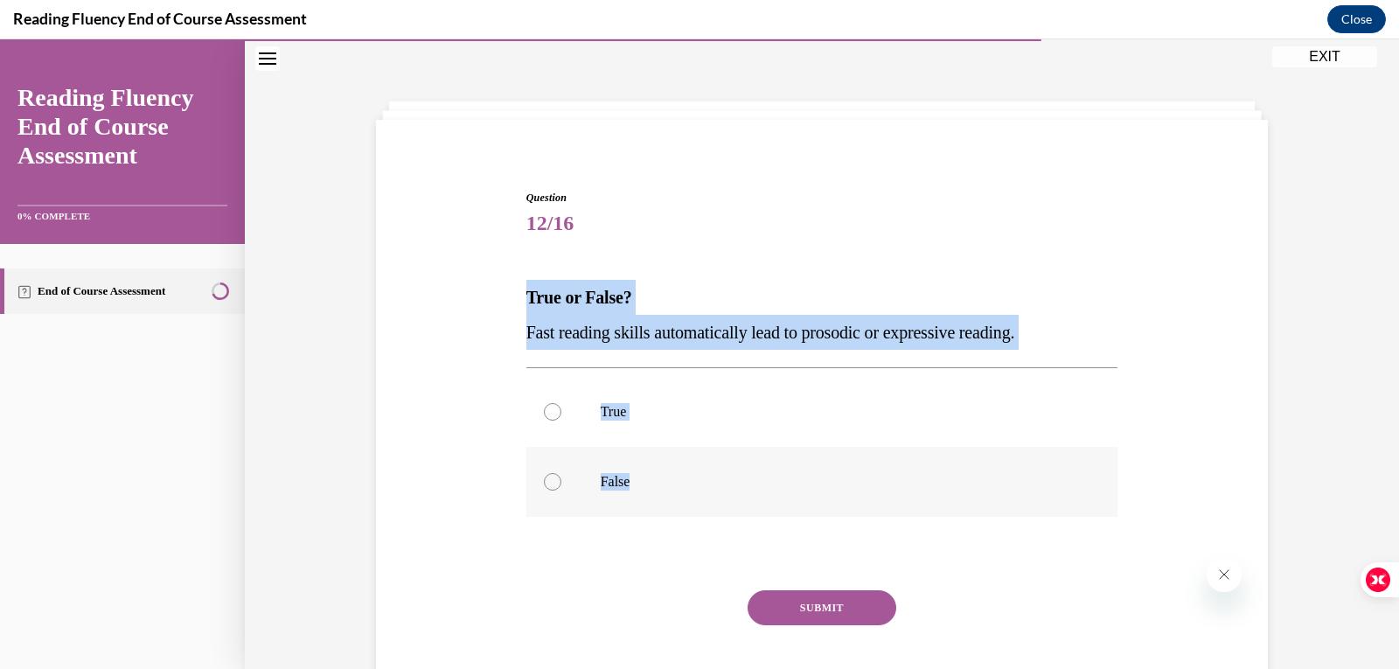
drag, startPoint x: 513, startPoint y: 297, endPoint x: 759, endPoint y: 470, distance: 301.4
click at [759, 470] on div "Question 12/16 True or False? Fast reading skills automatically lead to prosodi…" at bounding box center [822, 435] width 901 height 597
copy div "True or False? Fast reading skills automatically lead to prosodic or expressive…"
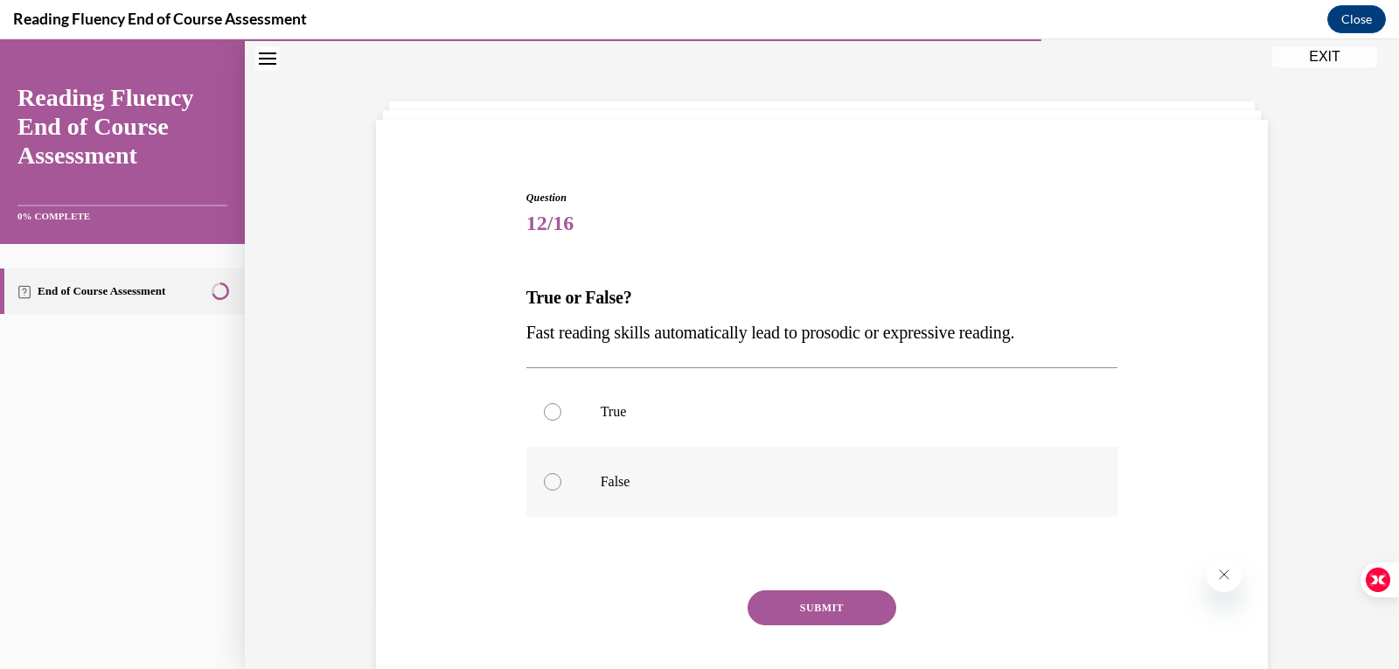
click at [550, 478] on div at bounding box center [552, 481] width 17 height 17
click at [550, 478] on input "False" at bounding box center [552, 481] width 17 height 17
radio input "true"
click at [810, 599] on button "SUBMIT" at bounding box center [822, 607] width 149 height 35
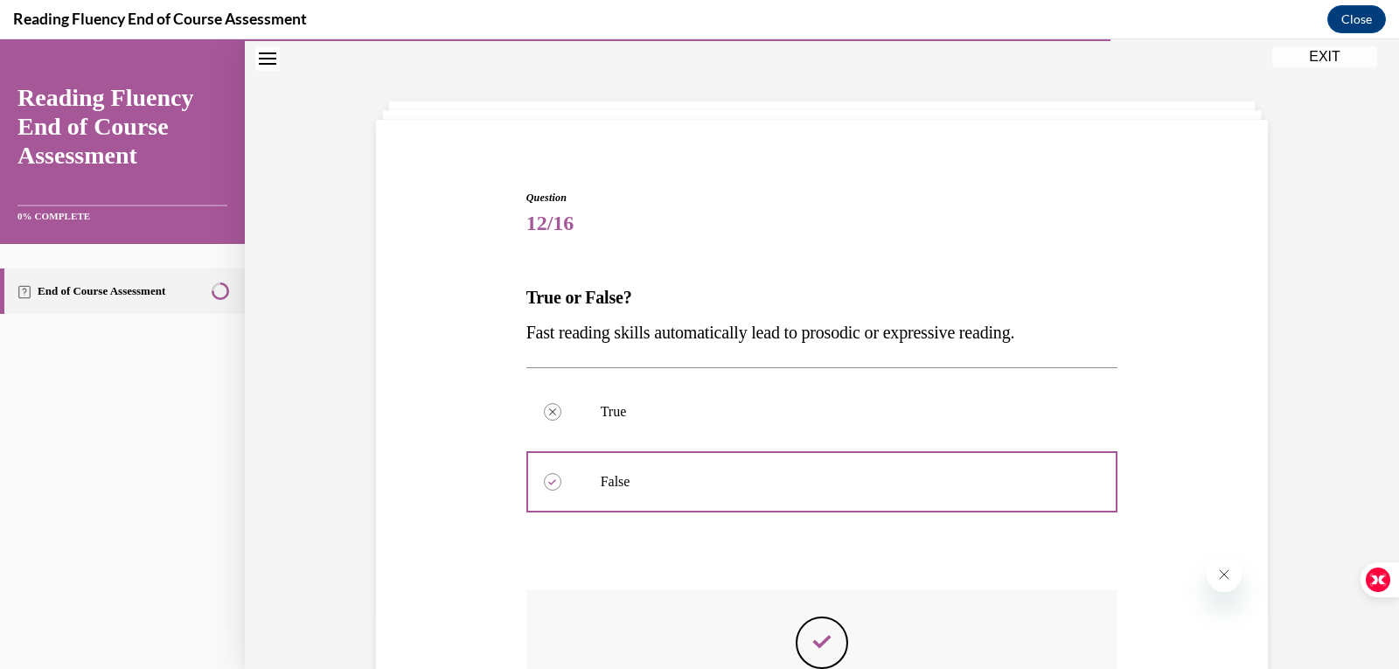
scroll to position [295, 0]
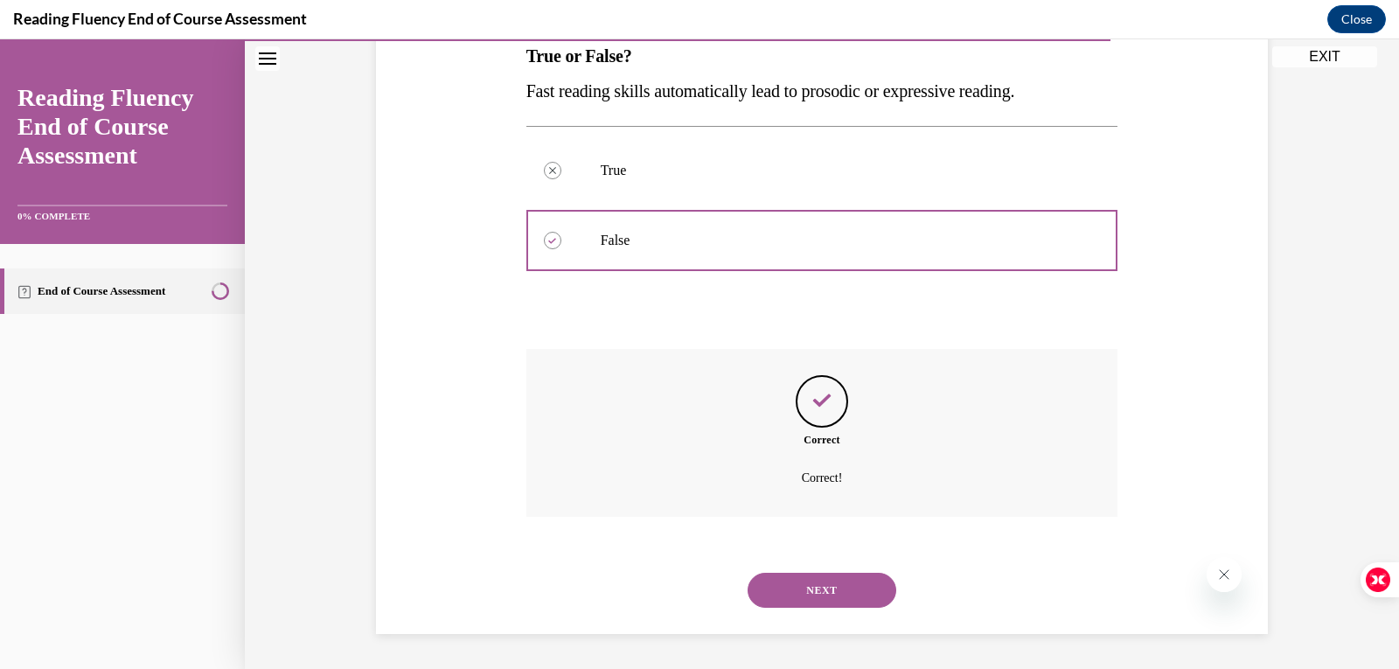
click at [810, 586] on button "NEXT" at bounding box center [822, 590] width 149 height 35
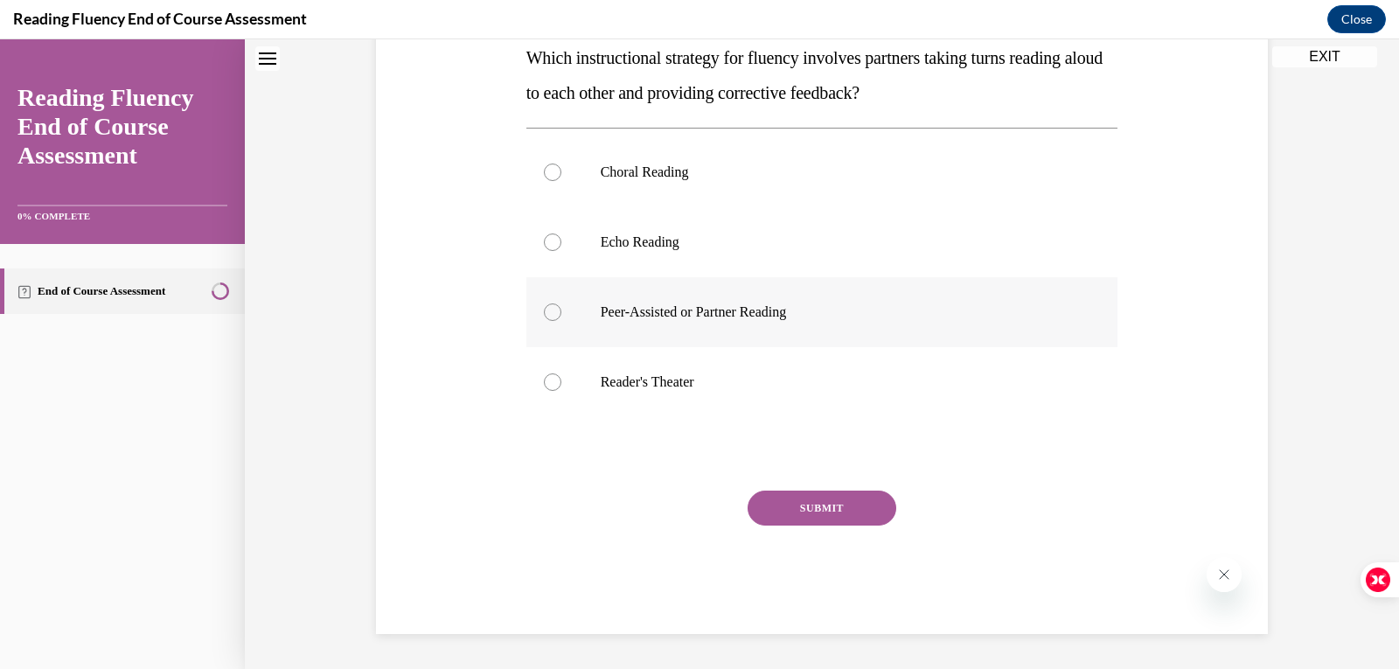
scroll to position [53, 0]
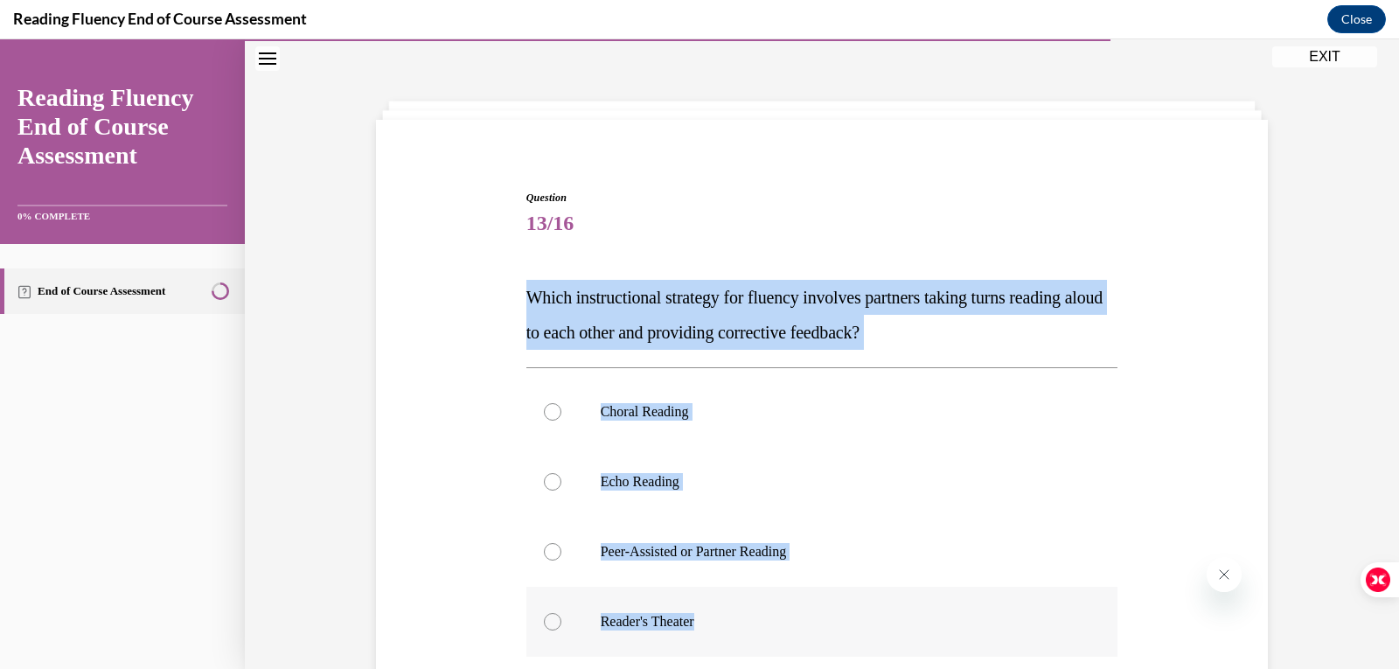
drag, startPoint x: 517, startPoint y: 299, endPoint x: 853, endPoint y: 638, distance: 476.9
click at [853, 638] on div "Question 13/16 Which instructional strategy for fluency involves partners takin…" at bounding box center [822, 519] width 601 height 710
copy div "Which instructional strategy for fluency involves partners taking turns reading…"
click at [564, 552] on label "Peer-Assisted or Partner Reading" at bounding box center [823, 552] width 592 height 70
click at [562, 552] on input "Peer-Assisted or Partner Reading" at bounding box center [552, 551] width 17 height 17
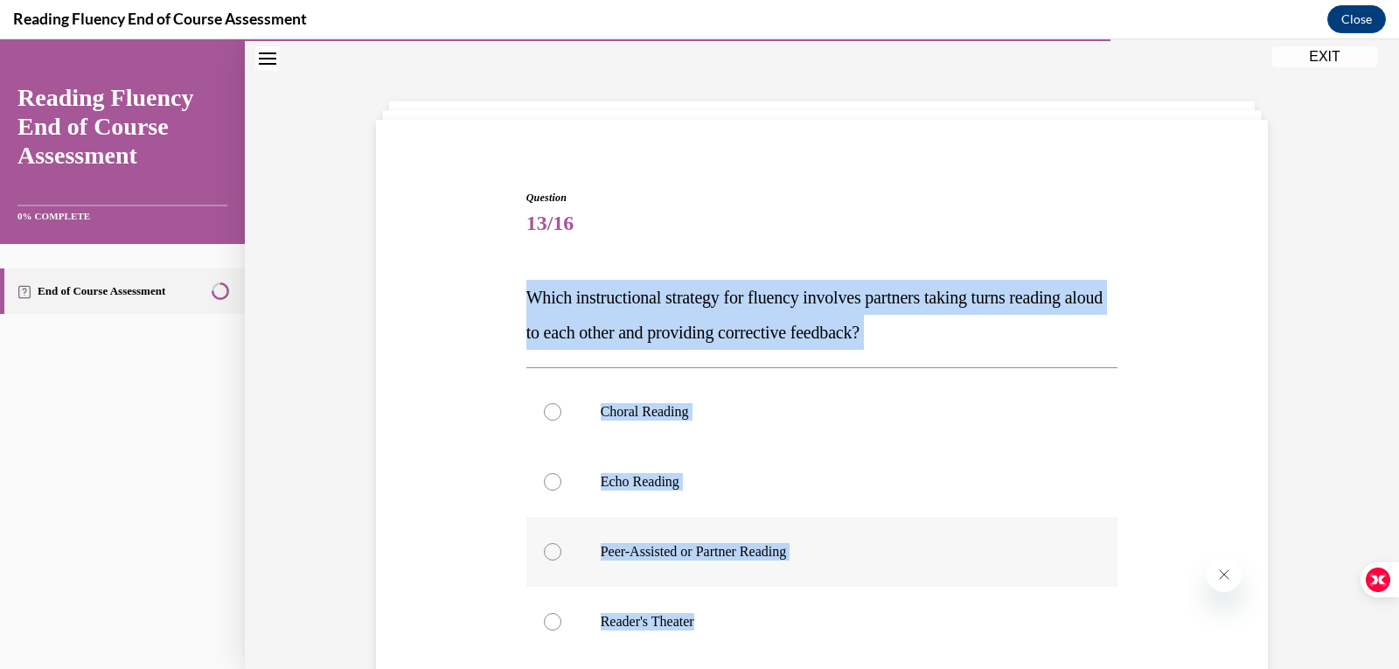
radio input "true"
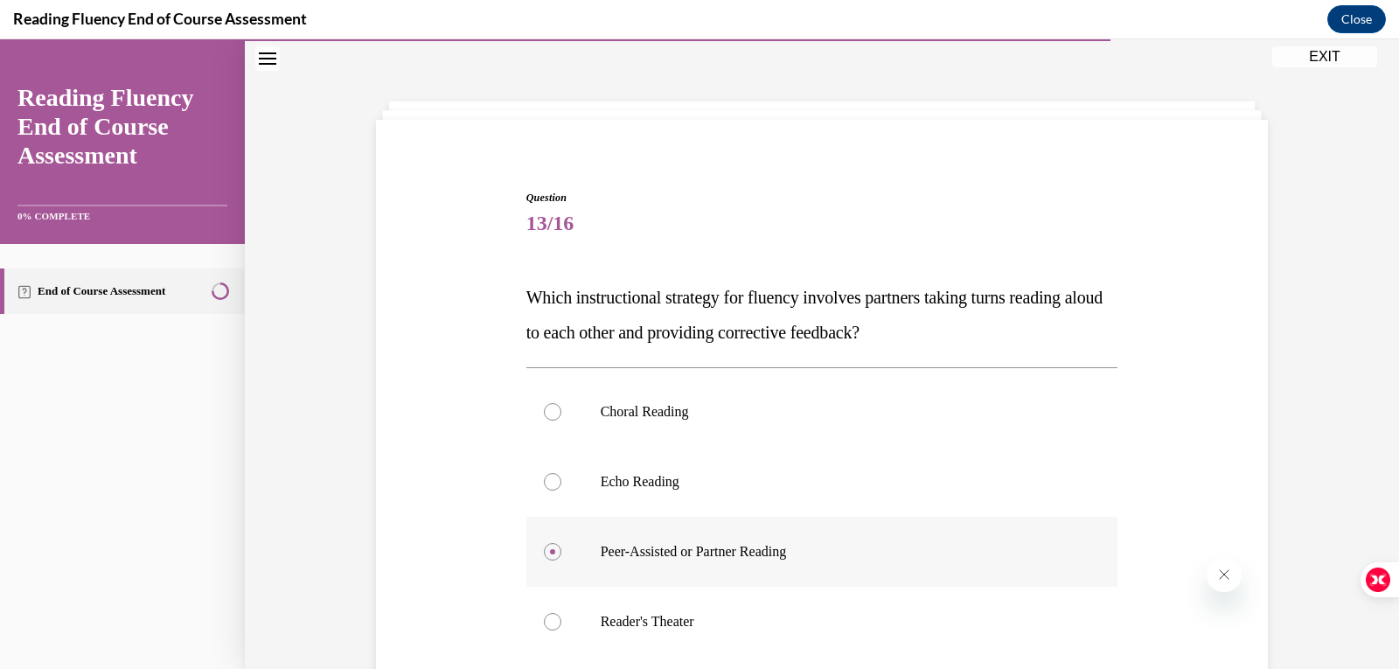
scroll to position [241, 0]
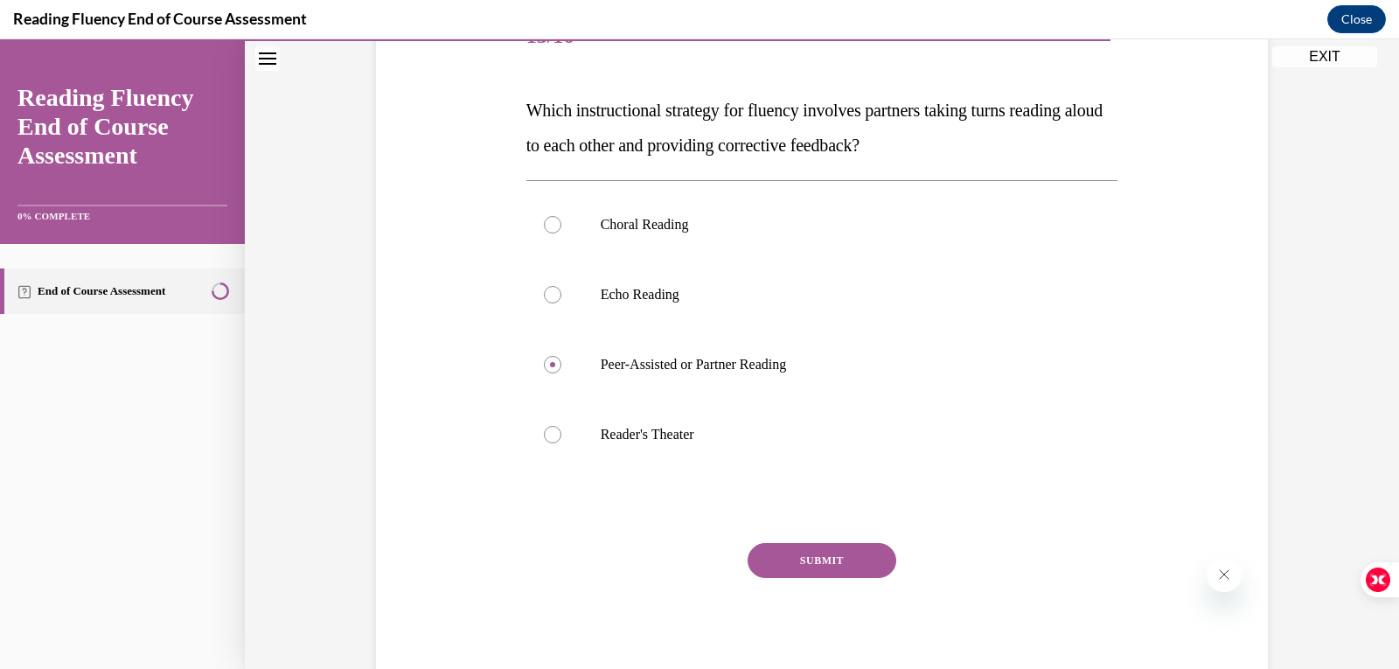
click at [794, 556] on button "SUBMIT" at bounding box center [822, 560] width 149 height 35
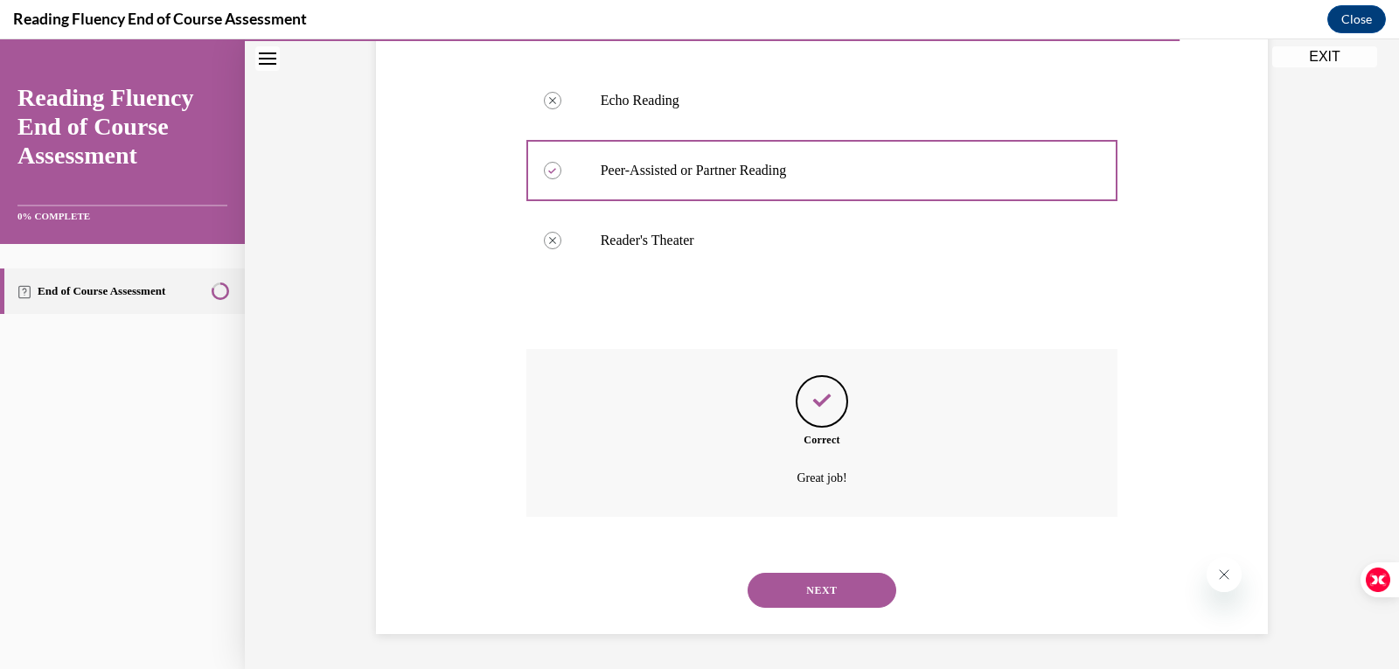
click at [791, 573] on button "NEXT" at bounding box center [822, 590] width 149 height 35
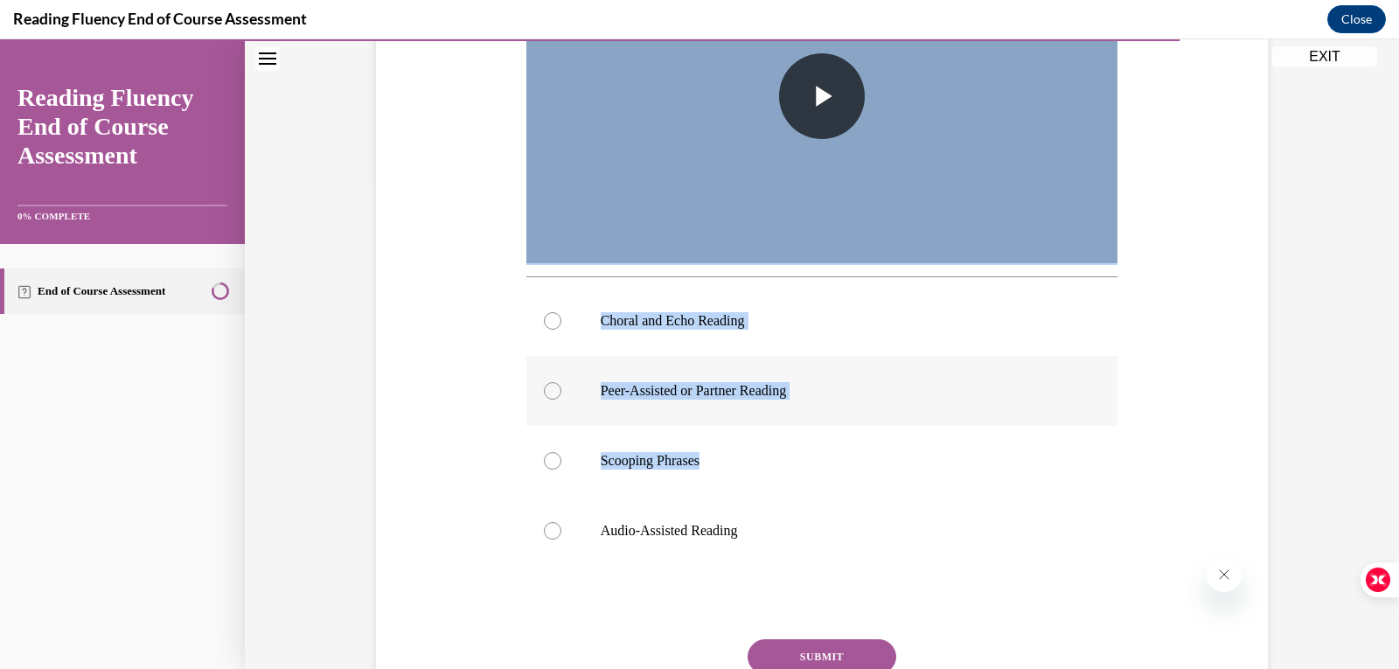
scroll to position [587, 0]
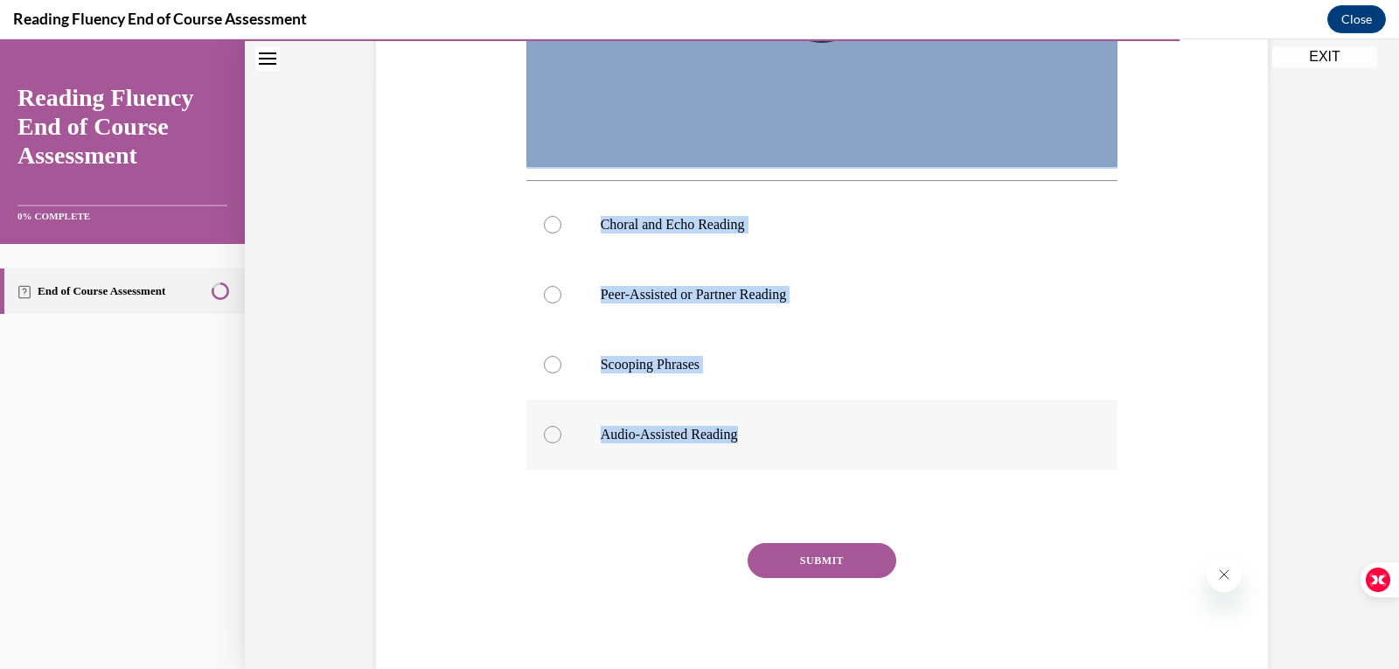
drag, startPoint x: 500, startPoint y: 293, endPoint x: 1037, endPoint y: 441, distance: 556.2
click at [1037, 441] on div "Question 14/16 In this video, which instructional strategy for fluency is [PERS…" at bounding box center [822, 145] width 901 height 1083
copy div "In this video, which instructional strategy for fluency is [PERSON_NAME] implem…"
click at [546, 363] on div at bounding box center [552, 364] width 17 height 17
click at [546, 363] on input "Scooping Phrases" at bounding box center [552, 364] width 17 height 17
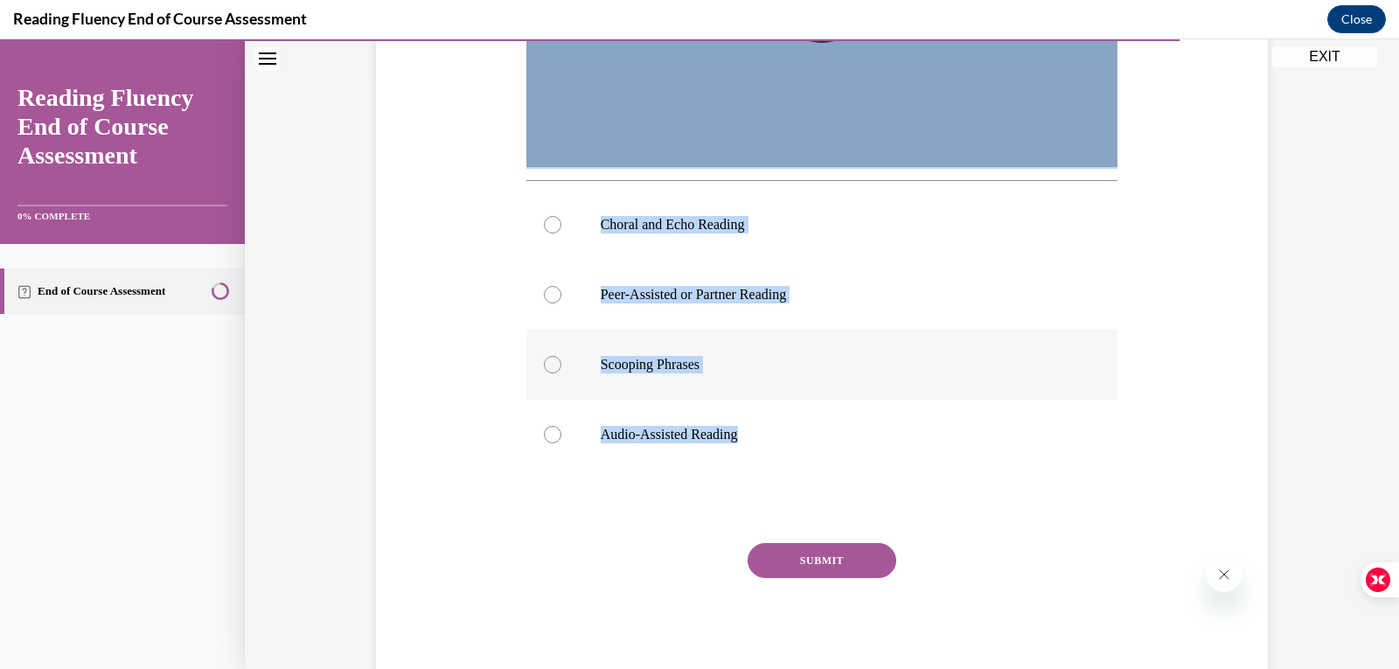
radio input "true"
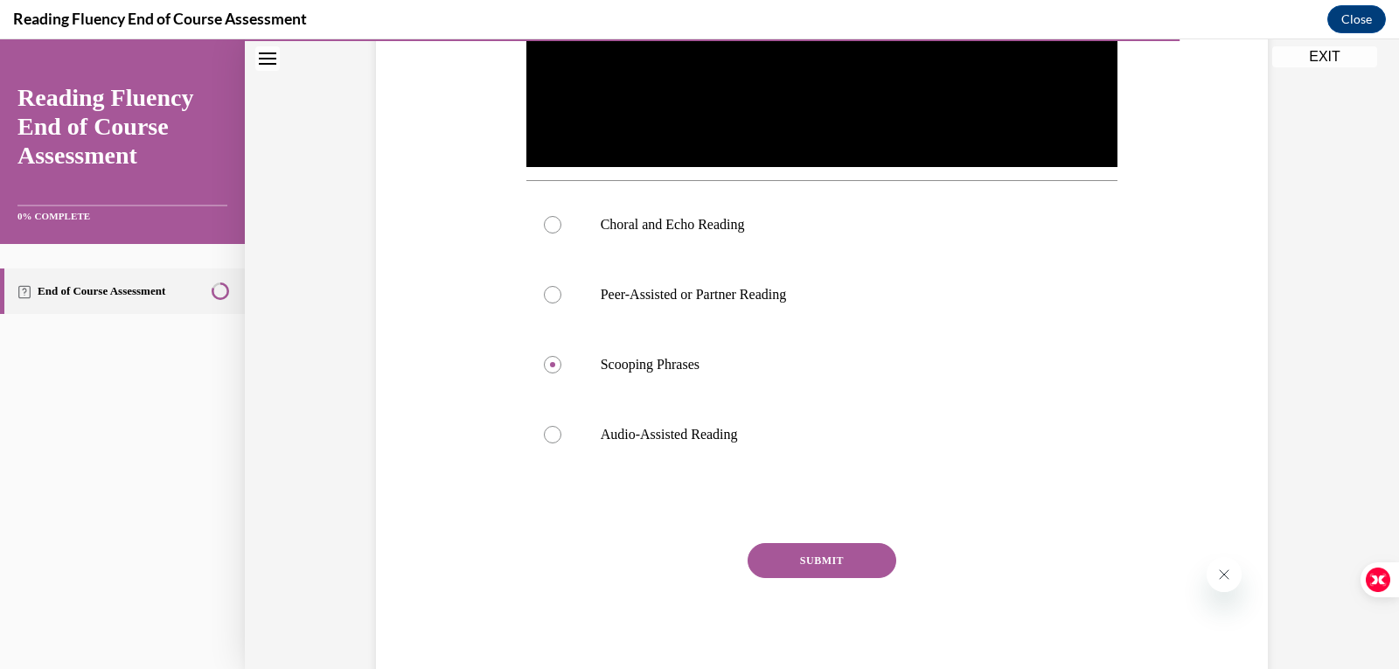
click at [847, 566] on button "SUBMIT" at bounding box center [822, 560] width 149 height 35
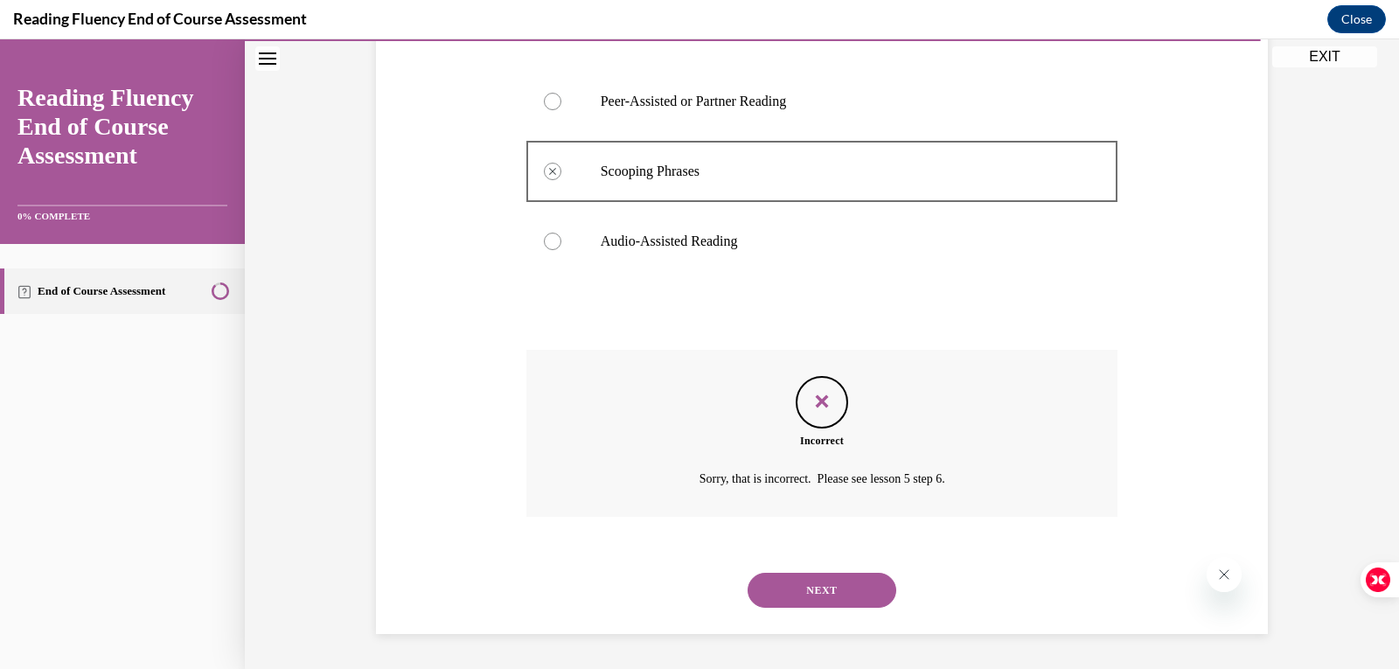
click at [835, 595] on button "NEXT" at bounding box center [822, 590] width 149 height 35
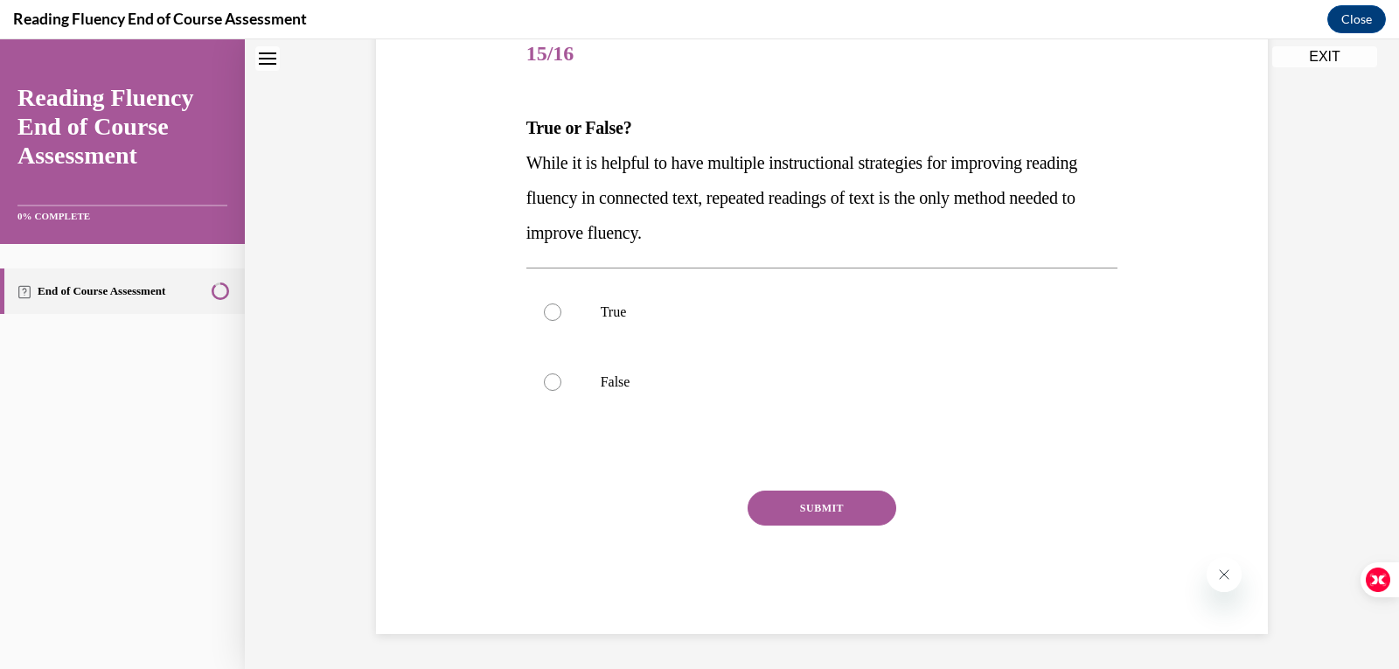
scroll to position [53, 0]
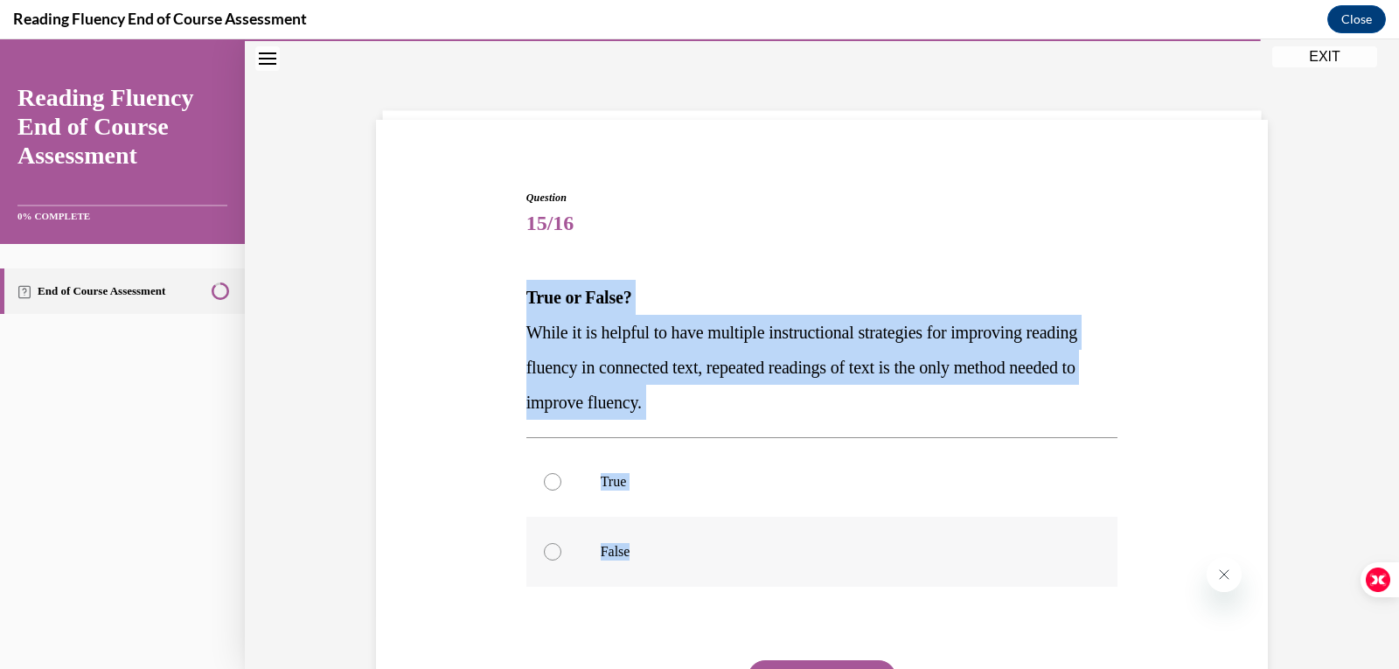
drag, startPoint x: 521, startPoint y: 297, endPoint x: 823, endPoint y: 559, distance: 399.9
click at [823, 559] on div "Question 15/16 True or False? While it is helpful to have multiple instructiona…" at bounding box center [822, 484] width 601 height 640
drag, startPoint x: 547, startPoint y: 548, endPoint x: 725, endPoint y: 537, distance: 178.7
click at [546, 548] on div at bounding box center [552, 551] width 17 height 17
click at [546, 548] on input "False" at bounding box center [552, 551] width 17 height 17
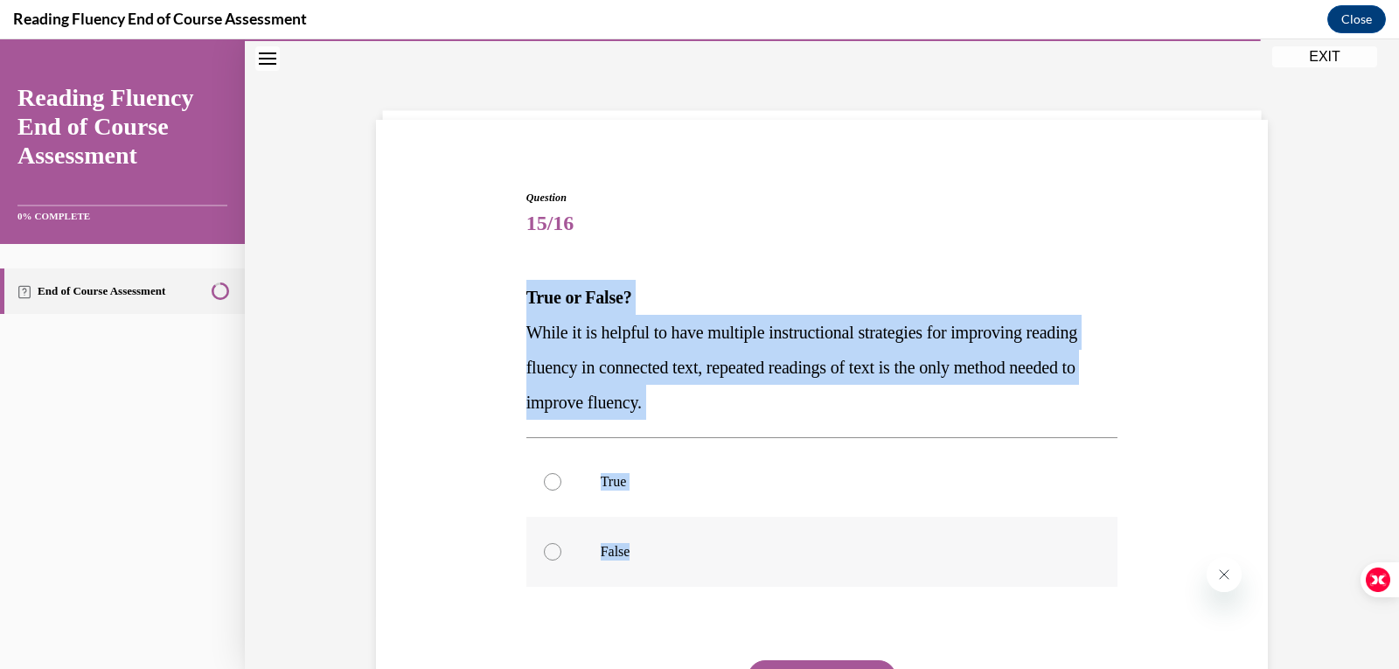
radio input "true"
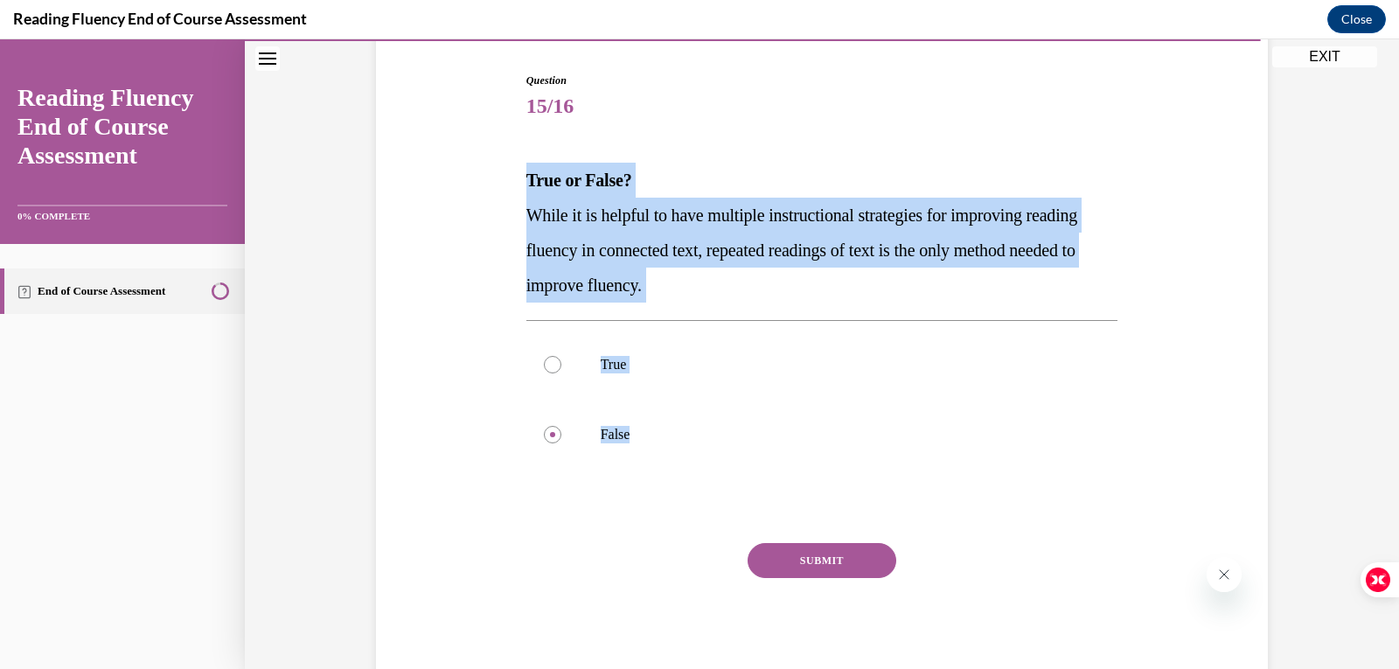
click at [843, 567] on button "SUBMIT" at bounding box center [822, 560] width 149 height 35
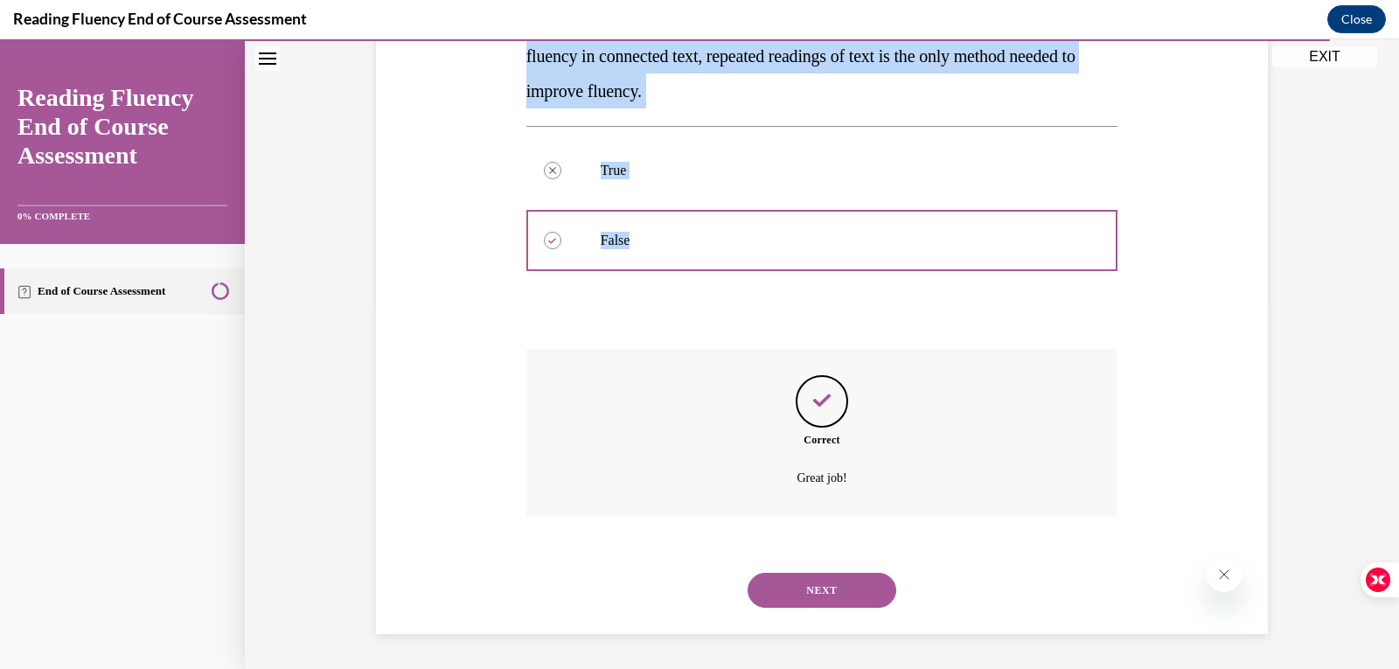
drag, startPoint x: 843, startPoint y: 585, endPoint x: 828, endPoint y: 579, distance: 16.1
click at [843, 584] on button "NEXT" at bounding box center [822, 590] width 149 height 35
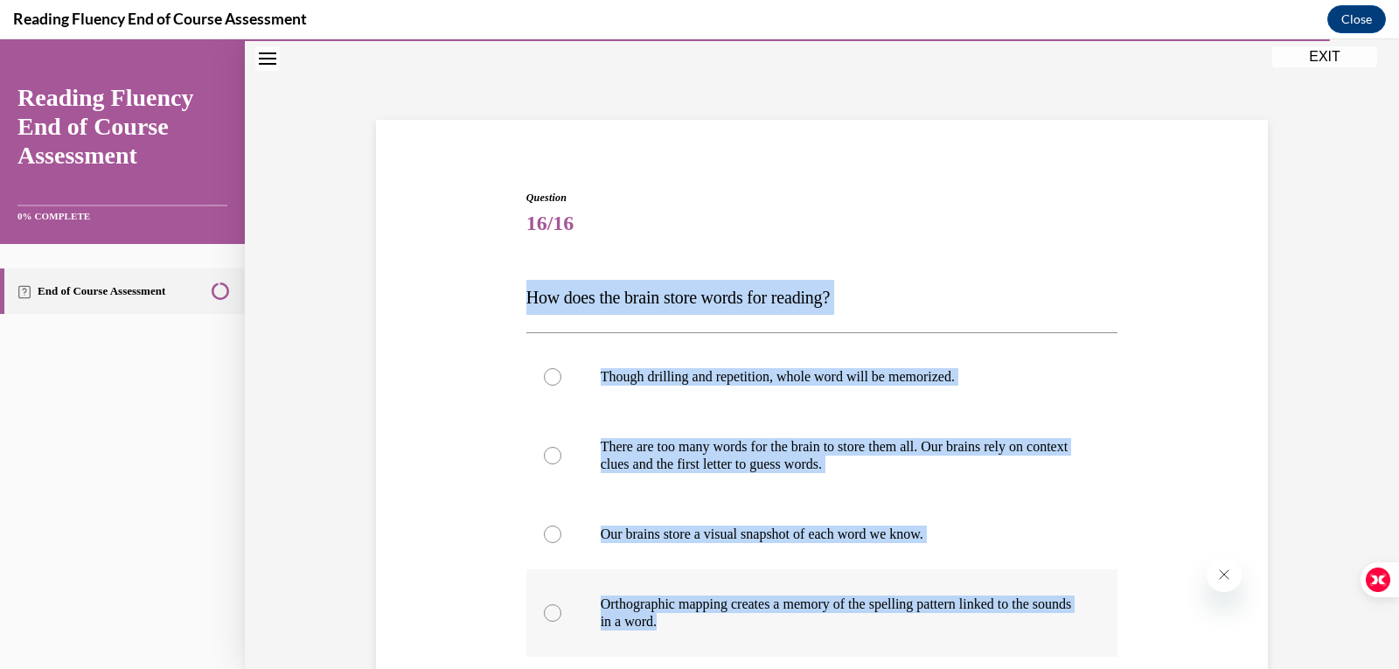
drag, startPoint x: 513, startPoint y: 298, endPoint x: 1096, endPoint y: 616, distance: 663.5
click at [1096, 616] on div "Question 16/16 How does the brain store words for reading? Though drilling and …" at bounding box center [822, 505] width 901 height 736
click at [555, 611] on div at bounding box center [552, 612] width 17 height 17
click at [555, 611] on input "Orthographic mapping creates a memory of the spelling pattern linked to the sou…" at bounding box center [552, 612] width 17 height 17
radio input "true"
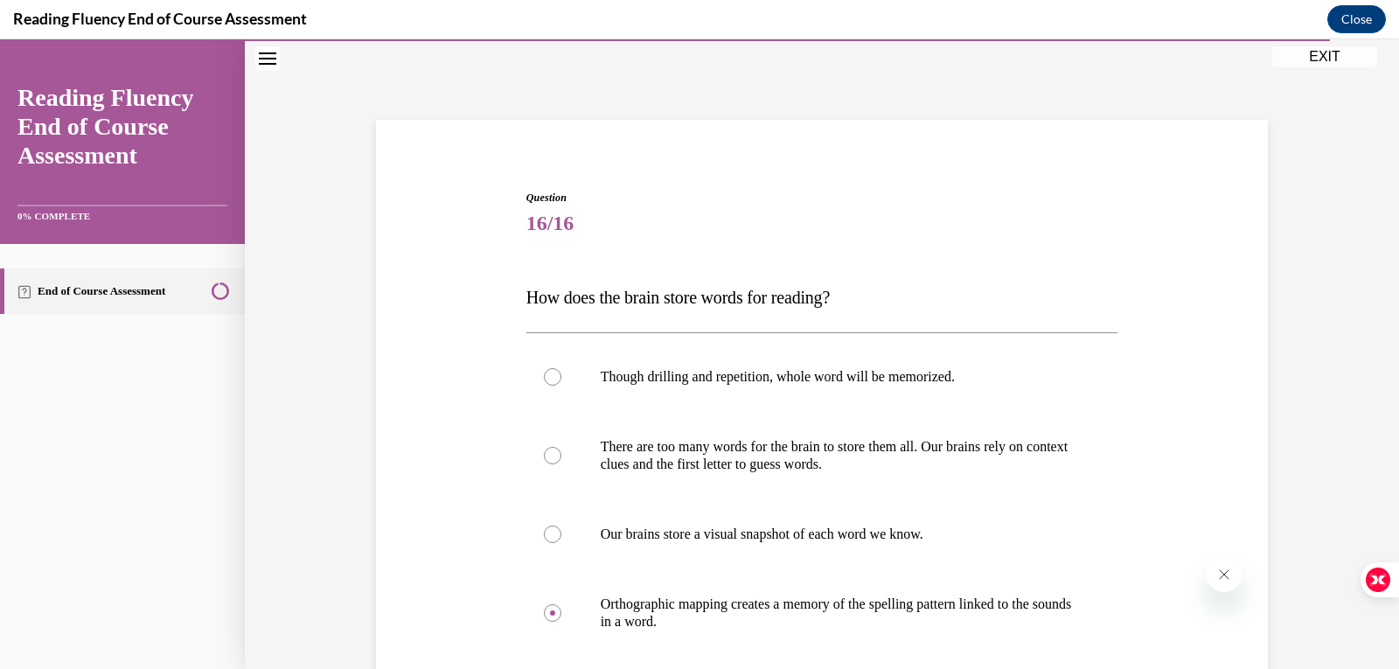
scroll to position [241, 0]
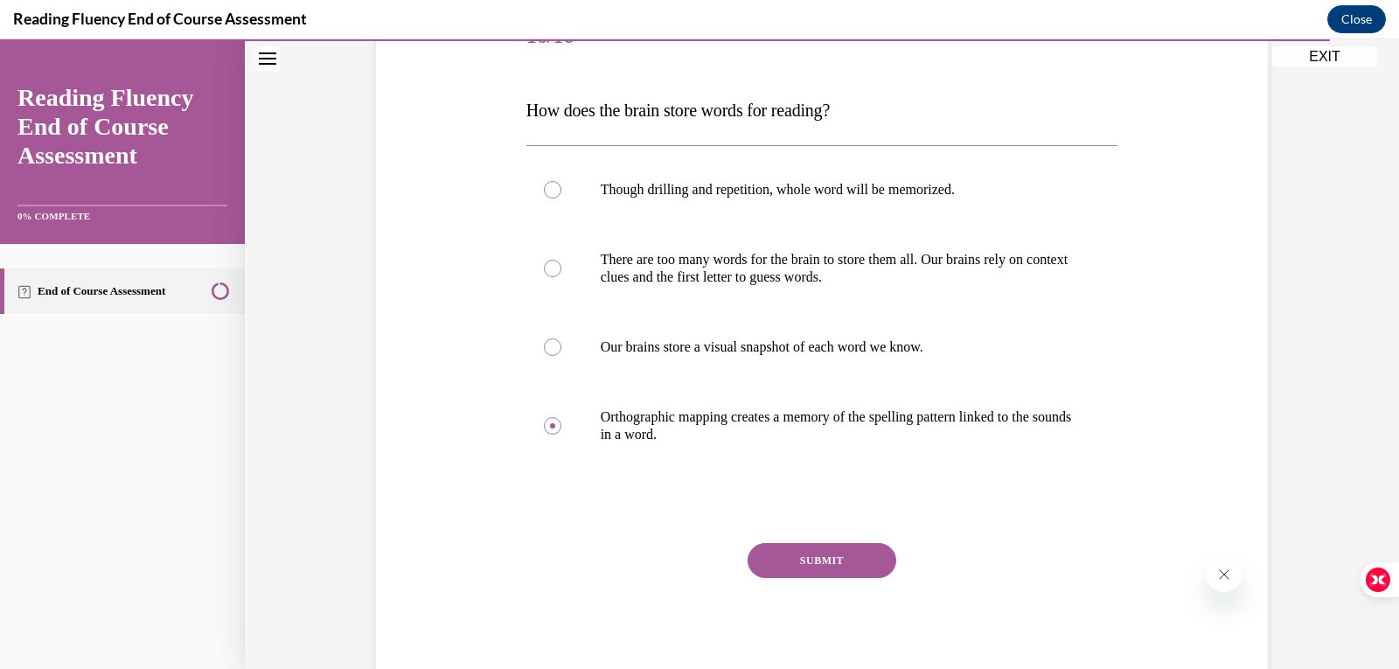
click at [842, 556] on button "SUBMIT" at bounding box center [822, 560] width 149 height 35
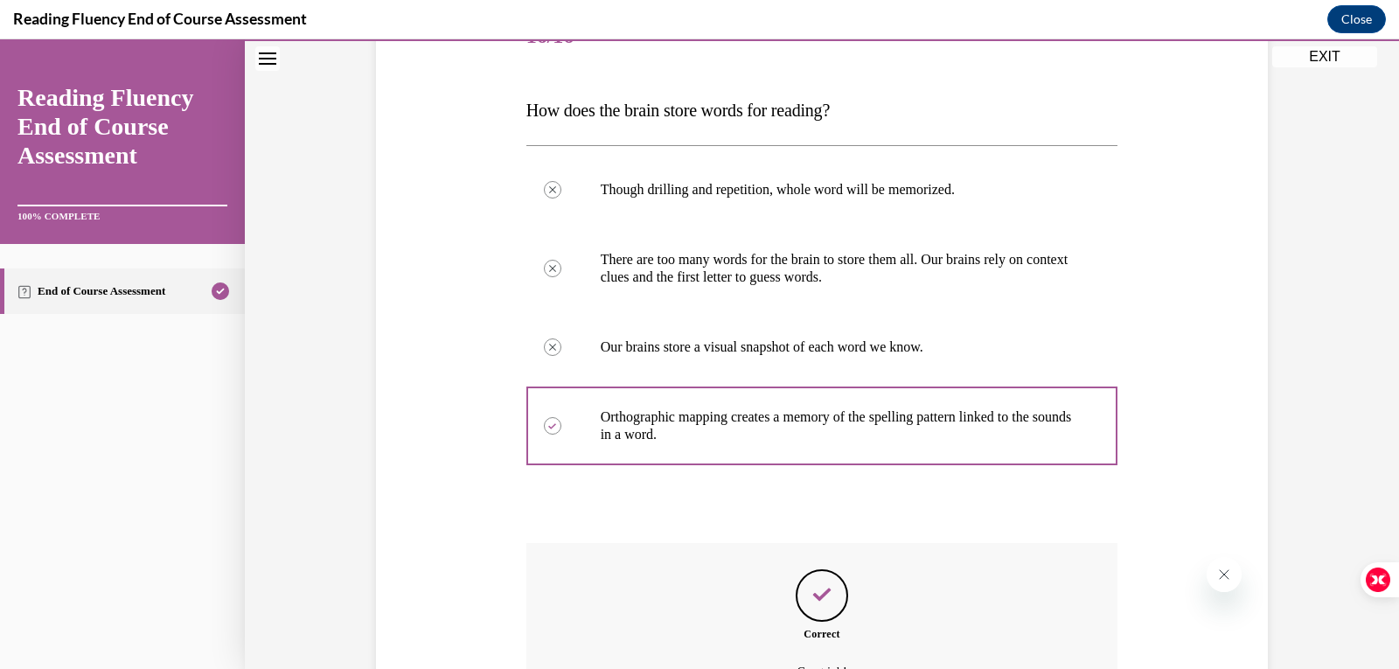
scroll to position [435, 0]
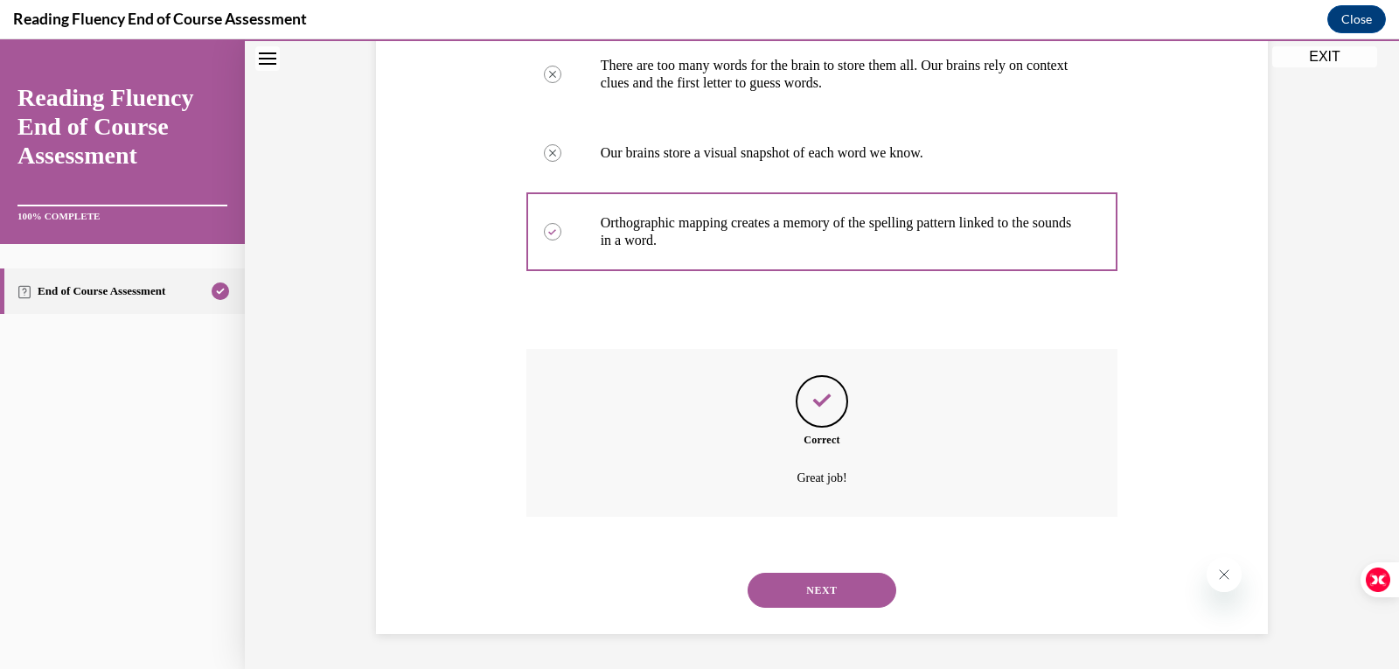
click at [862, 581] on button "NEXT" at bounding box center [822, 590] width 149 height 35
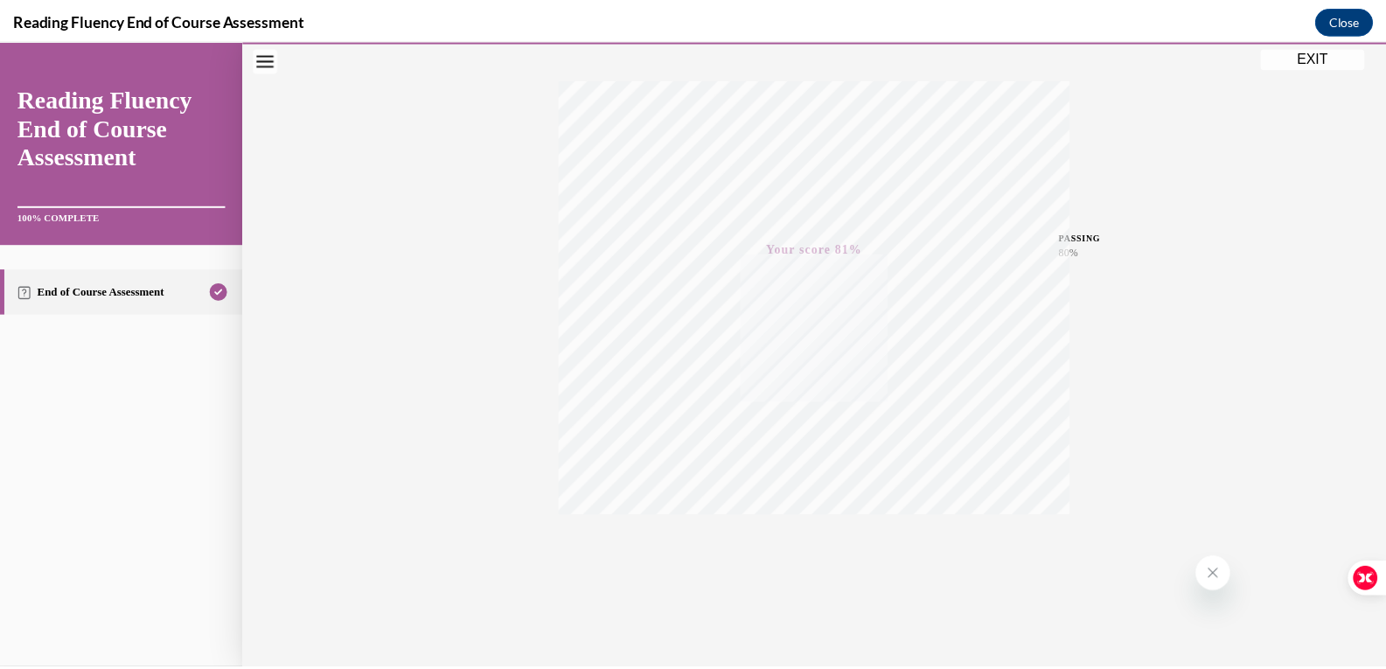
scroll to position [267, 0]
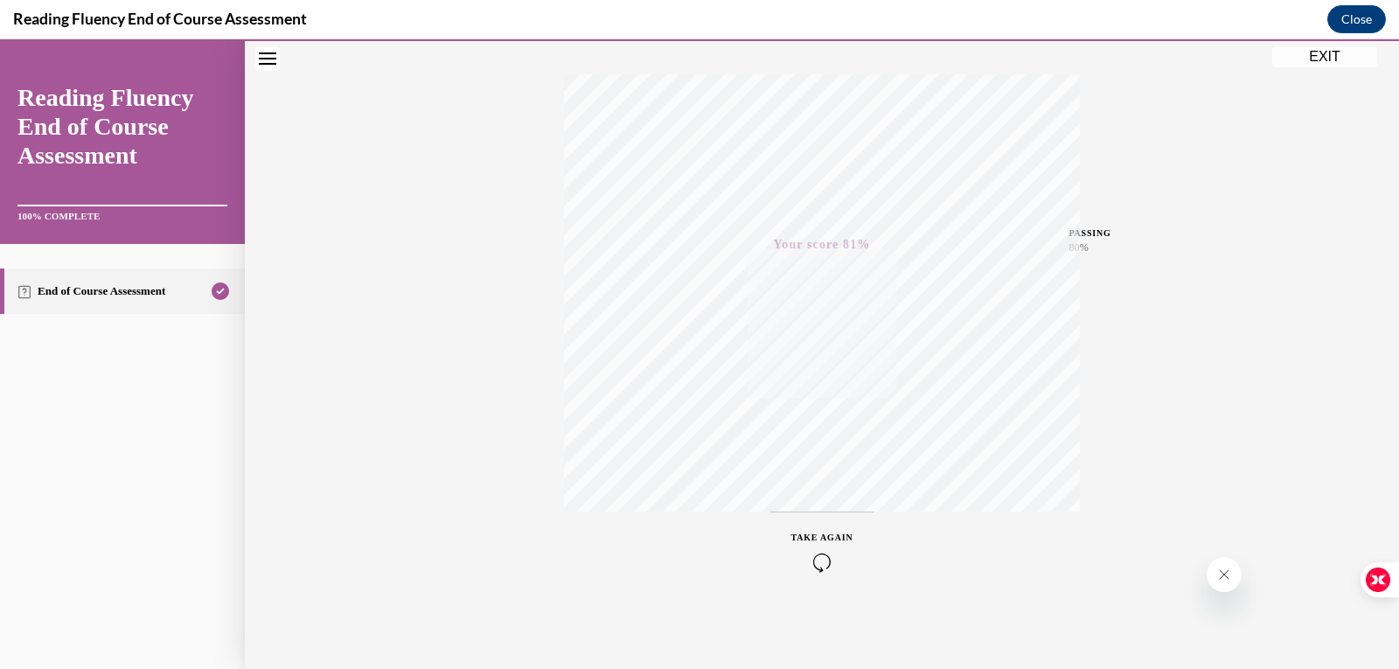
click at [1316, 62] on button "EXIT" at bounding box center [1325, 56] width 105 height 21
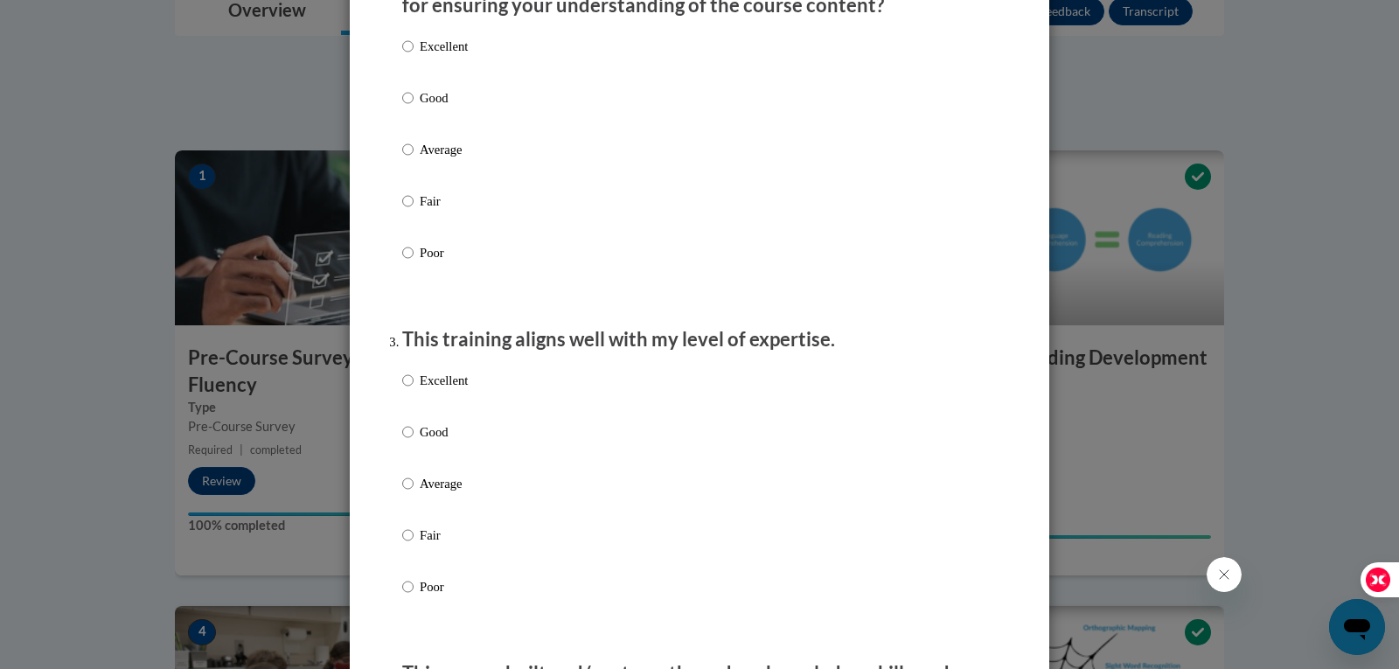
scroll to position [0, 0]
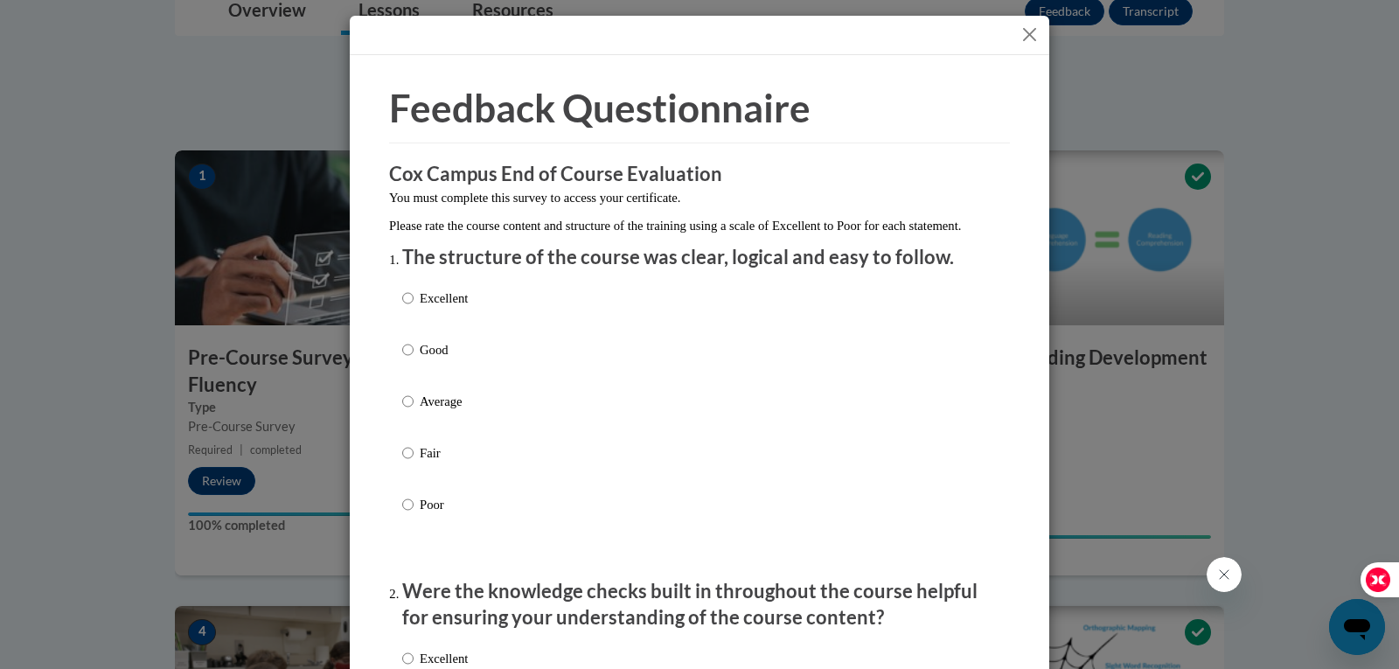
click at [1027, 30] on button "Close" at bounding box center [1030, 35] width 22 height 22
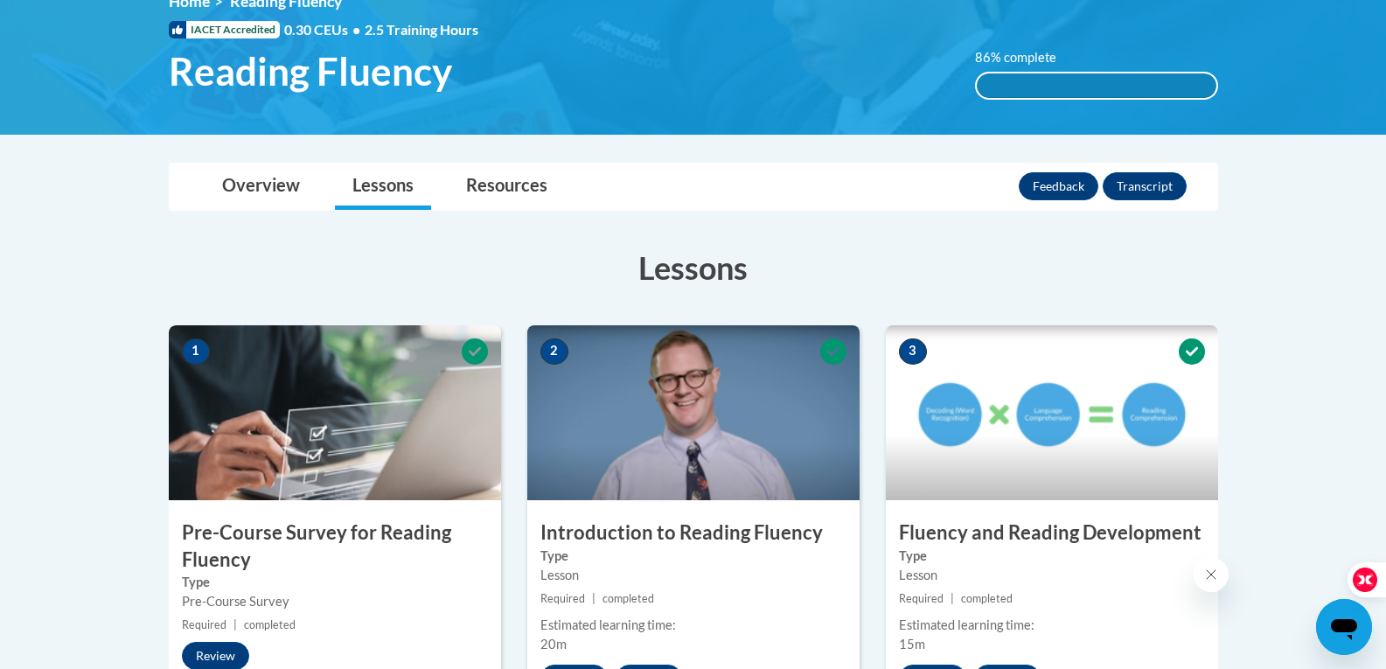
scroll to position [87, 0]
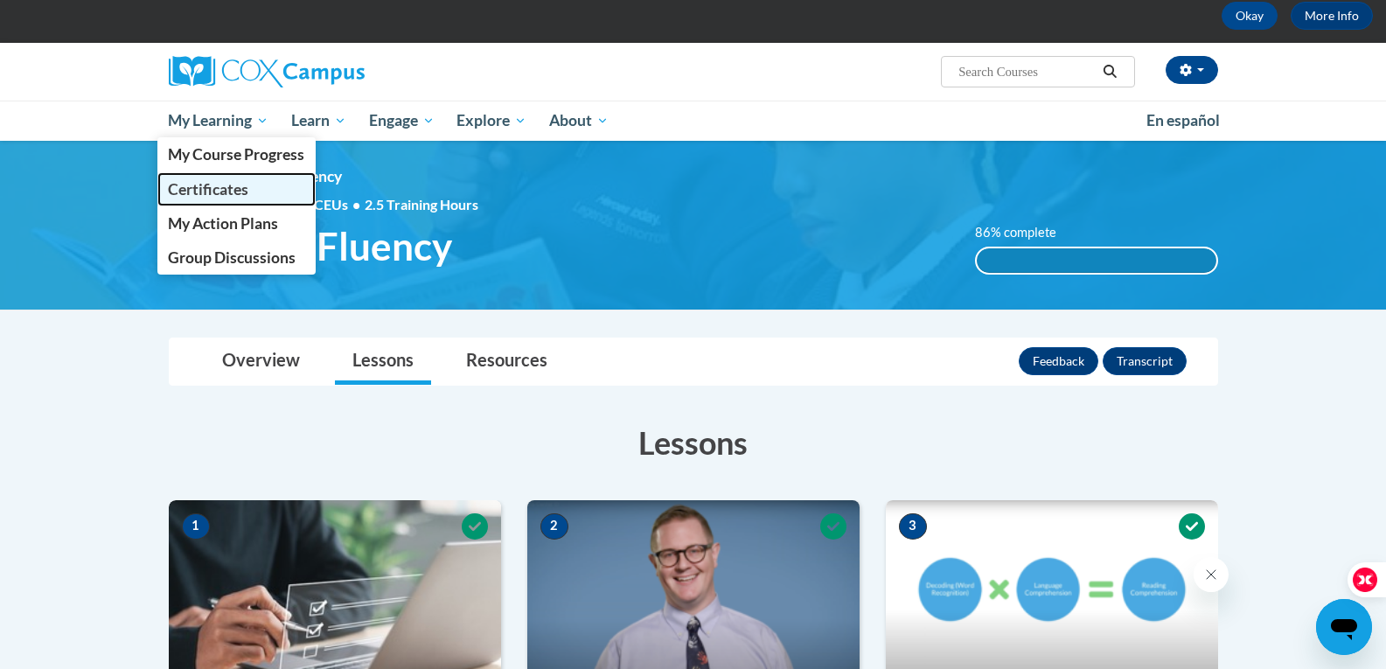
click at [254, 193] on link "Certificates" at bounding box center [236, 189] width 159 height 34
